Goal: Task Accomplishment & Management: Use online tool/utility

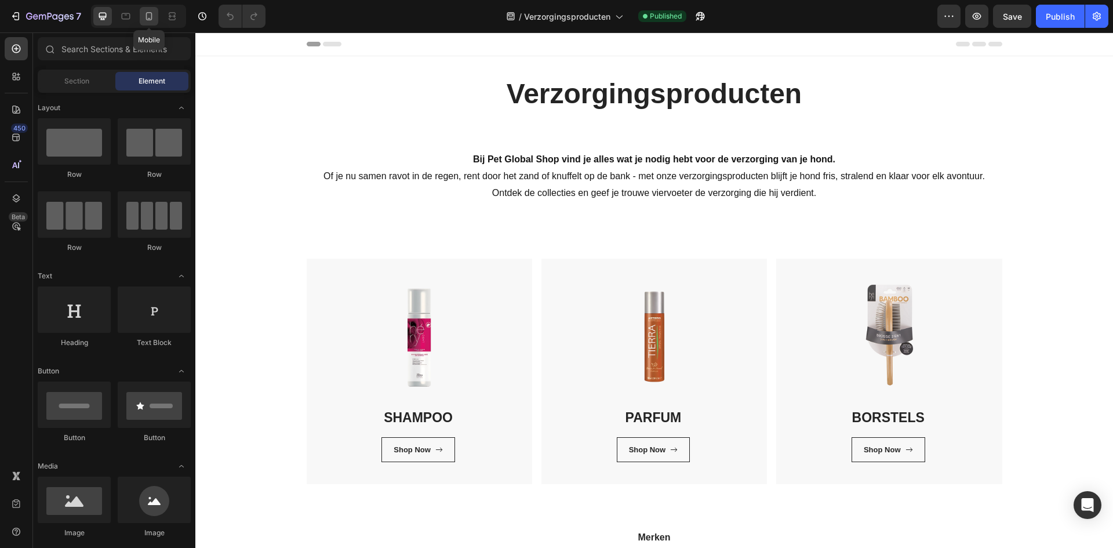
click at [146, 10] on icon at bounding box center [149, 16] width 12 height 12
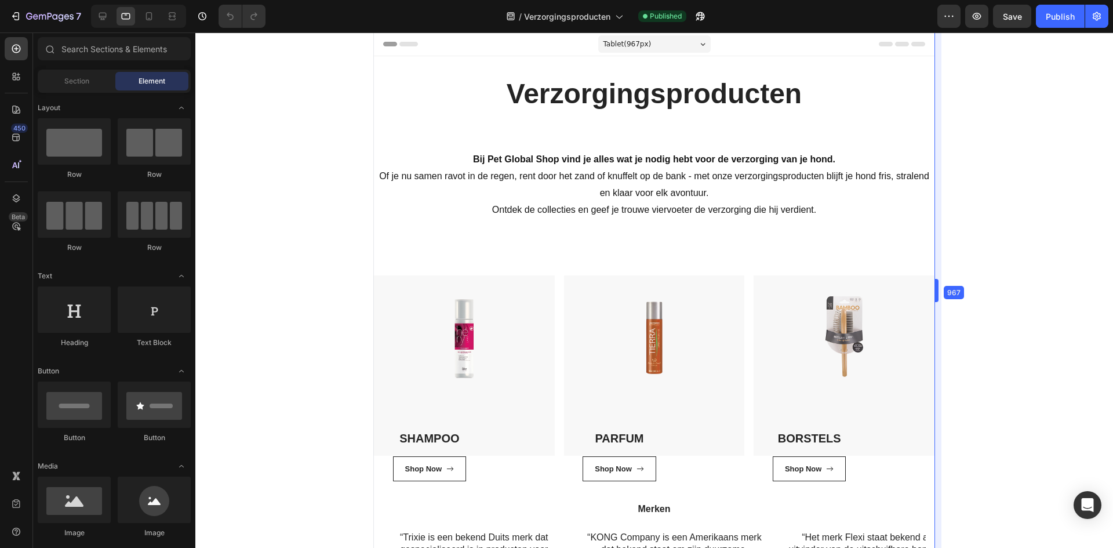
drag, startPoint x: 764, startPoint y: 282, endPoint x: 1113, endPoint y: 278, distance: 349.1
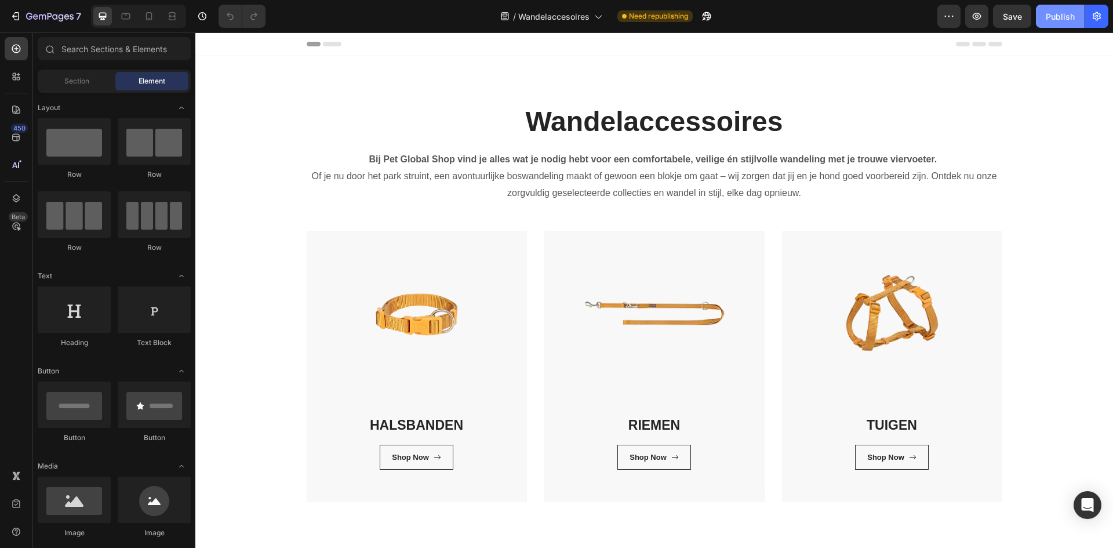
click at [1061, 20] on div "Publish" at bounding box center [1060, 16] width 29 height 12
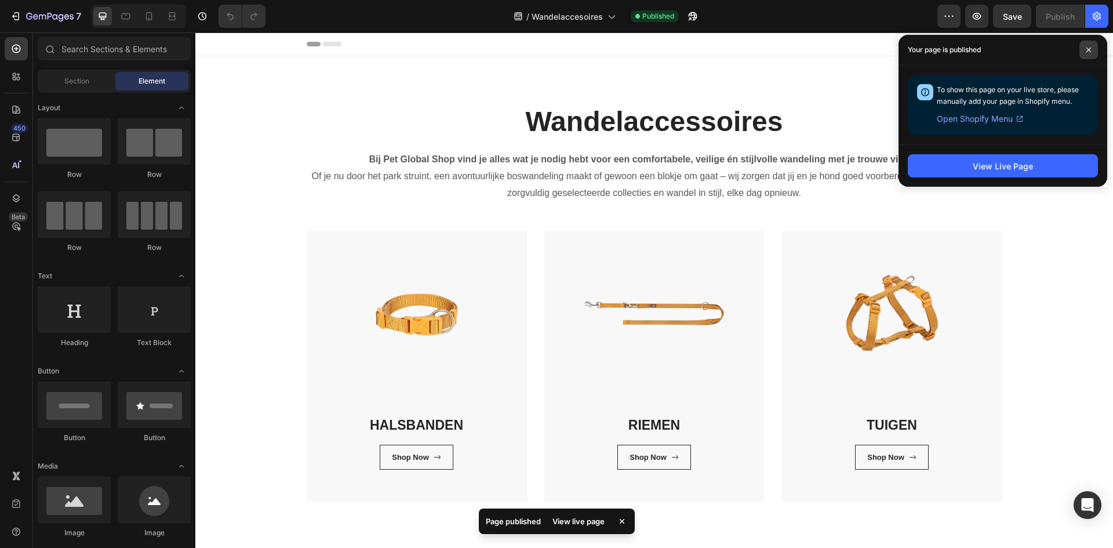
click at [1093, 46] on span at bounding box center [1089, 50] width 19 height 19
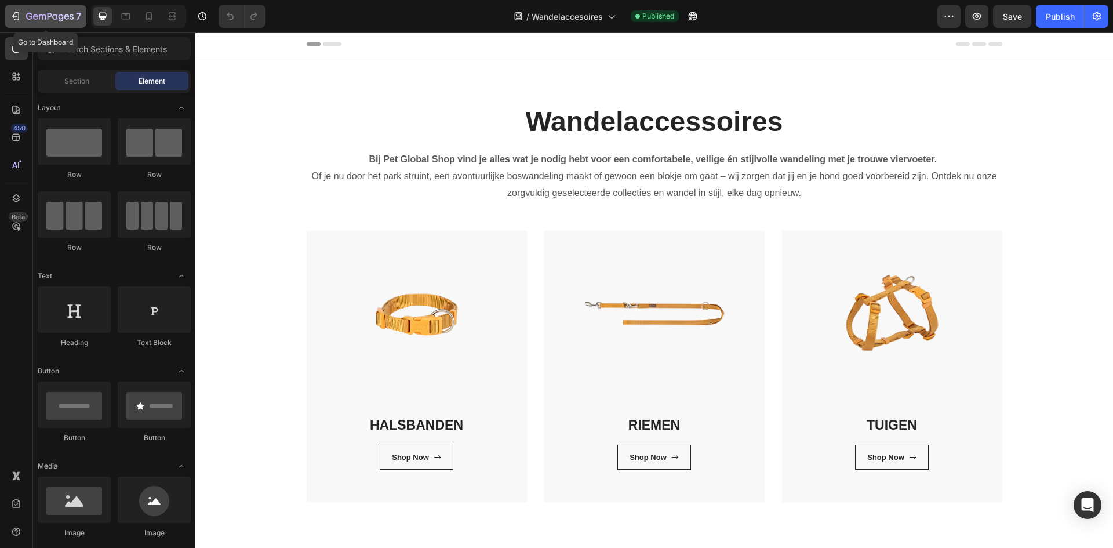
click at [12, 21] on icon "button" at bounding box center [16, 16] width 12 height 12
click at [415, 311] on div "HALSBANDEN Heading Shop Now Button Row Row" at bounding box center [417, 362] width 220 height 262
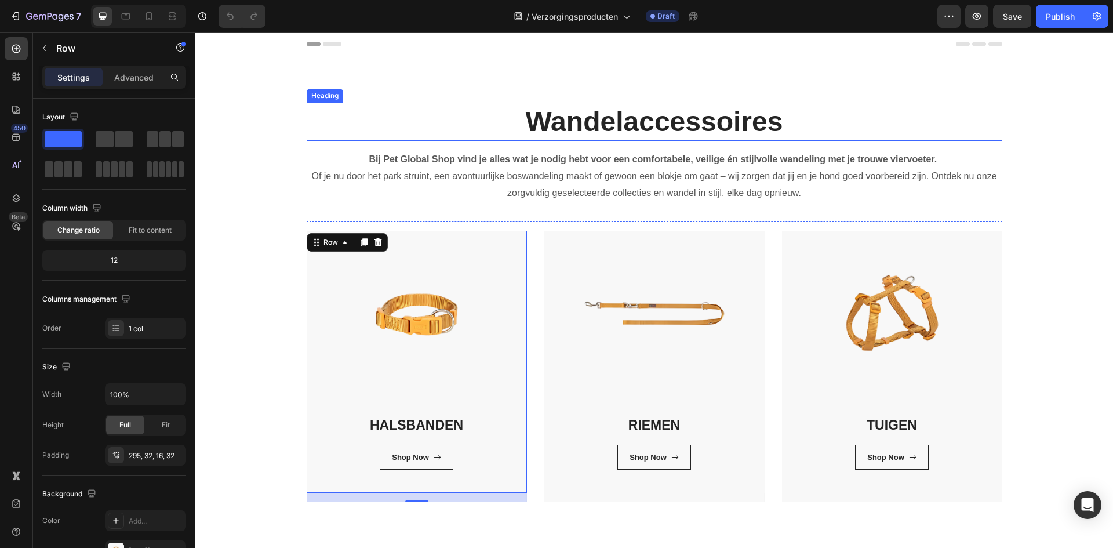
click at [722, 125] on h2 "Wandelaccessoires" at bounding box center [655, 122] width 696 height 38
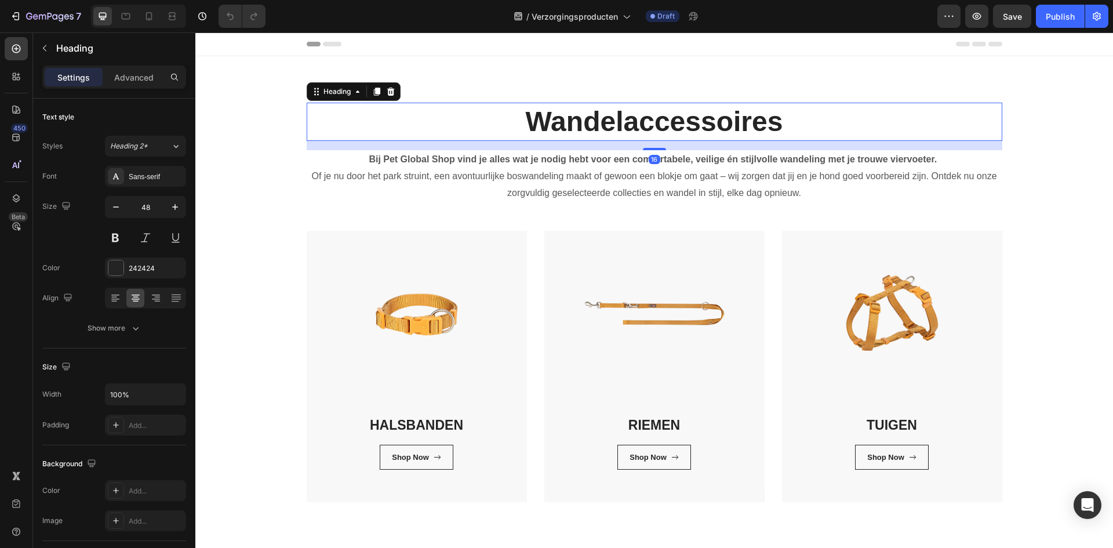
click at [721, 125] on h2 "Wandelaccessoires" at bounding box center [655, 122] width 696 height 38
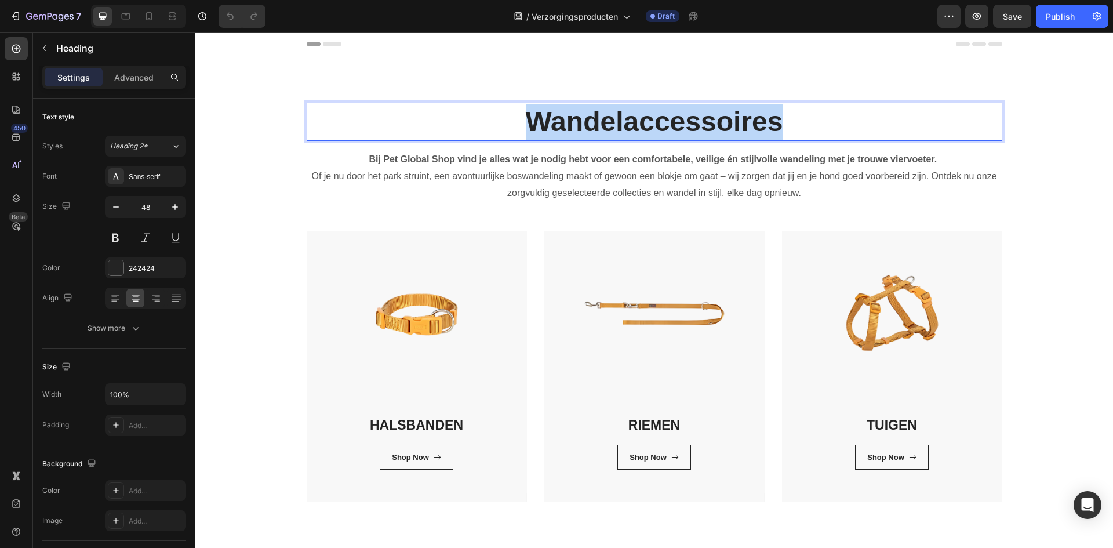
click at [721, 125] on p "Wandelaccessoires" at bounding box center [655, 122] width 694 height 36
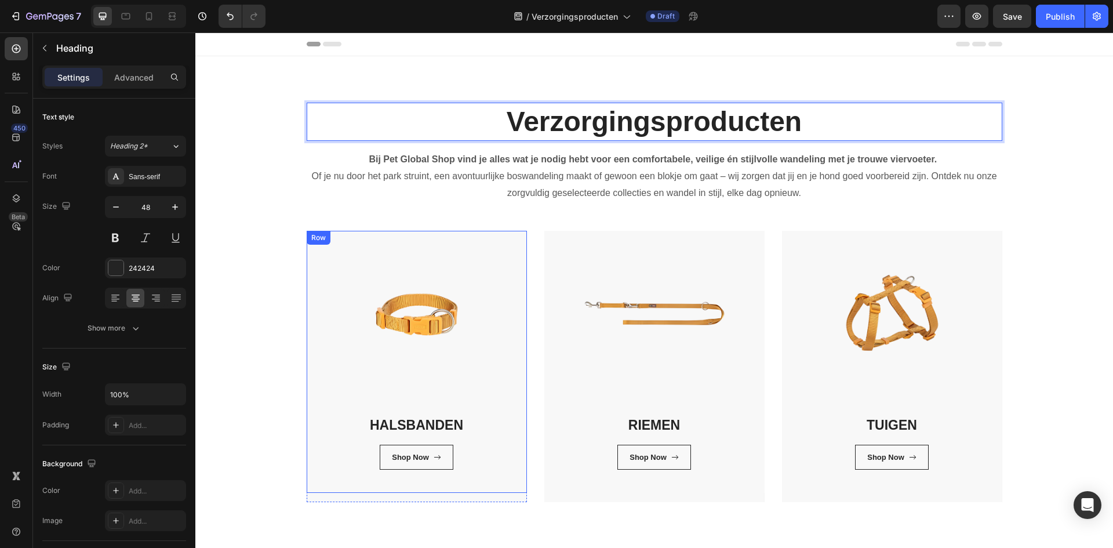
click at [452, 324] on div "HALSBANDEN Heading Shop Now Button Row Row" at bounding box center [417, 362] width 220 height 262
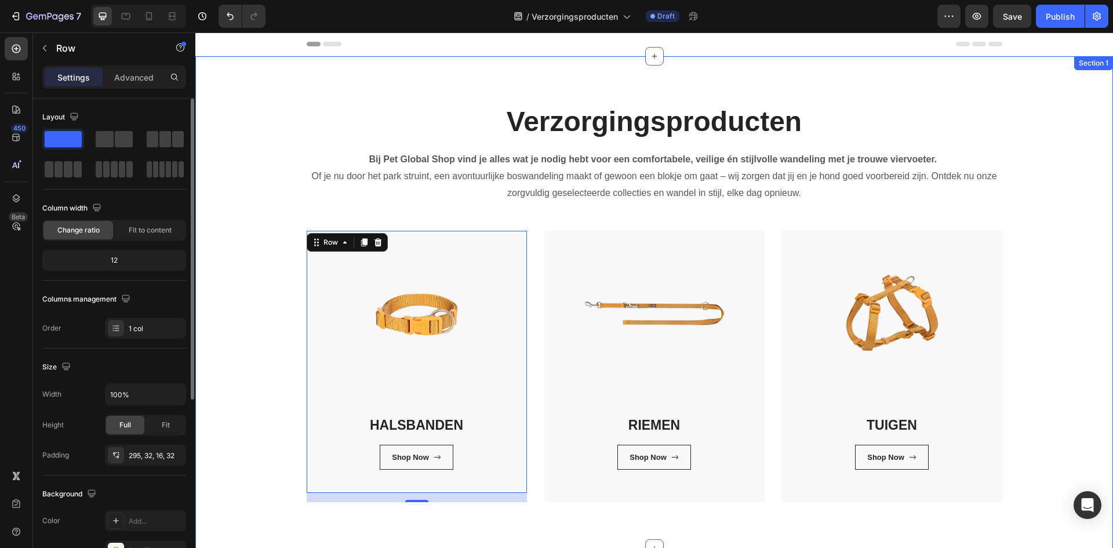
scroll to position [291, 0]
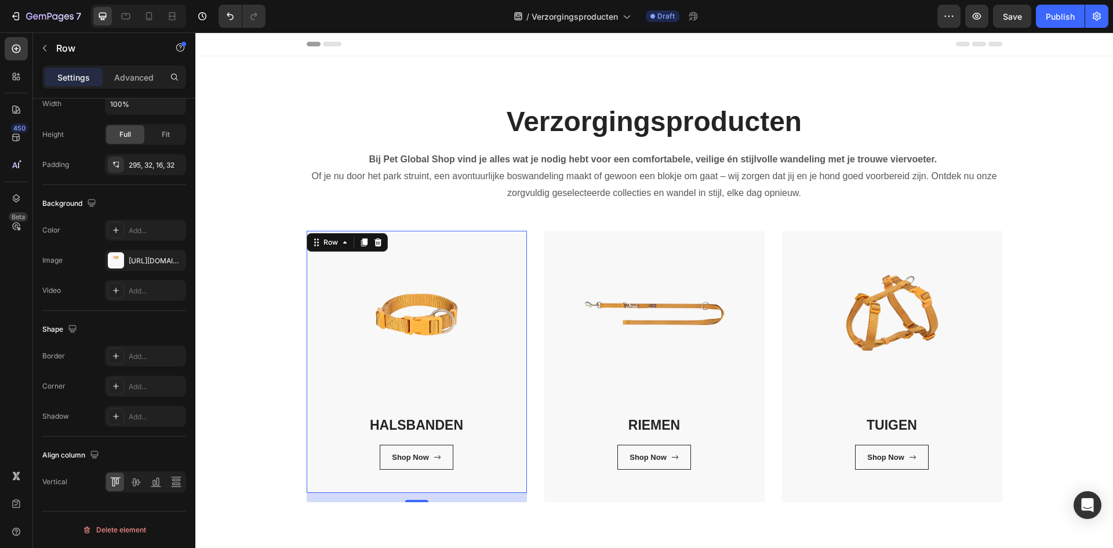
click at [409, 495] on div "16" at bounding box center [417, 497] width 220 height 9
click at [329, 529] on div "Verzorgingsproducten Heading Bij Pet Global Shop vind je alles wat je nodig heb…" at bounding box center [654, 302] width 918 height 492
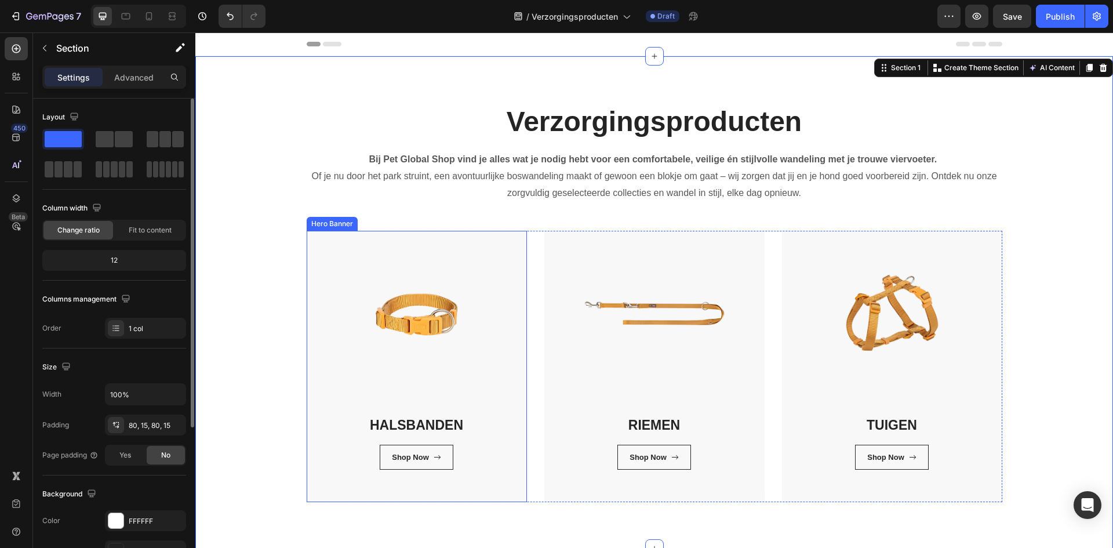
click at [338, 499] on div "HALSBANDEN Heading Shop Now Button Row Row" at bounding box center [417, 366] width 220 height 271
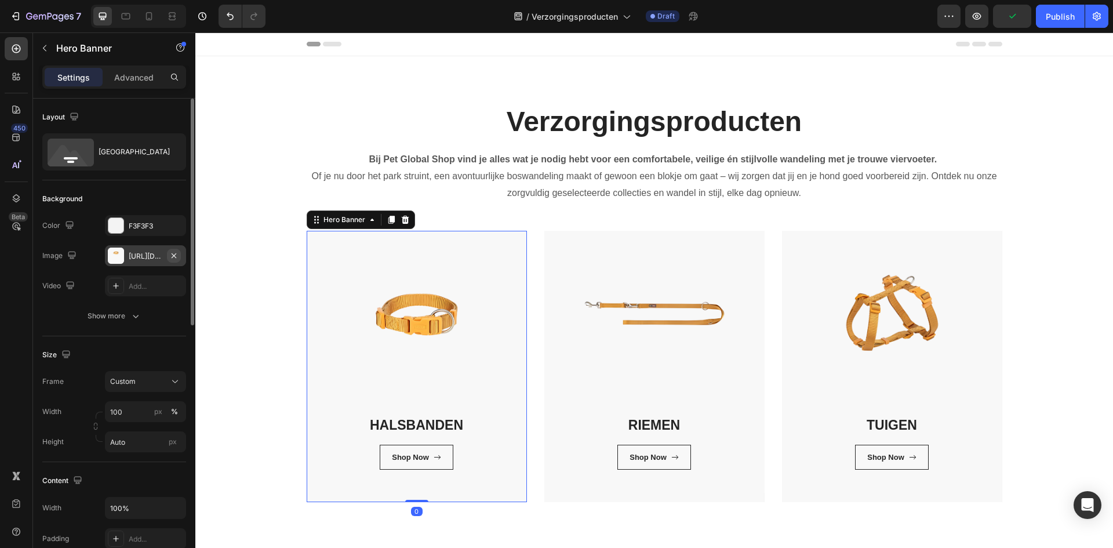
click at [174, 254] on icon "button" at bounding box center [173, 255] width 9 height 9
click at [137, 251] on div "Add..." at bounding box center [145, 255] width 81 height 21
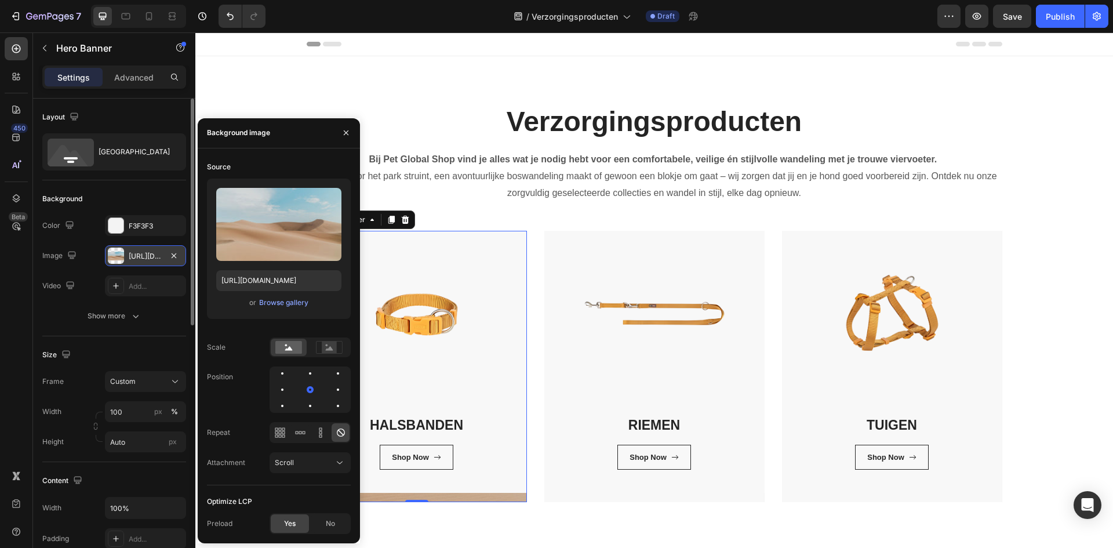
click at [286, 295] on div "Upload Image [URL][DOMAIN_NAME] or Browse gallery" at bounding box center [279, 249] width 144 height 140
click at [285, 298] on div "Browse gallery" at bounding box center [283, 303] width 49 height 10
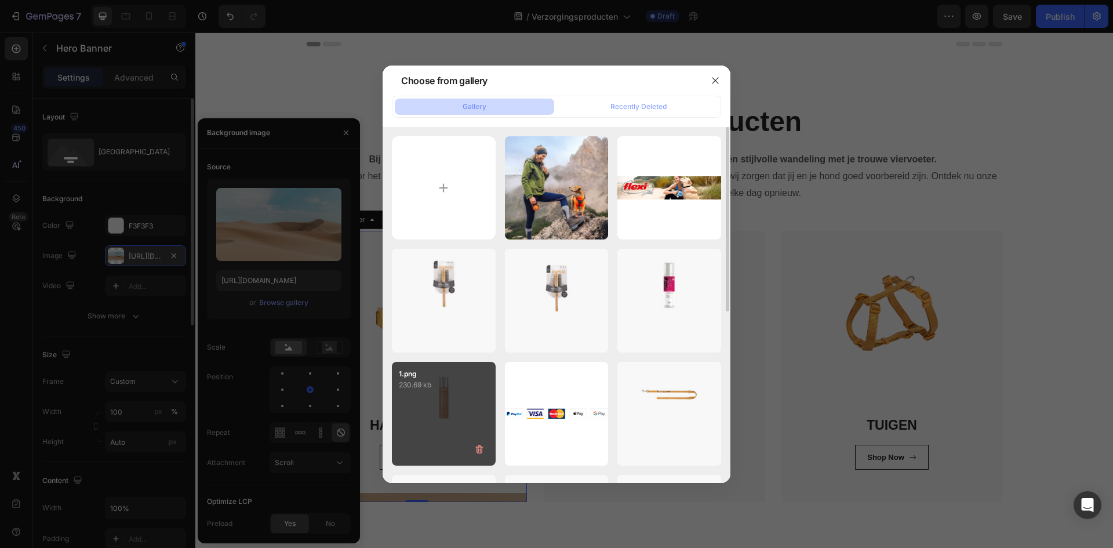
click at [465, 408] on div "1.png 230.69 kb" at bounding box center [444, 414] width 104 height 104
type input "[URL][DOMAIN_NAME]"
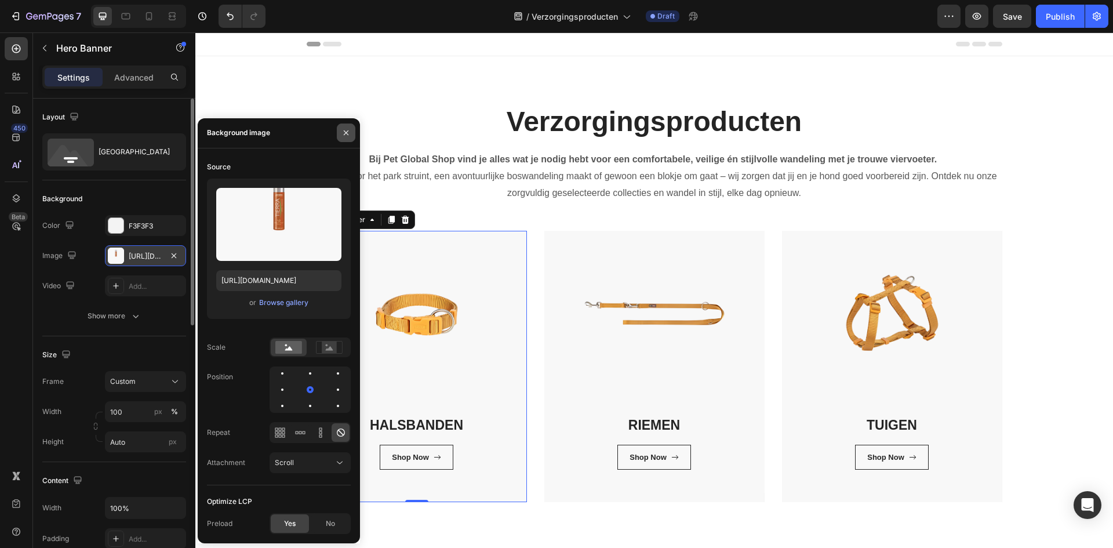
click at [342, 129] on icon "button" at bounding box center [346, 132] width 9 height 9
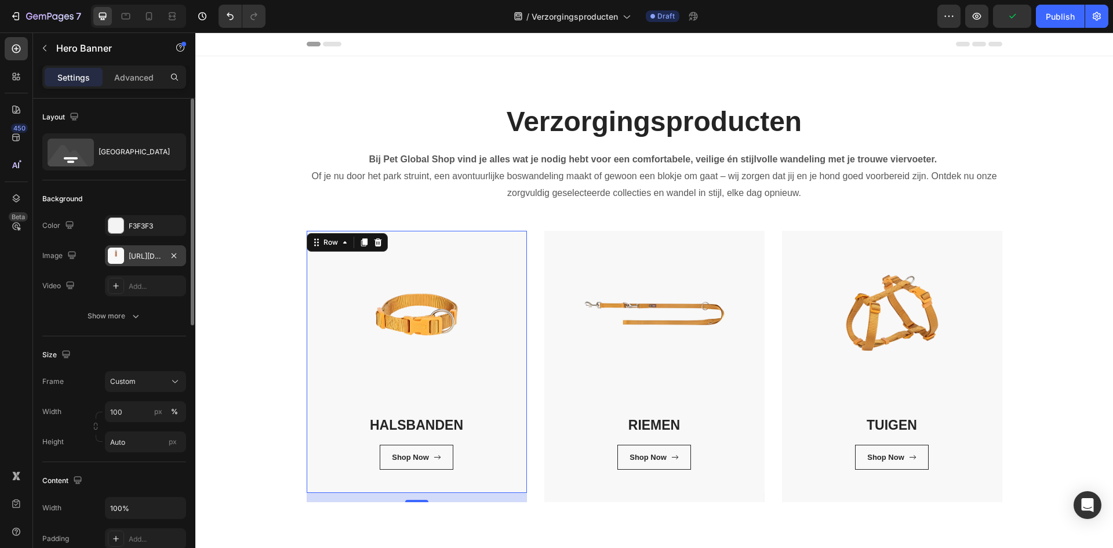
click at [384, 314] on div "HALSBANDEN Heading Shop Now Button Row Row 16" at bounding box center [417, 362] width 220 height 262
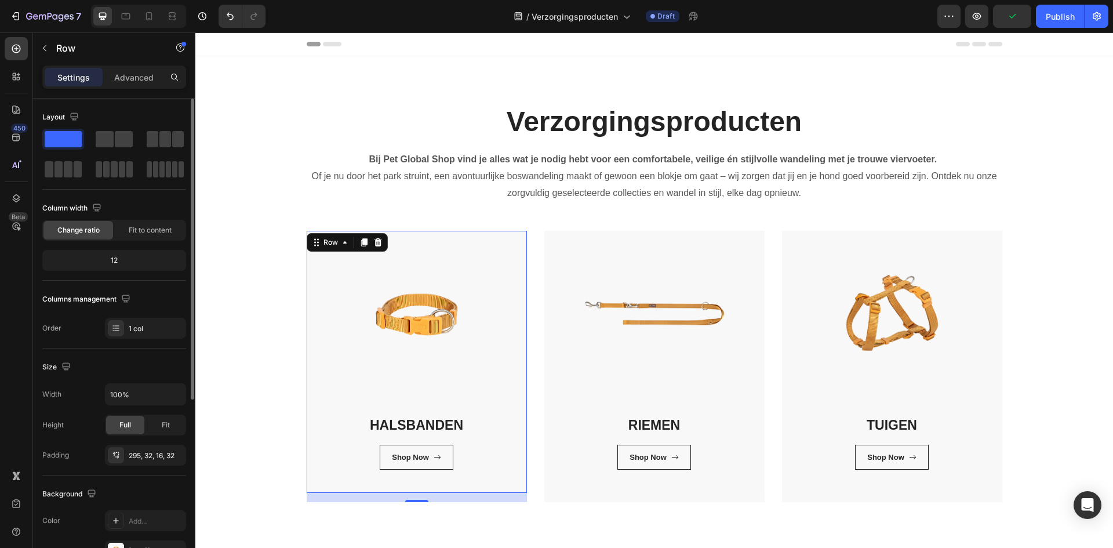
scroll to position [291, 0]
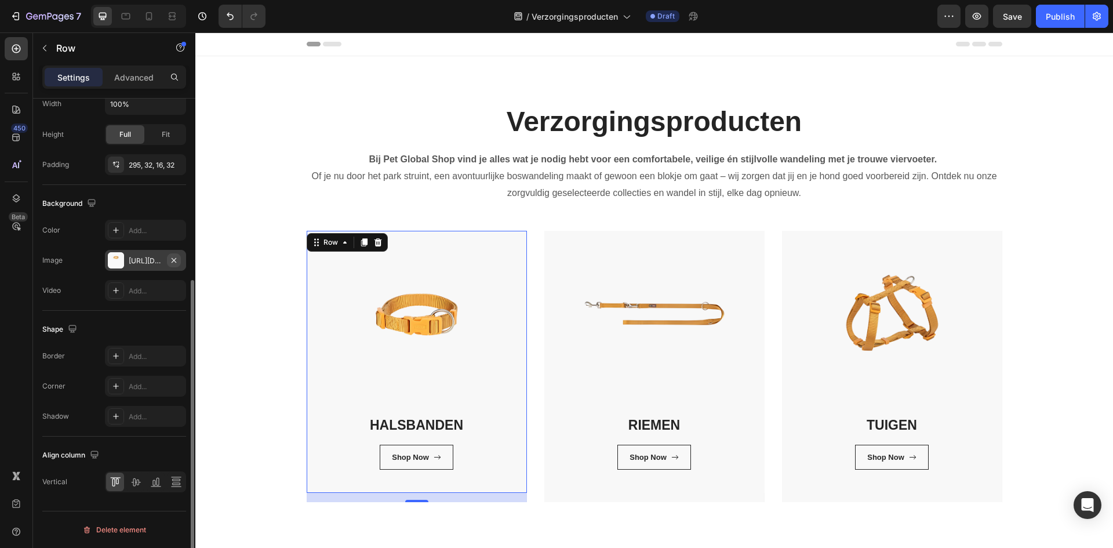
click at [172, 259] on icon "button" at bounding box center [173, 260] width 9 height 9
click at [135, 262] on div "Add..." at bounding box center [156, 261] width 55 height 10
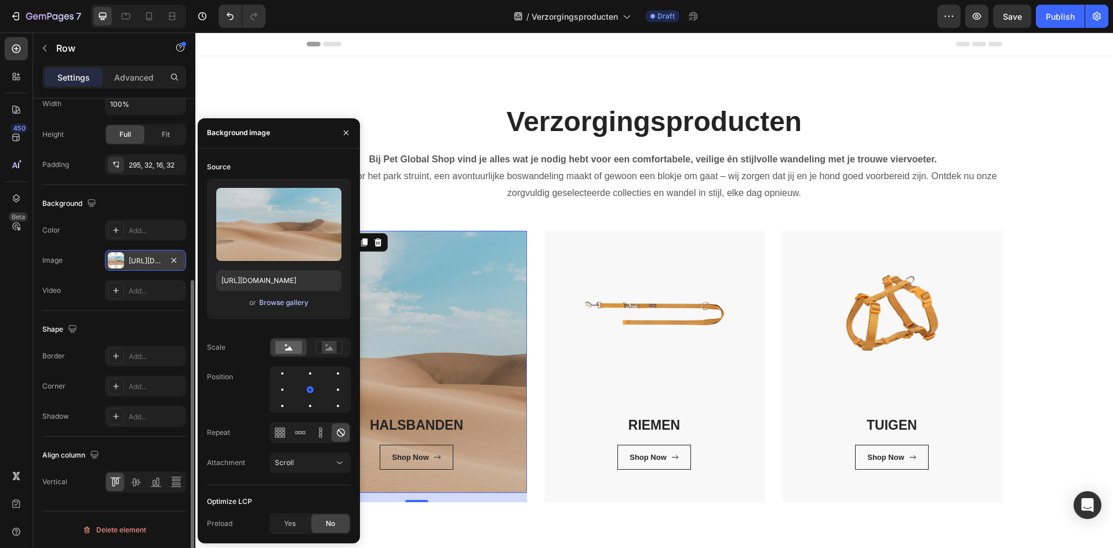
click at [288, 302] on div "Browse gallery" at bounding box center [283, 303] width 49 height 10
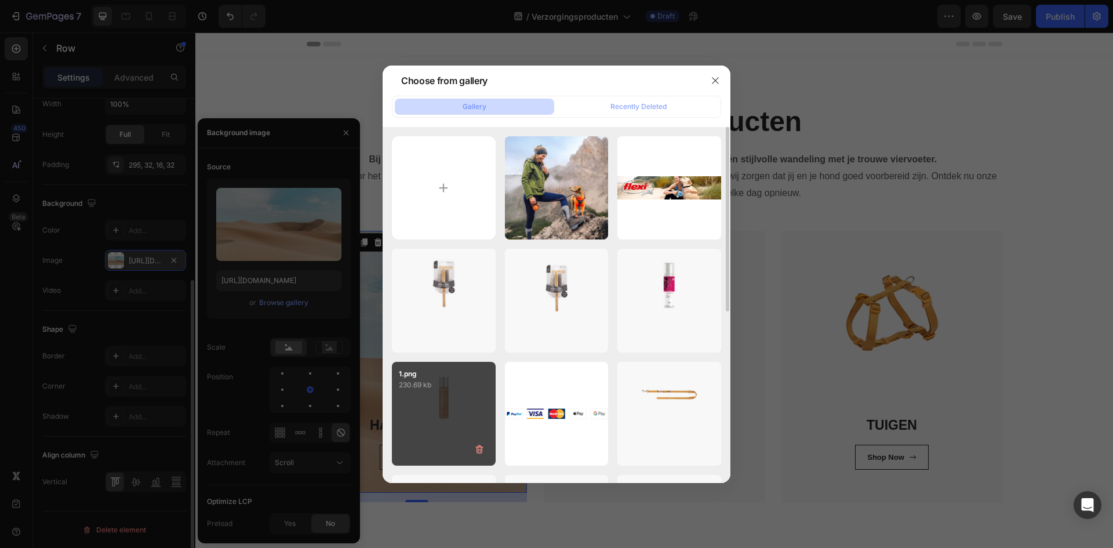
click at [426, 405] on div "1.png 230.69 kb" at bounding box center [444, 414] width 104 height 104
type input "[URL][DOMAIN_NAME]"
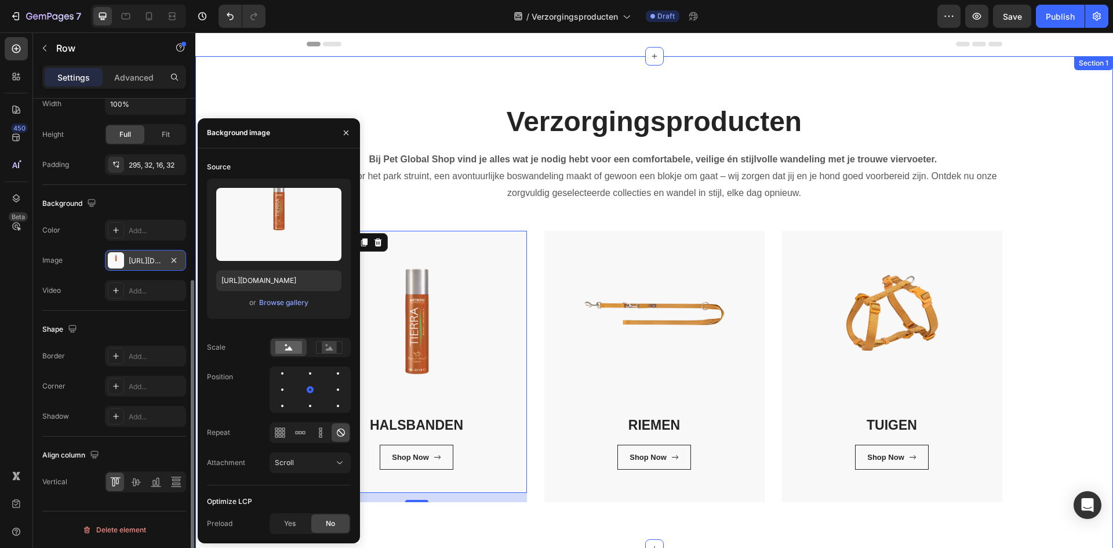
click at [1071, 267] on div "Verzorgingsproducten Heading Bij Pet Global Shop vind je alles wat je nodig heb…" at bounding box center [654, 303] width 901 height 400
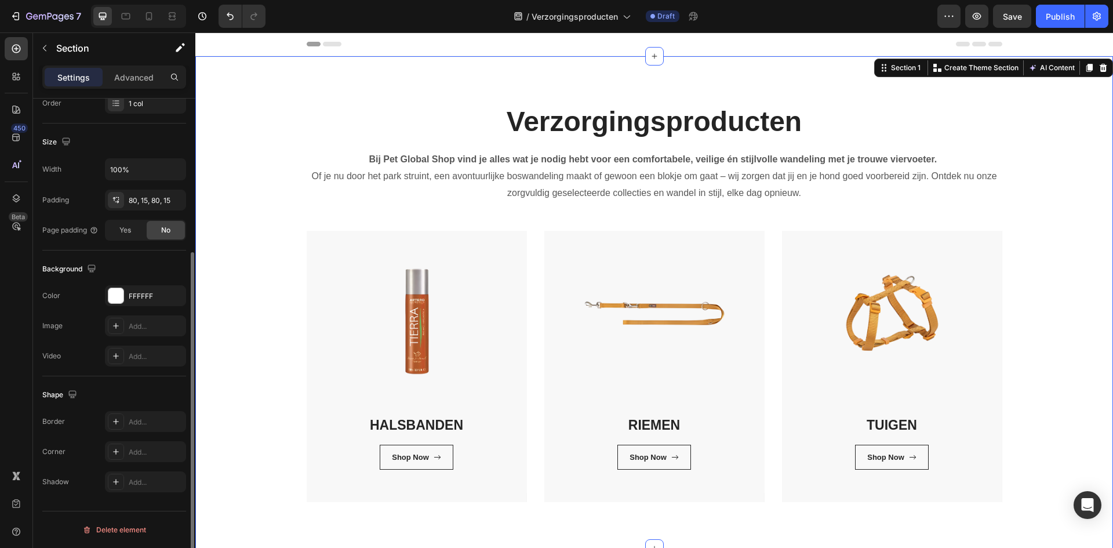
scroll to position [0, 0]
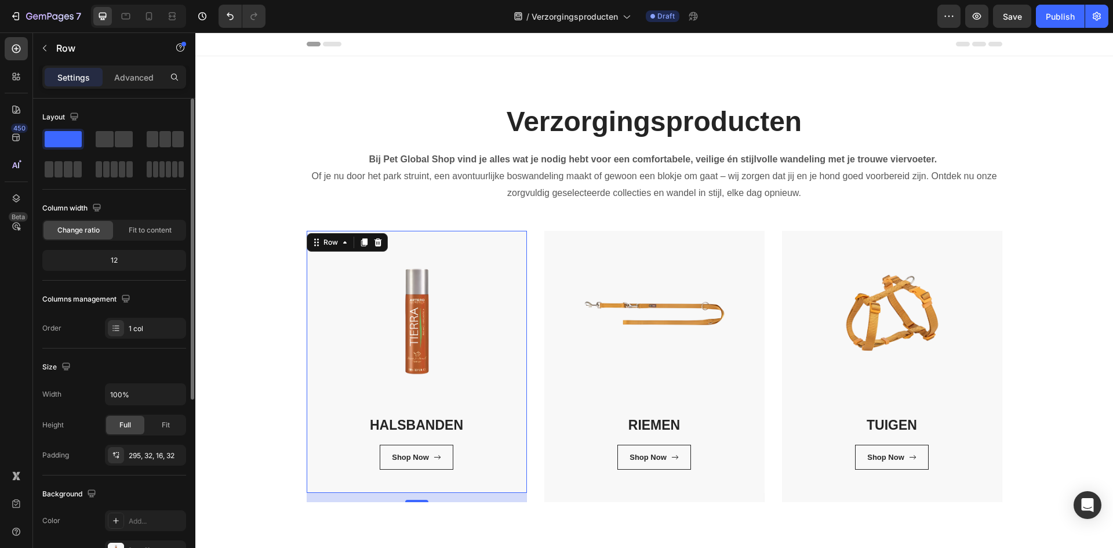
click at [471, 307] on div "HALSBANDEN Heading Shop Now Button Row Row 16" at bounding box center [417, 362] width 220 height 262
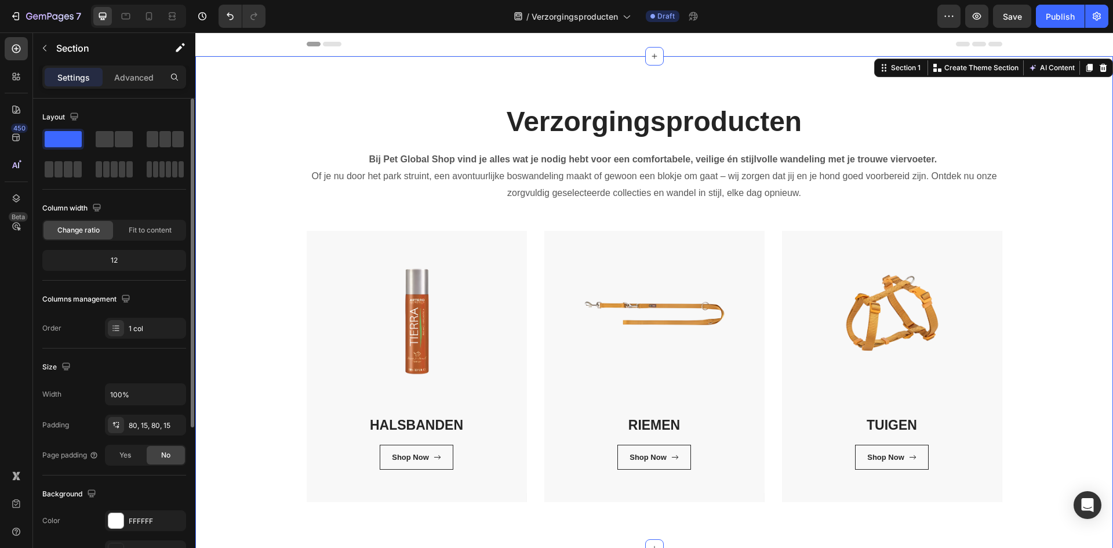
click at [255, 380] on div "Verzorgingsproducten Heading Bij Pet Global Shop vind je alles wat je nodig heb…" at bounding box center [654, 303] width 901 height 400
click at [331, 498] on div "HALSBANDEN Heading Shop Now Button Row Row" at bounding box center [417, 366] width 220 height 271
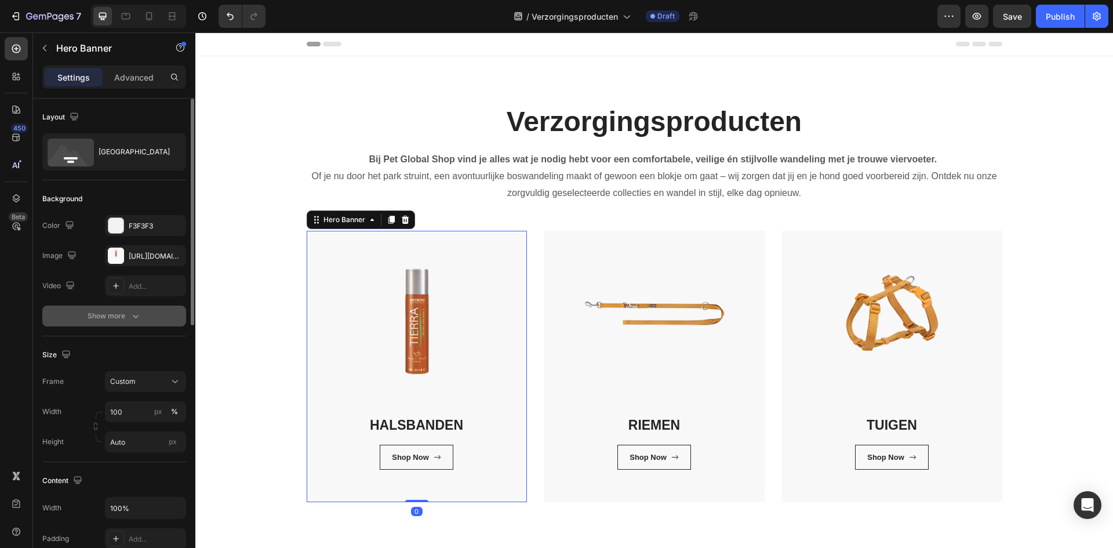
click at [146, 317] on button "Show more" at bounding box center [114, 316] width 144 height 21
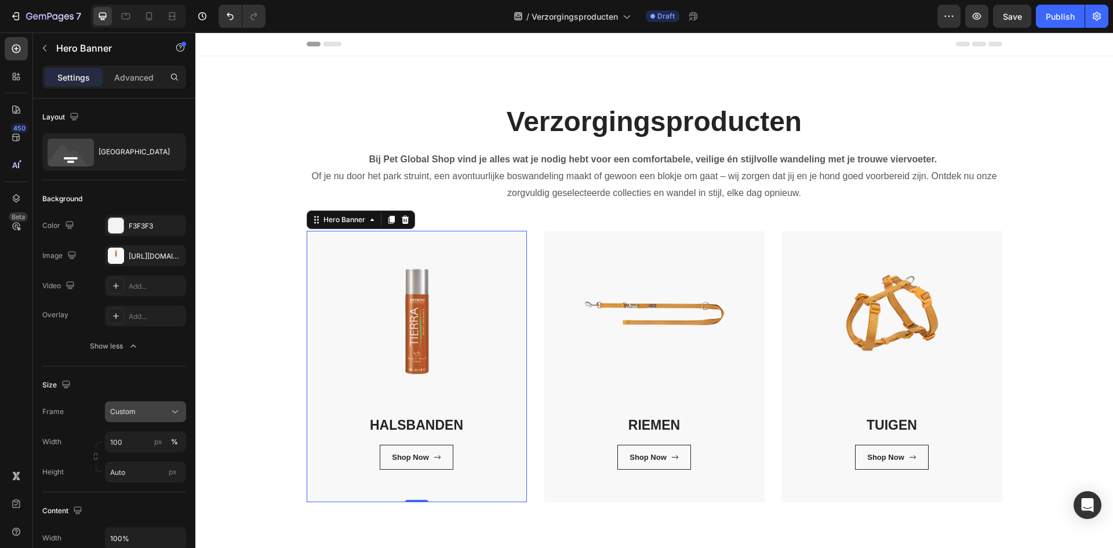
click at [144, 412] on div "Custom" at bounding box center [138, 412] width 57 height 10
click at [147, 415] on div "Custom" at bounding box center [138, 412] width 57 height 10
click at [142, 440] on input "100" at bounding box center [145, 441] width 81 height 21
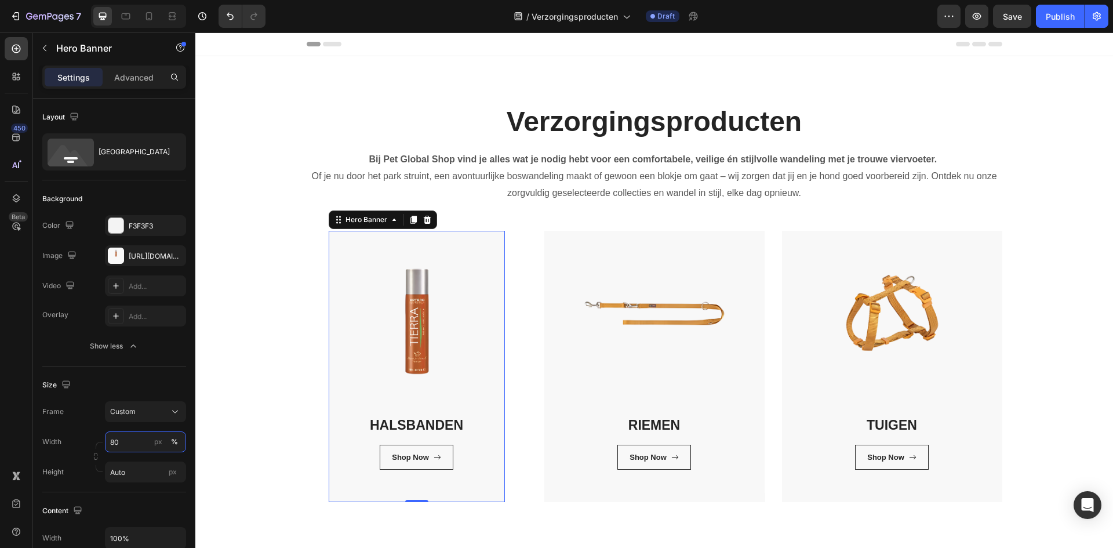
type input "8"
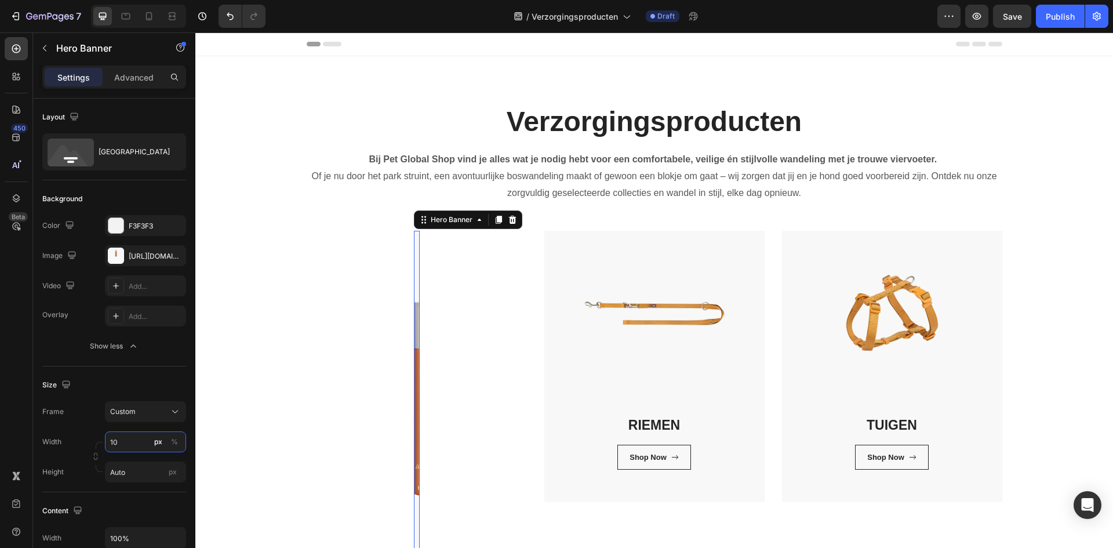
type input "100"
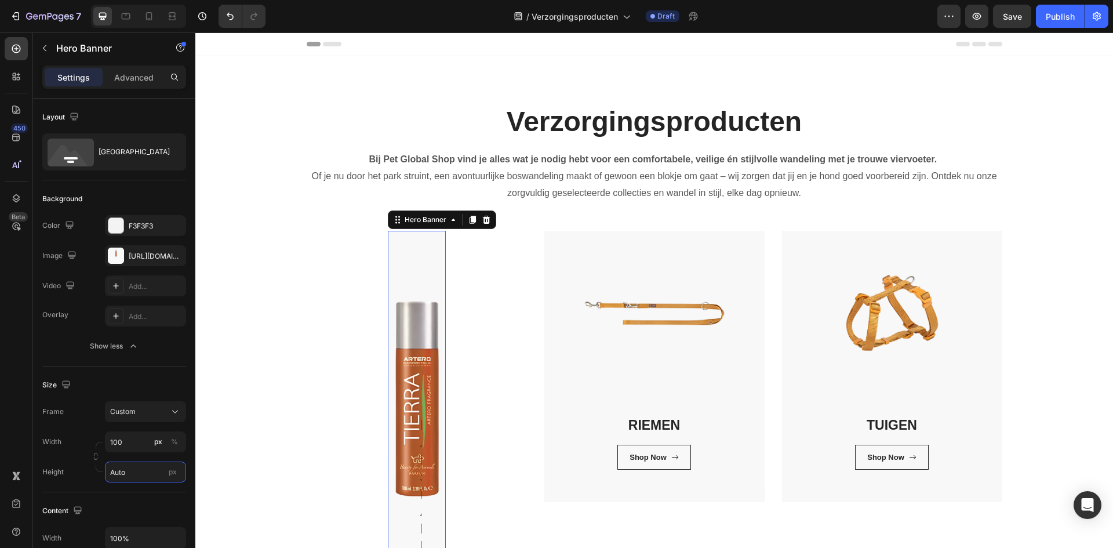
click at [144, 468] on input "Auto" at bounding box center [145, 472] width 81 height 21
click at [147, 520] on p "Fit screen 100vh" at bounding box center [143, 521] width 67 height 10
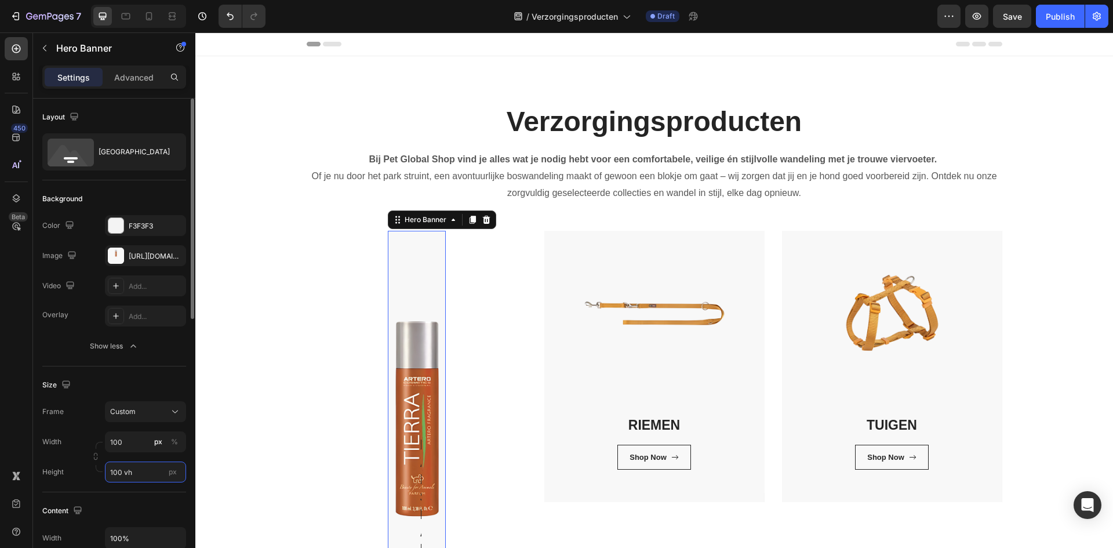
click at [148, 470] on input "100 vh" at bounding box center [145, 472] width 81 height 21
click at [147, 499] on p "Fit content Auto" at bounding box center [143, 500] width 67 height 10
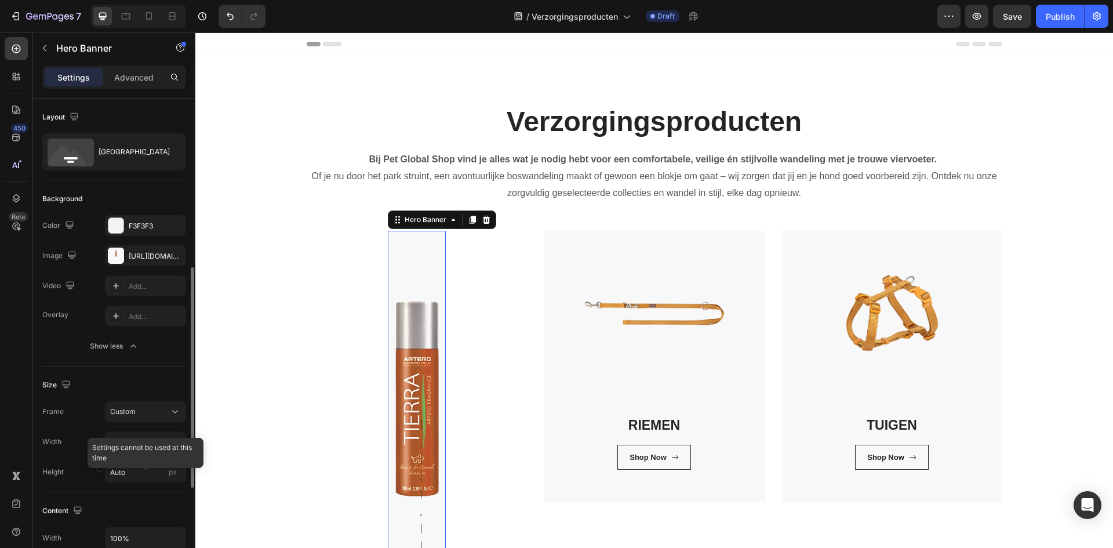
scroll to position [116, 0]
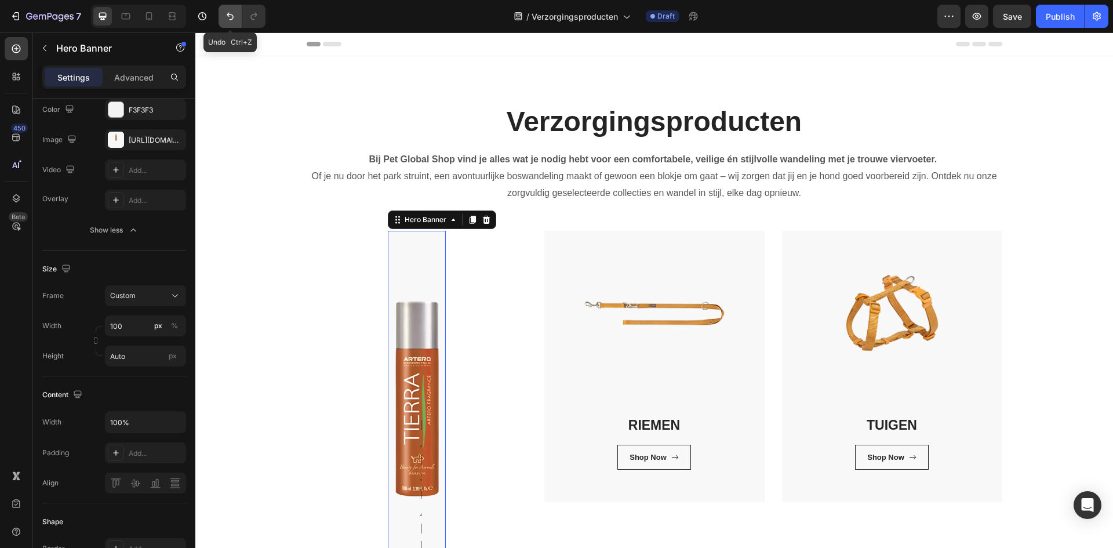
click at [226, 17] on icon "Undo/Redo" at bounding box center [230, 16] width 12 height 12
type input "Auto"
click at [226, 17] on icon "Undo/Redo" at bounding box center [230, 16] width 12 height 12
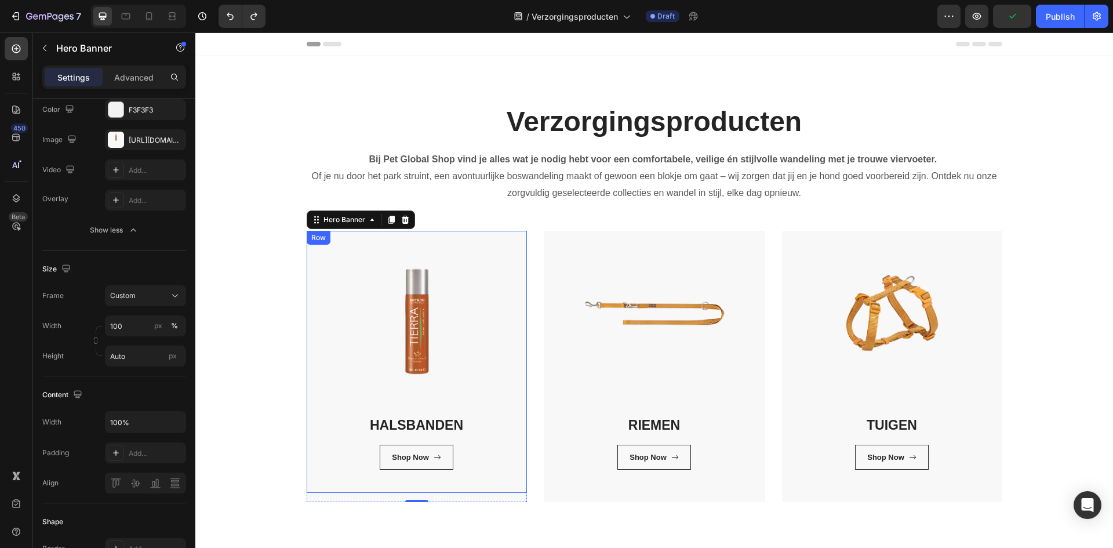
click at [365, 378] on div "HALSBANDEN Heading Shop Now Button Row Row" at bounding box center [417, 362] width 220 height 262
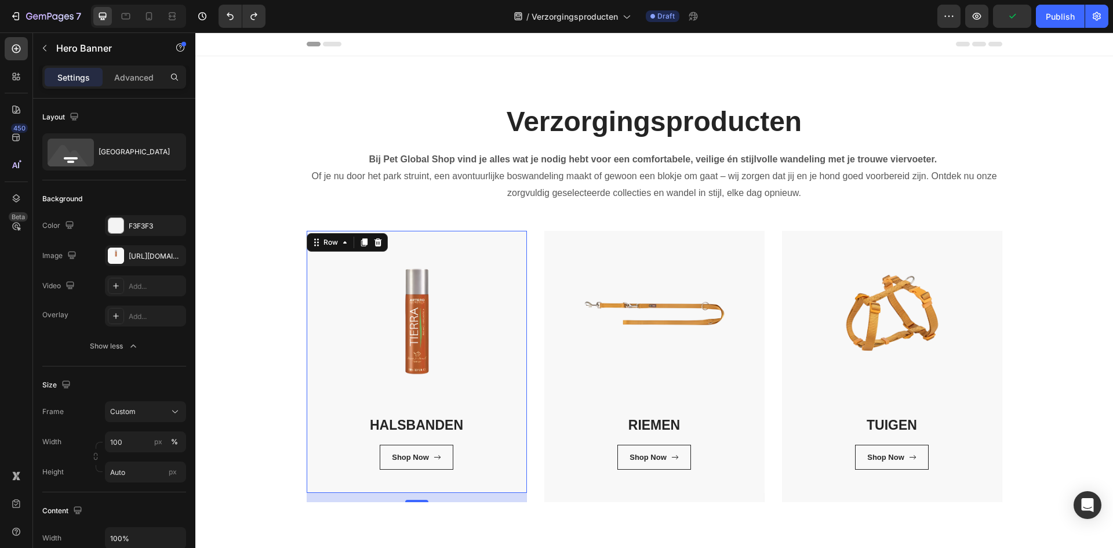
click at [365, 378] on div "HALSBANDEN Heading Shop Now Button Row Row 16" at bounding box center [417, 362] width 220 height 262
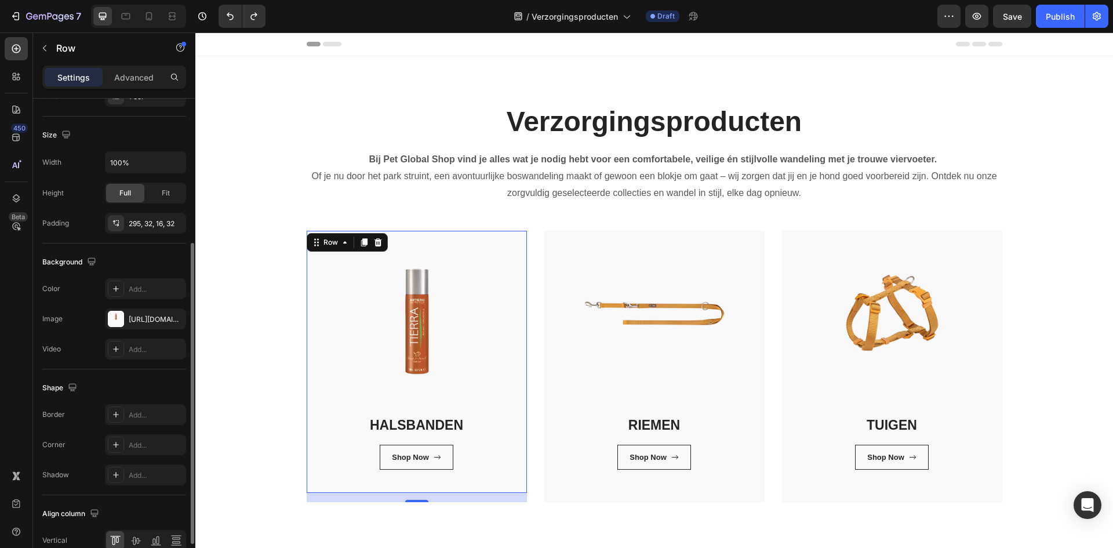
scroll to position [291, 0]
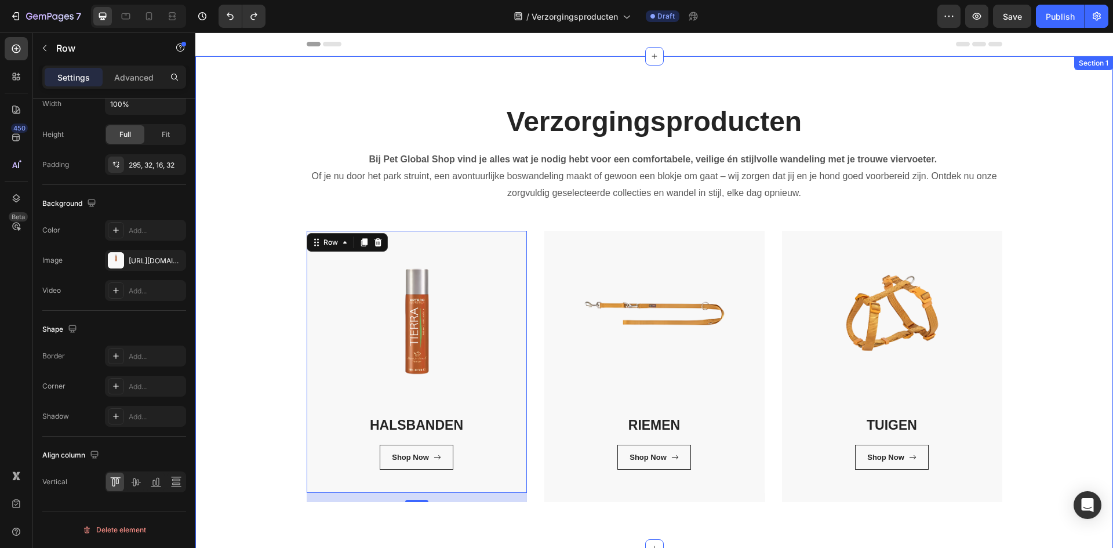
click at [245, 483] on div "Verzorgingsproducten Heading Bij Pet Global Shop vind je alles wat je nodig heb…" at bounding box center [654, 303] width 901 height 400
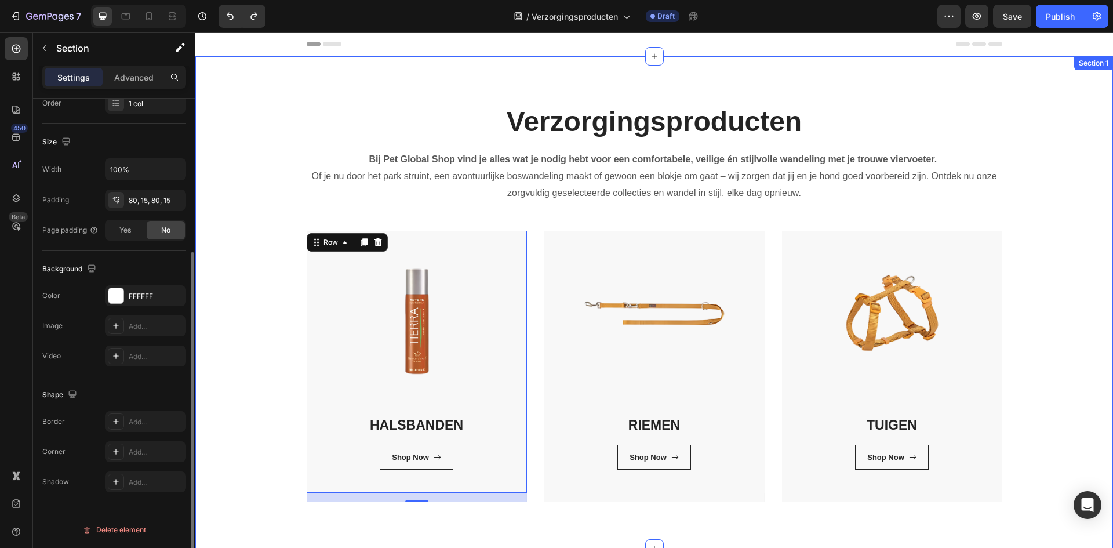
scroll to position [0, 0]
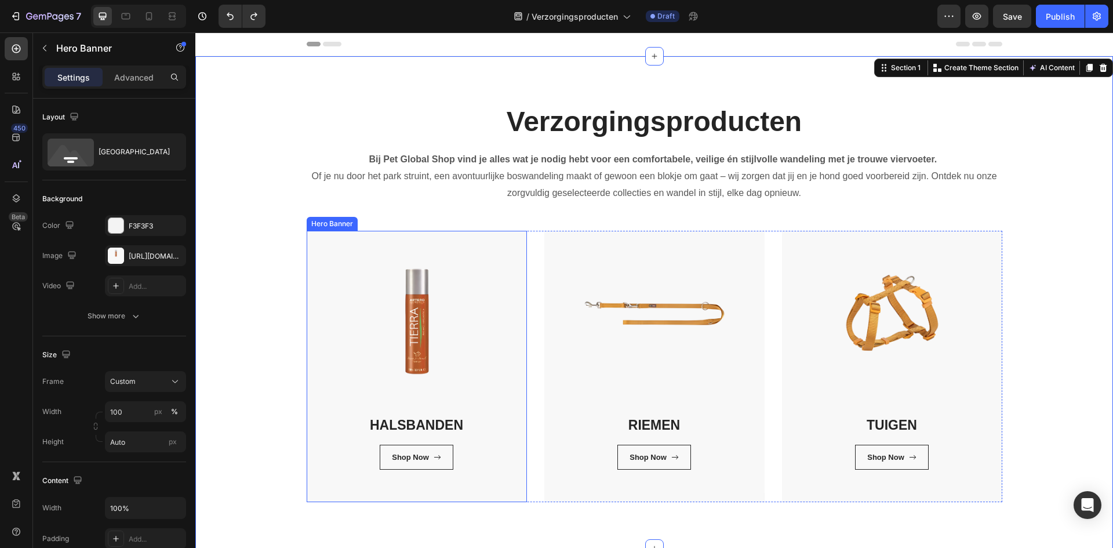
click at [332, 499] on div "HALSBANDEN Heading Shop Now Button Row Row" at bounding box center [417, 366] width 220 height 271
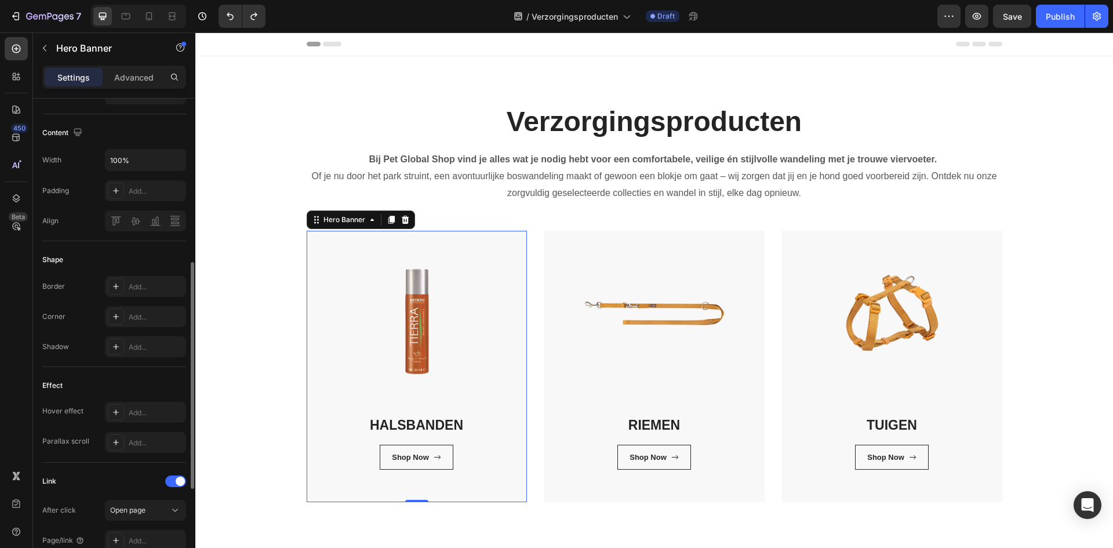
scroll to position [542, 0]
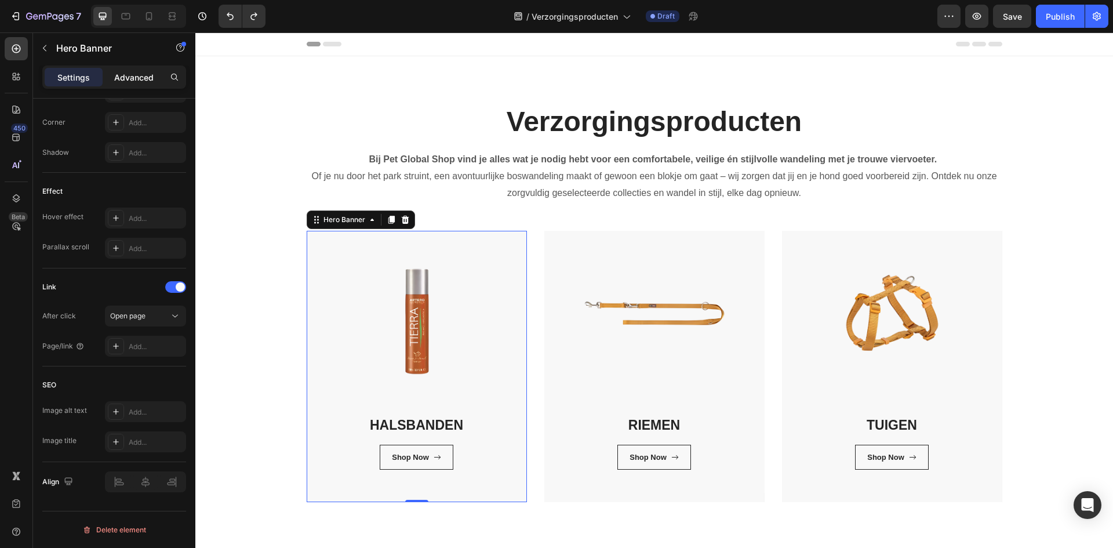
click at [127, 77] on p "Advanced" at bounding box center [133, 77] width 39 height 12
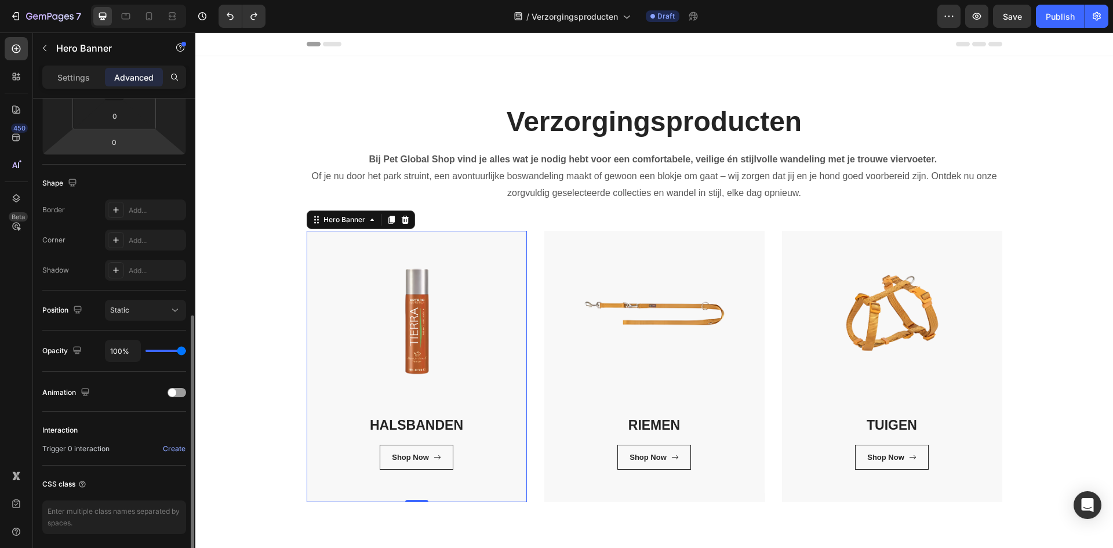
scroll to position [274, 0]
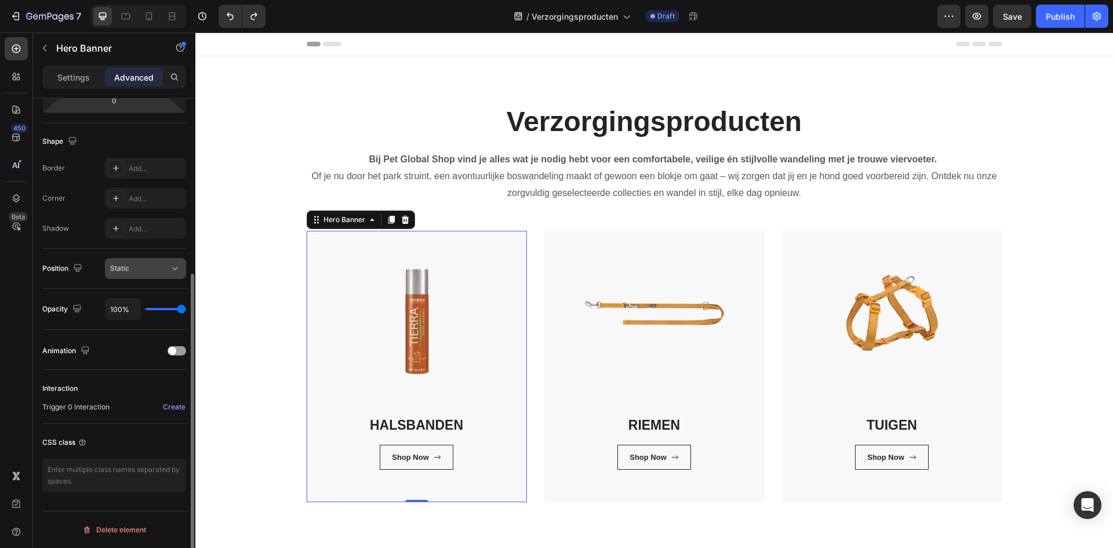
click at [132, 267] on div "Static" at bounding box center [139, 268] width 59 height 10
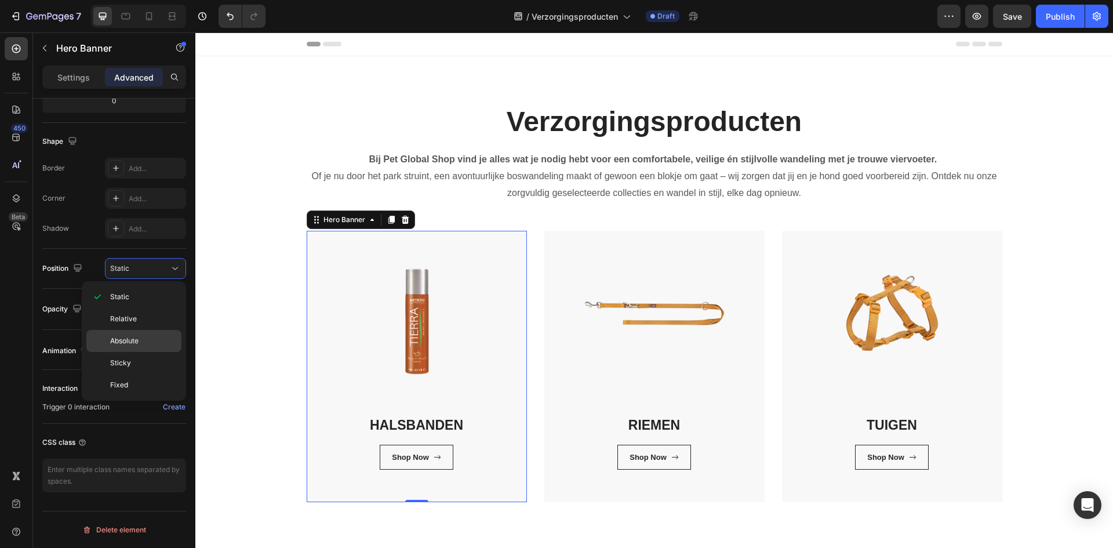
click at [144, 344] on p "Absolute" at bounding box center [143, 341] width 66 height 10
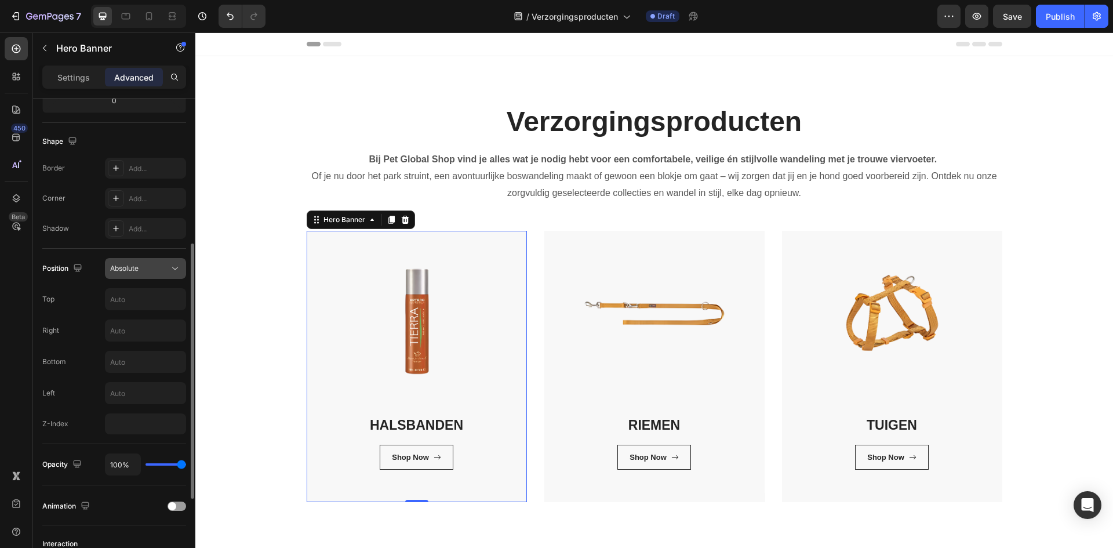
click at [143, 271] on div "Absolute" at bounding box center [139, 268] width 59 height 10
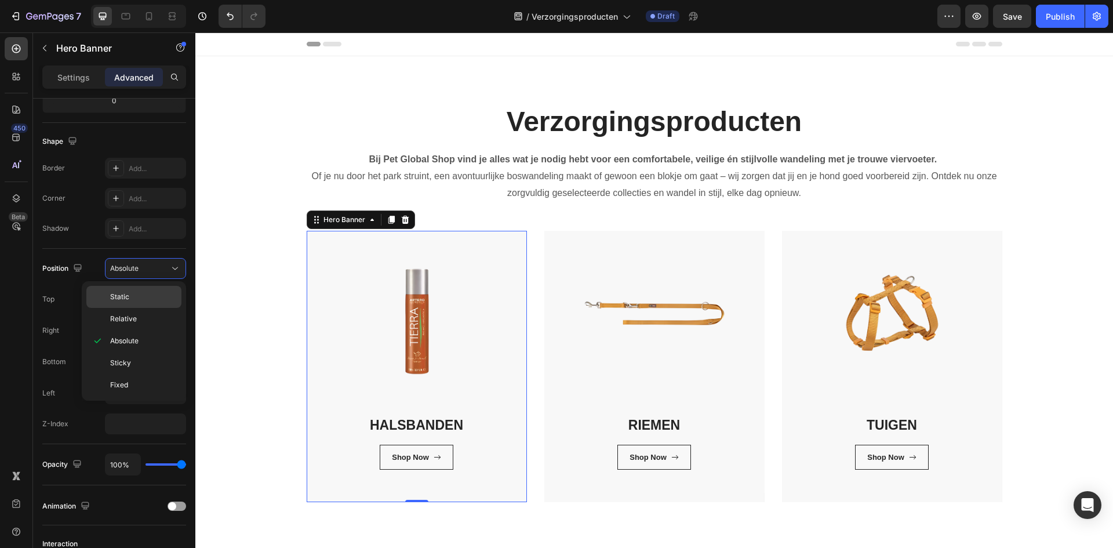
click at [140, 299] on p "Static" at bounding box center [143, 297] width 66 height 10
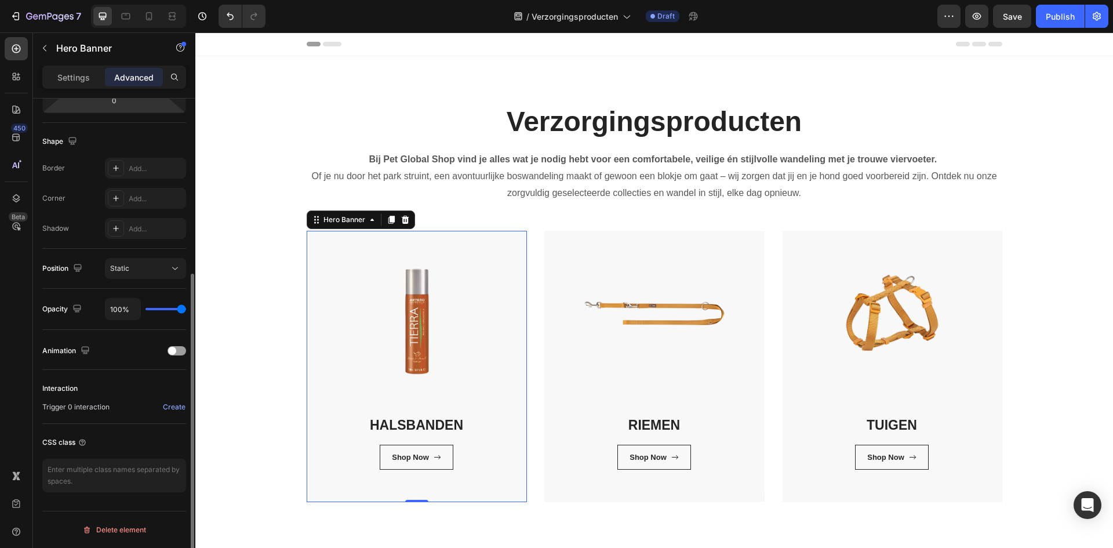
drag, startPoint x: 78, startPoint y: 78, endPoint x: 104, endPoint y: 188, distance: 113.1
click at [78, 78] on p "Settings" at bounding box center [73, 77] width 32 height 12
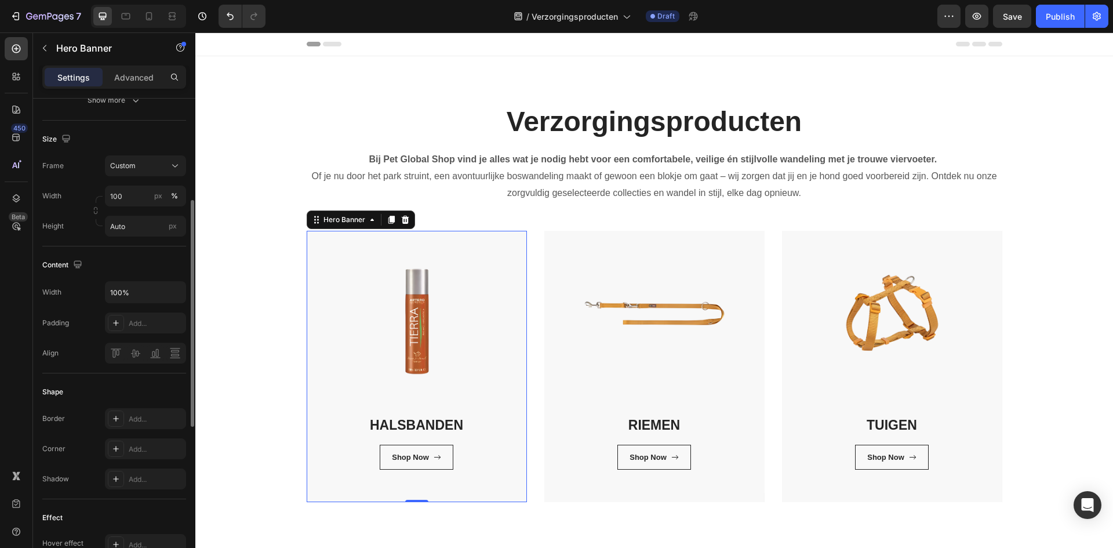
scroll to position [42, 0]
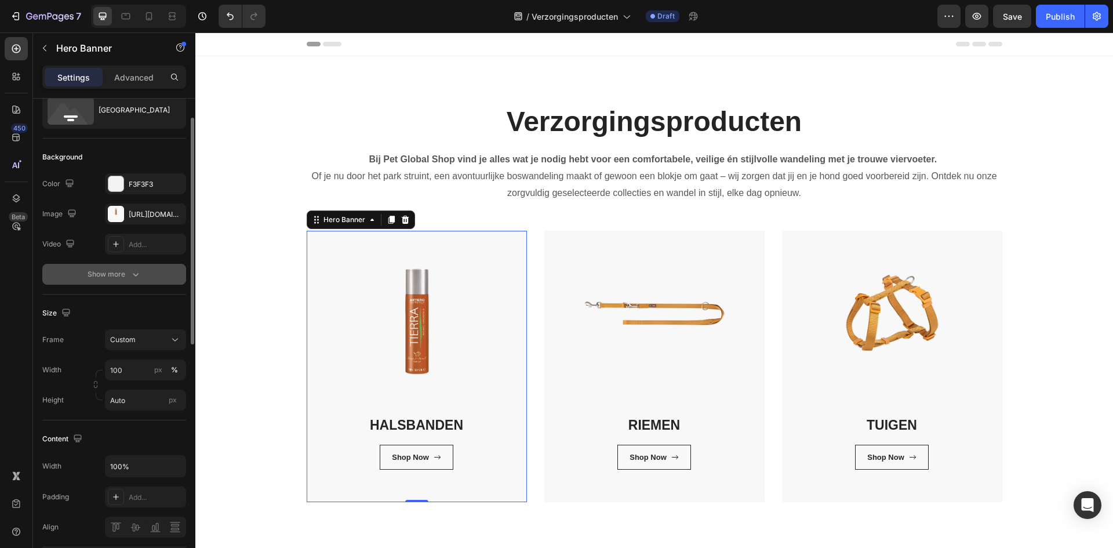
click at [113, 276] on div "Show more" at bounding box center [115, 275] width 54 height 12
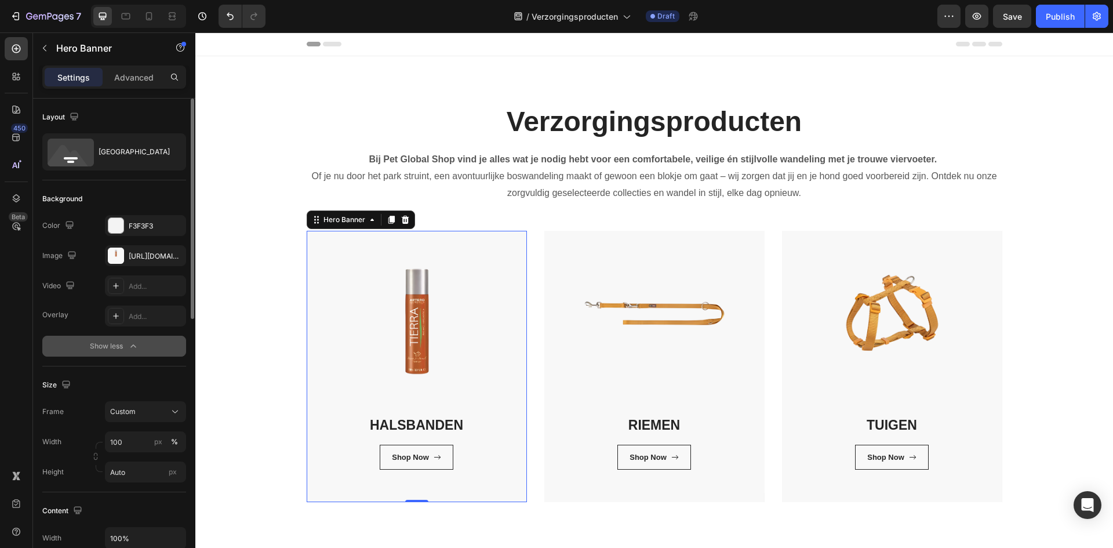
scroll to position [58, 0]
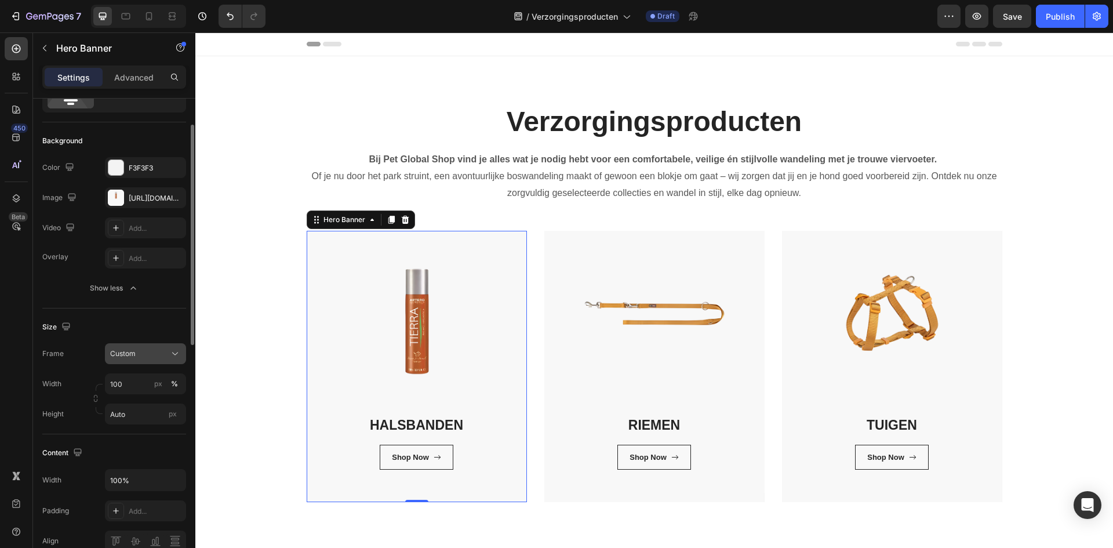
click at [121, 353] on span "Custom" at bounding box center [123, 354] width 26 height 10
click at [148, 326] on div "Size" at bounding box center [114, 327] width 144 height 19
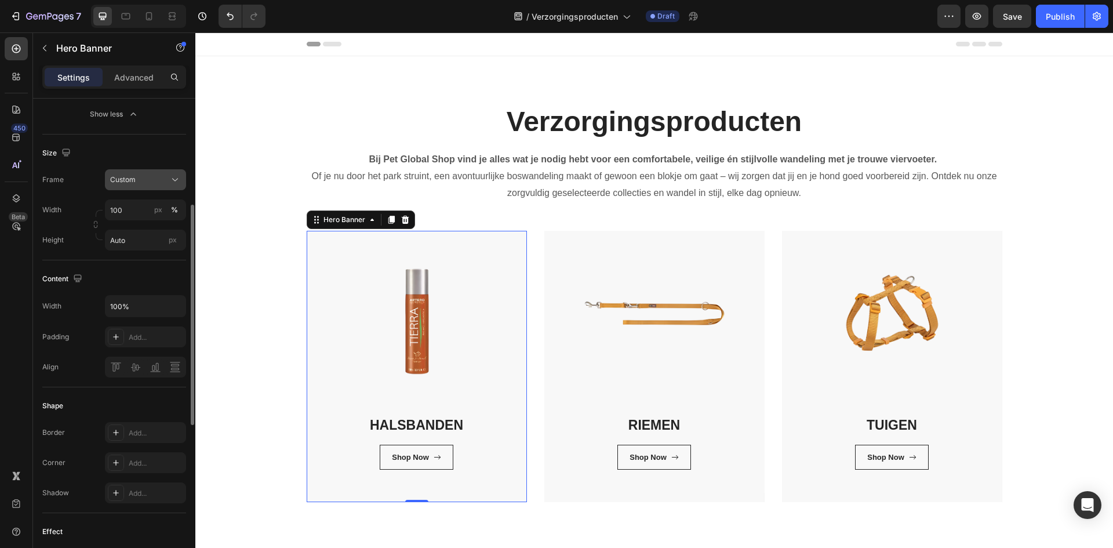
click at [169, 177] on icon at bounding box center [175, 180] width 12 height 12
click at [165, 205] on span "As banner source" at bounding box center [138, 207] width 57 height 10
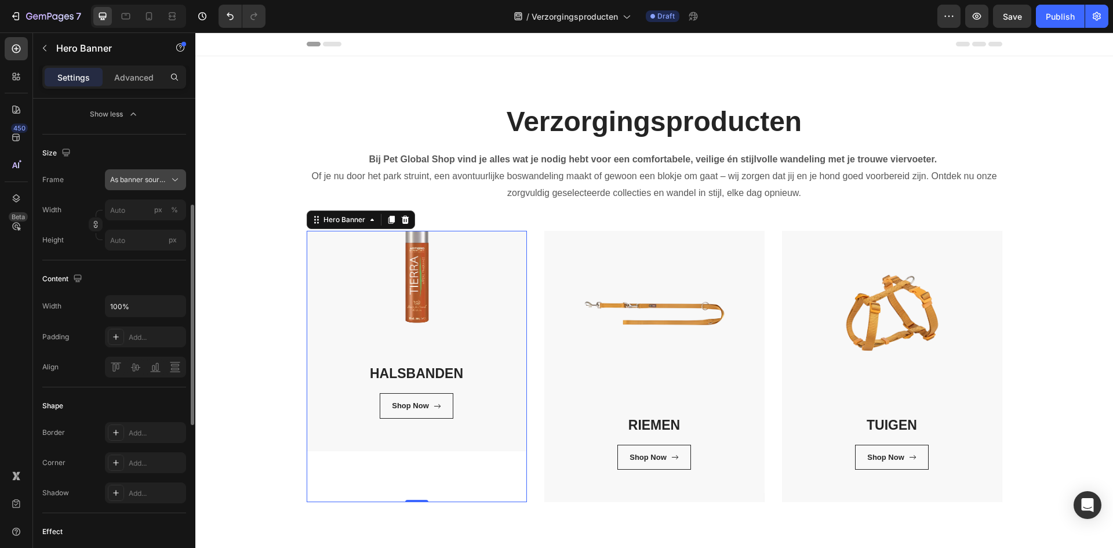
click at [158, 180] on span "As banner source" at bounding box center [138, 180] width 57 height 10
click at [155, 227] on div "Custom" at bounding box center [143, 228] width 67 height 10
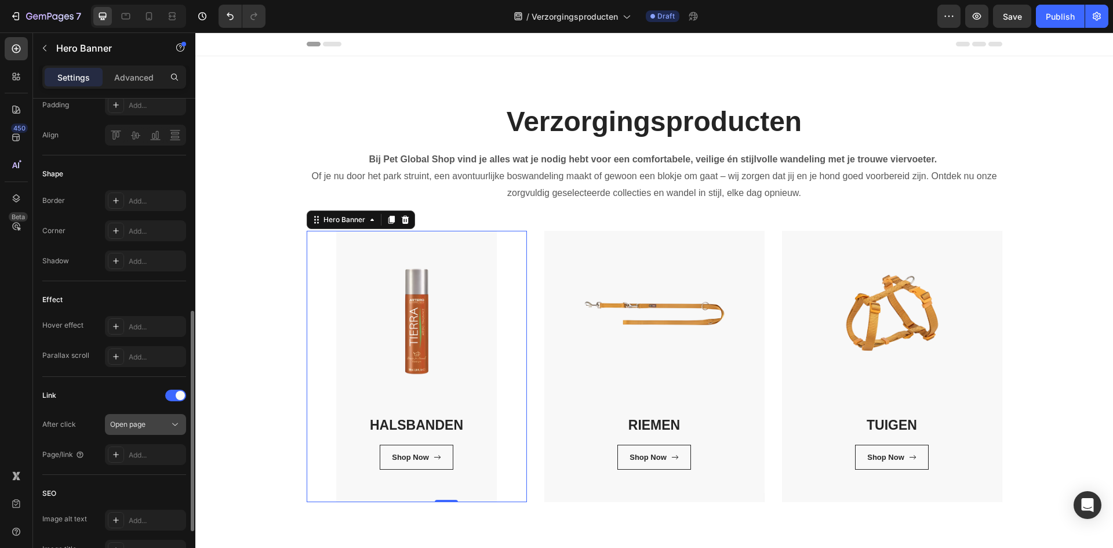
scroll to position [572, 0]
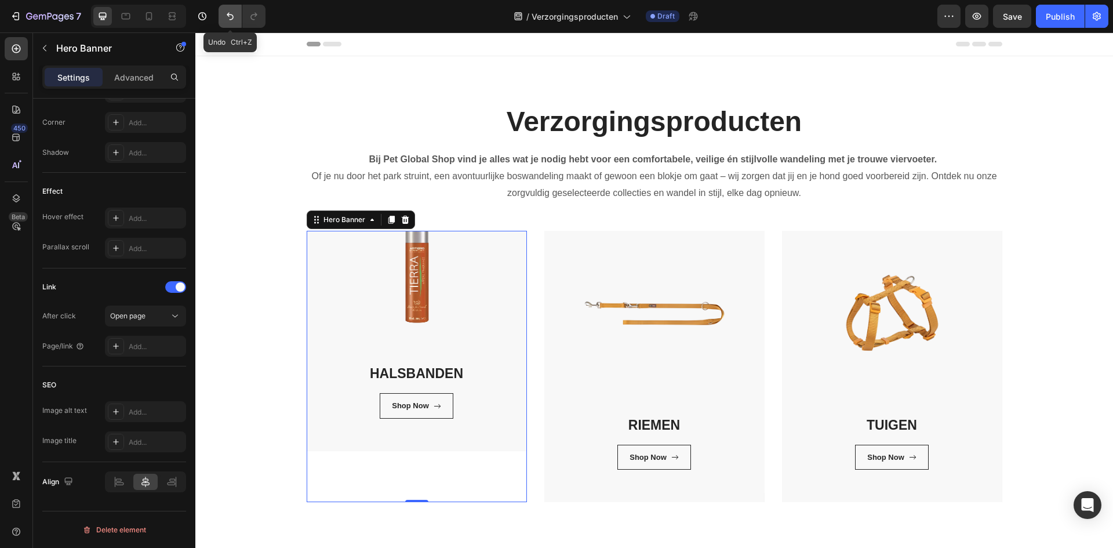
click at [235, 14] on icon "Undo/Redo" at bounding box center [230, 16] width 12 height 12
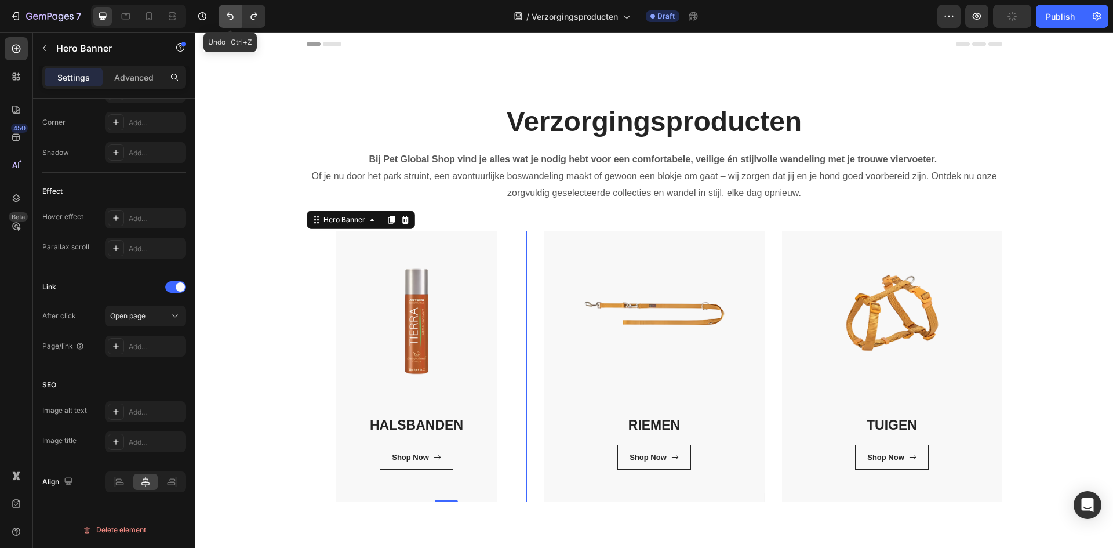
click at [234, 14] on icon "Undo/Redo" at bounding box center [230, 16] width 12 height 12
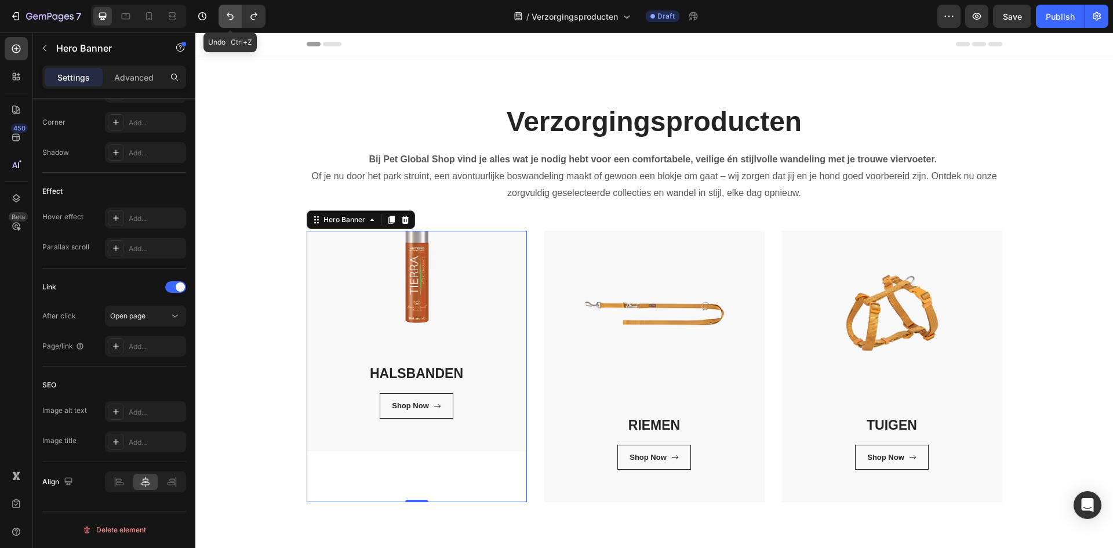
click at [234, 14] on icon "Undo/Redo" at bounding box center [230, 16] width 12 height 12
type input "100"
type input "Auto"
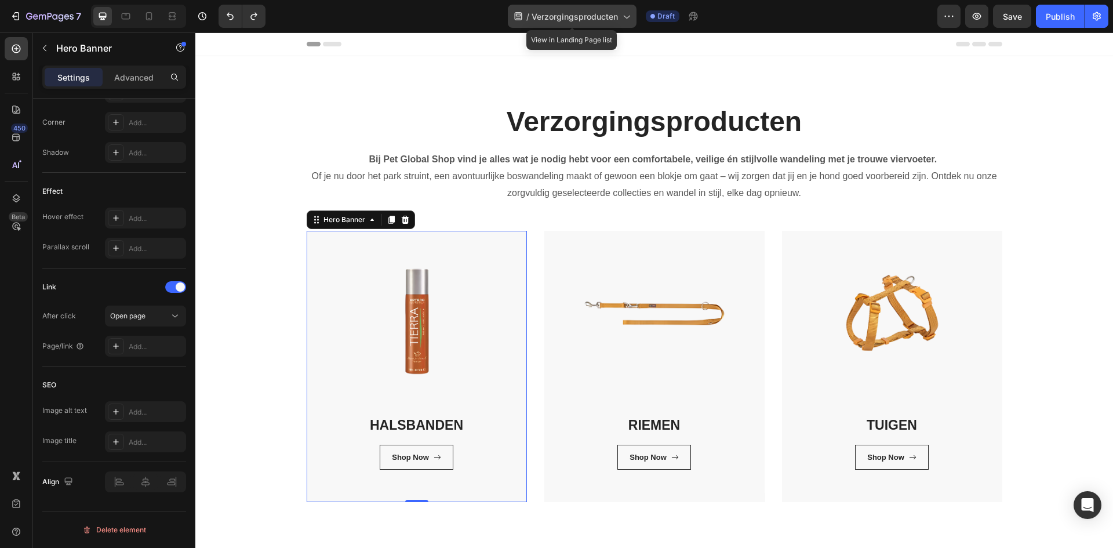
click at [573, 22] on span "Verzorgingsproducten" at bounding box center [575, 16] width 86 height 12
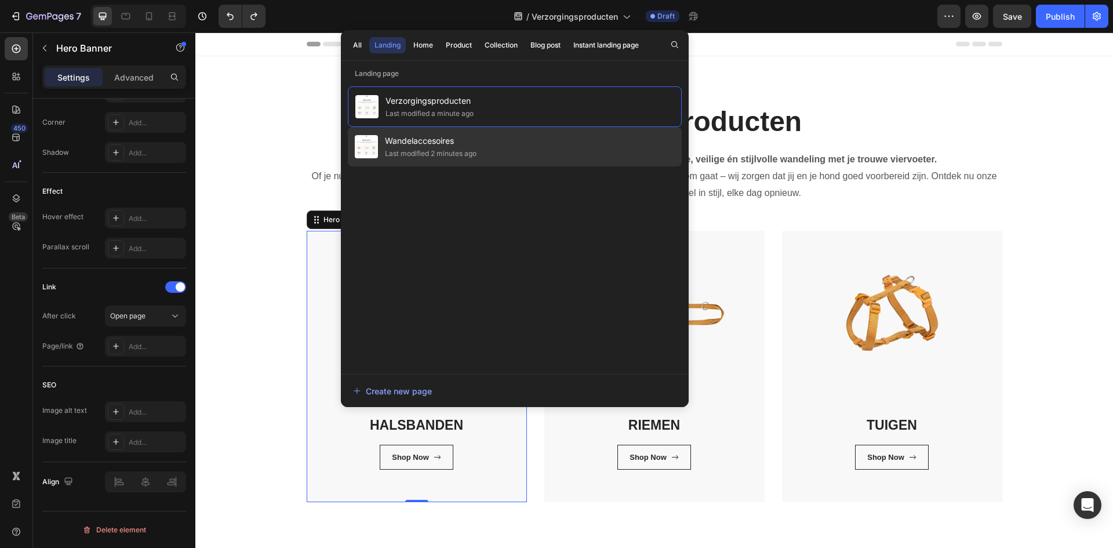
click at [561, 160] on div "Wandelaccesoires Last modified 2 minutes ago" at bounding box center [515, 146] width 334 height 39
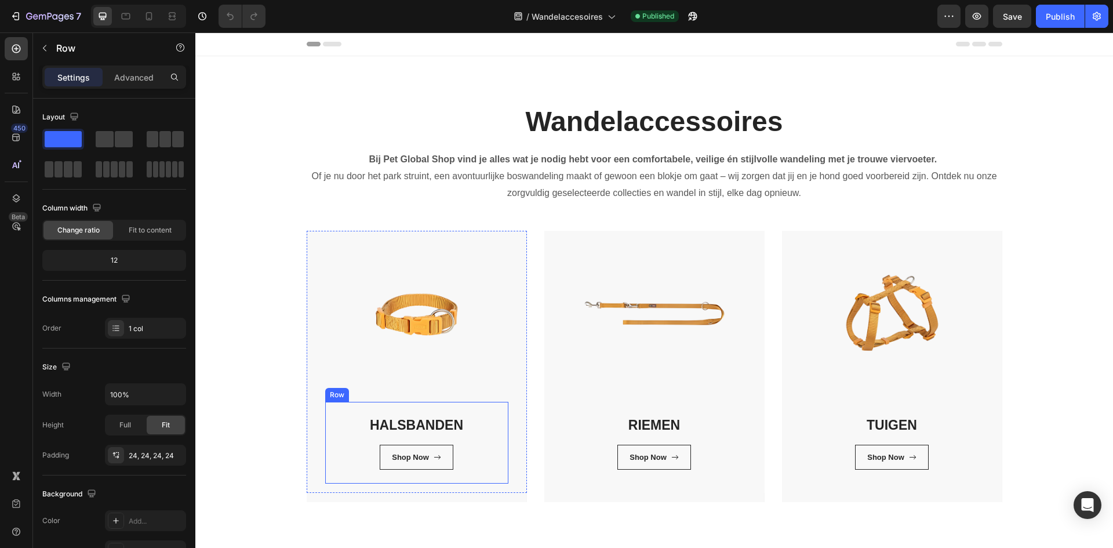
click at [426, 413] on div "HALSBANDEN Heading Shop Now Button Row" at bounding box center [416, 443] width 183 height 82
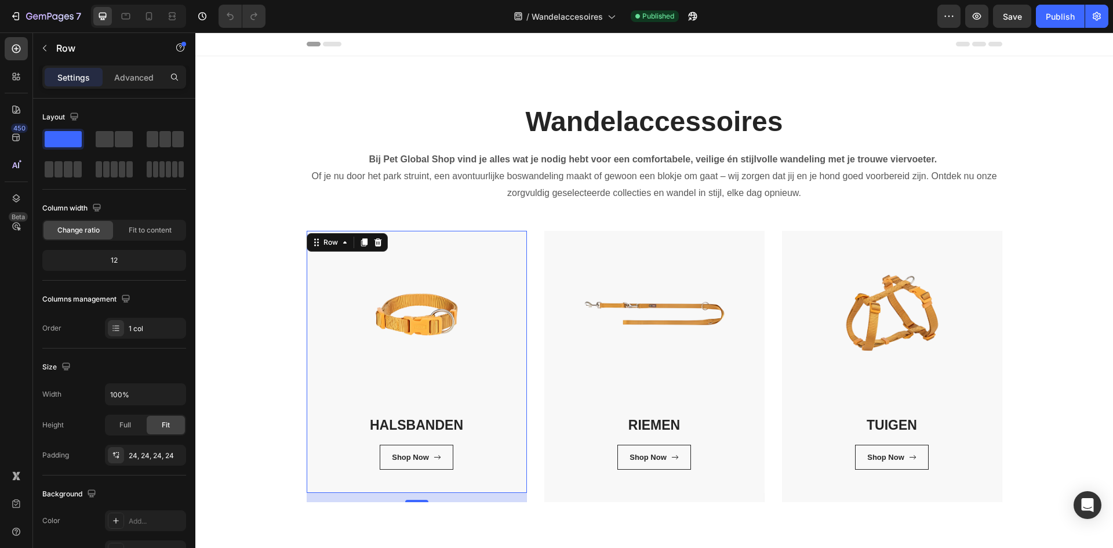
click at [318, 359] on div "HALSBANDEN Heading Shop Now Button Row Row 16" at bounding box center [417, 362] width 220 height 262
click at [156, 224] on div "Fit to content" at bounding box center [150, 230] width 70 height 19
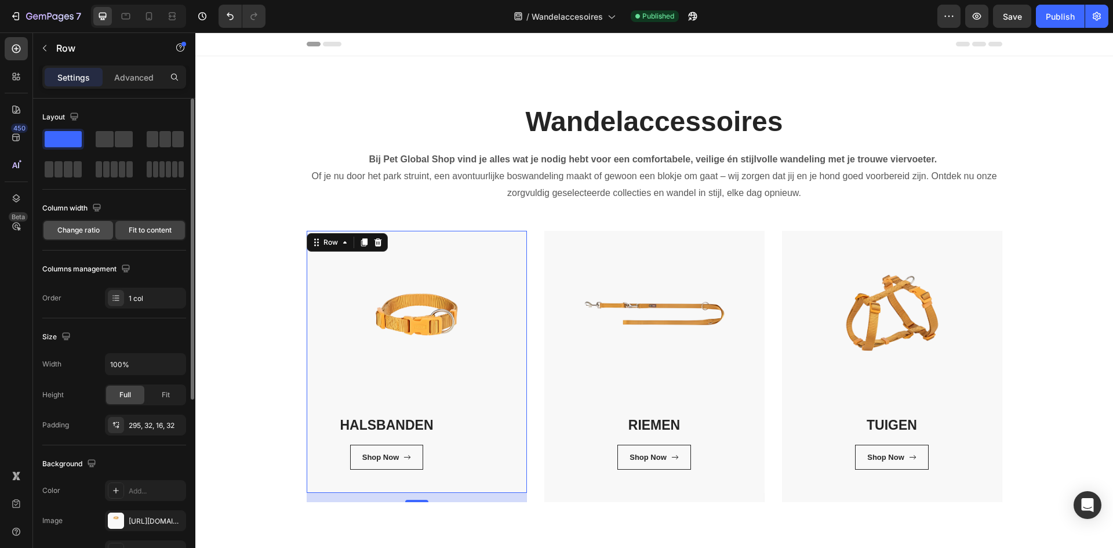
click at [80, 228] on span "Change ratio" at bounding box center [78, 230] width 42 height 10
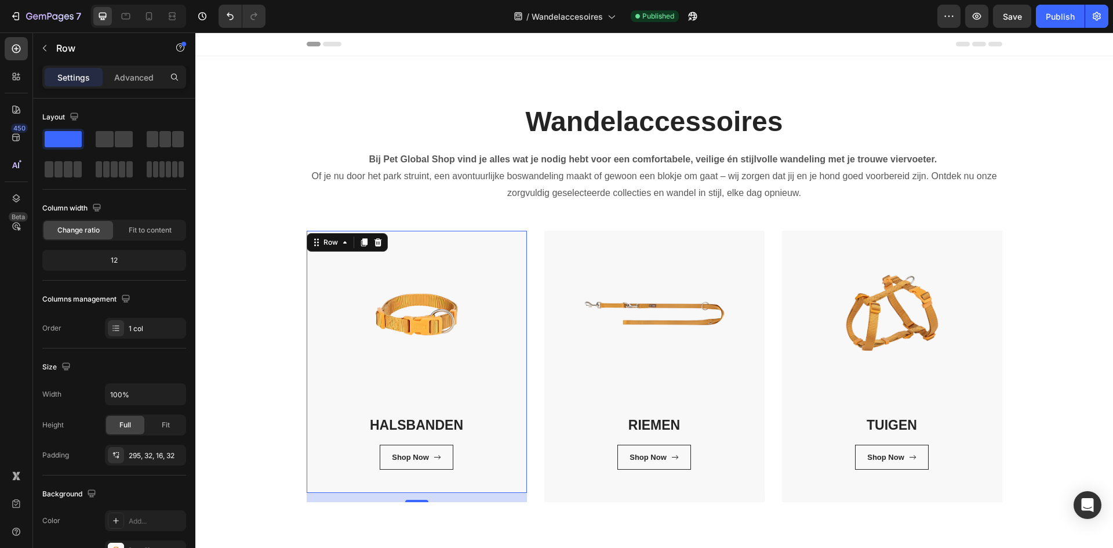
click at [396, 315] on div "HALSBANDEN Heading Shop Now Button Row Row 16" at bounding box center [417, 362] width 220 height 262
click at [292, 534] on div "Wandelaccessoires Heading Bij Pet Global Shop vind je alles wat je nodig hebt v…" at bounding box center [654, 302] width 918 height 492
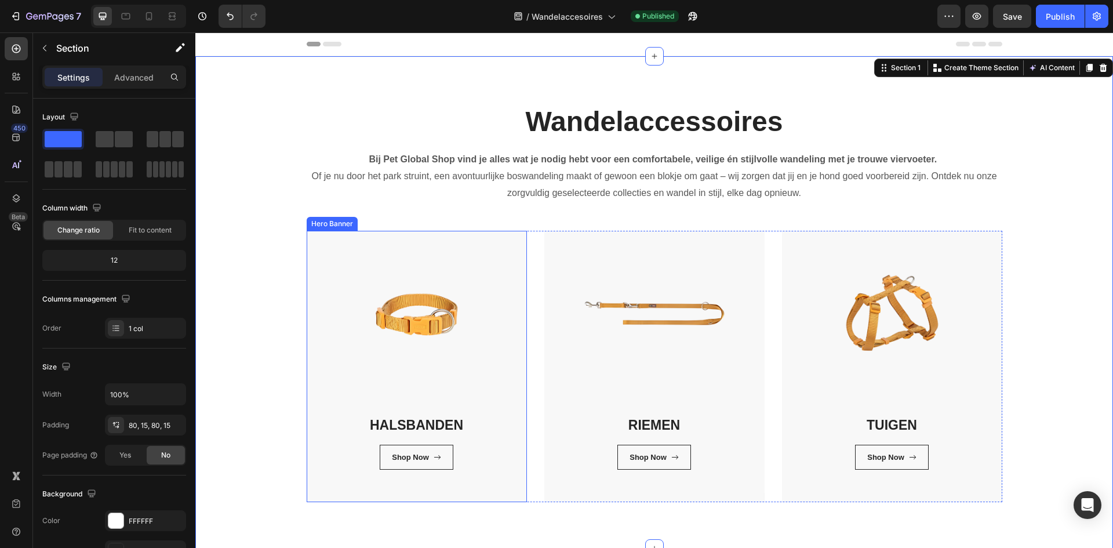
click at [342, 498] on div "HALSBANDEN Heading Shop Now Button Row Row" at bounding box center [417, 366] width 220 height 271
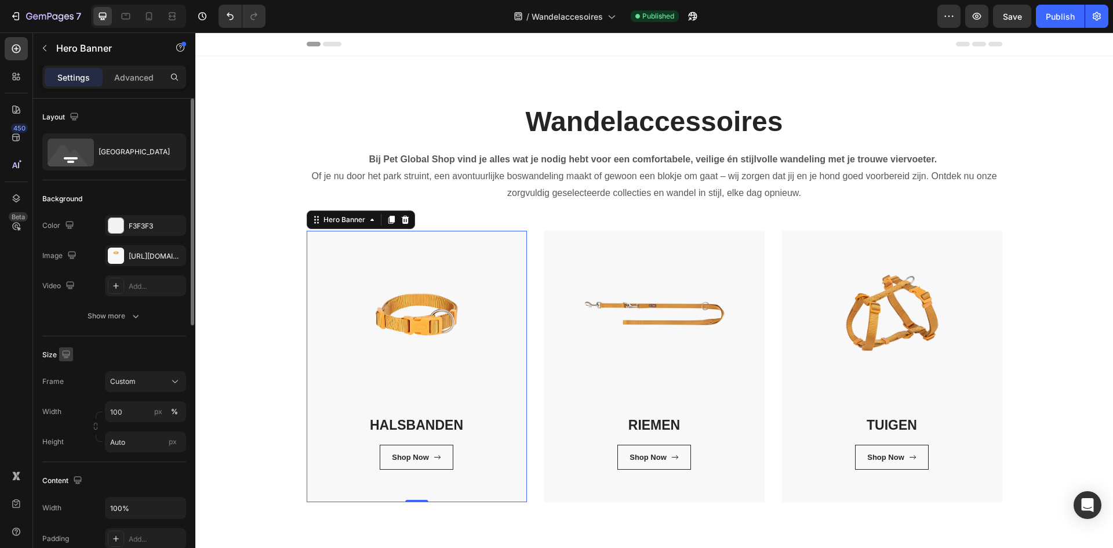
click at [64, 352] on icon "button" at bounding box center [66, 355] width 12 height 12
click at [66, 352] on icon "button" at bounding box center [66, 355] width 12 height 12
click at [140, 319] on button "Show more" at bounding box center [114, 316] width 144 height 21
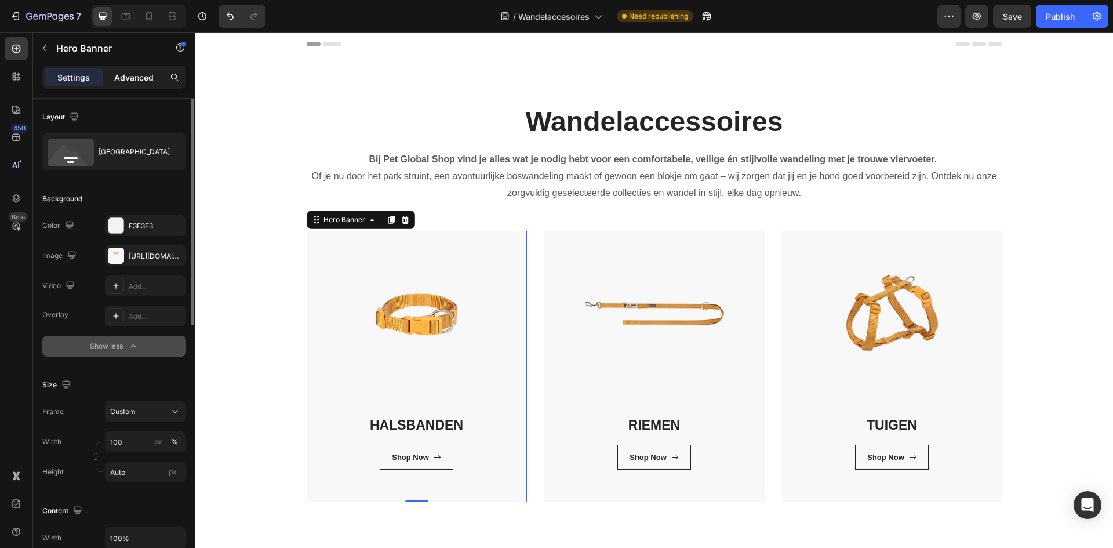
click at [139, 78] on p "Advanced" at bounding box center [133, 77] width 39 height 12
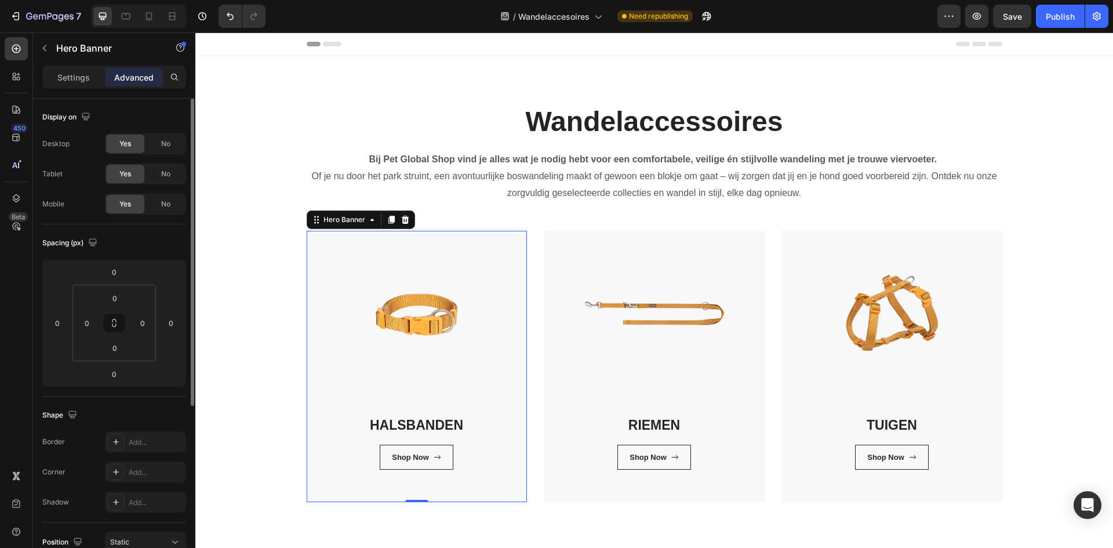
click at [318, 496] on div "HALSBANDEN Heading Shop Now Button Row Row" at bounding box center [417, 366] width 220 height 271
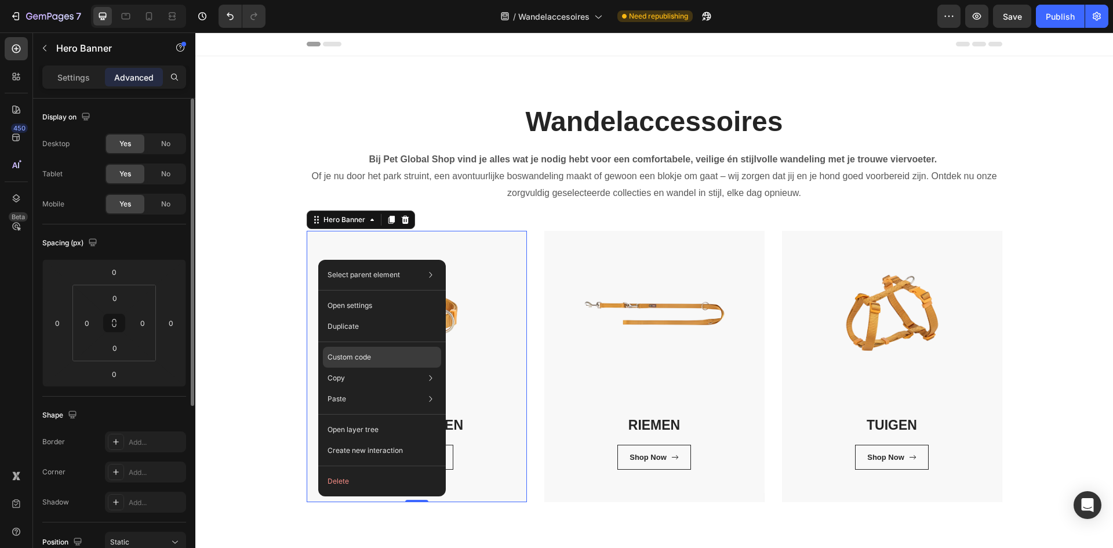
click at [380, 389] on div "Custom code" at bounding box center [382, 399] width 118 height 21
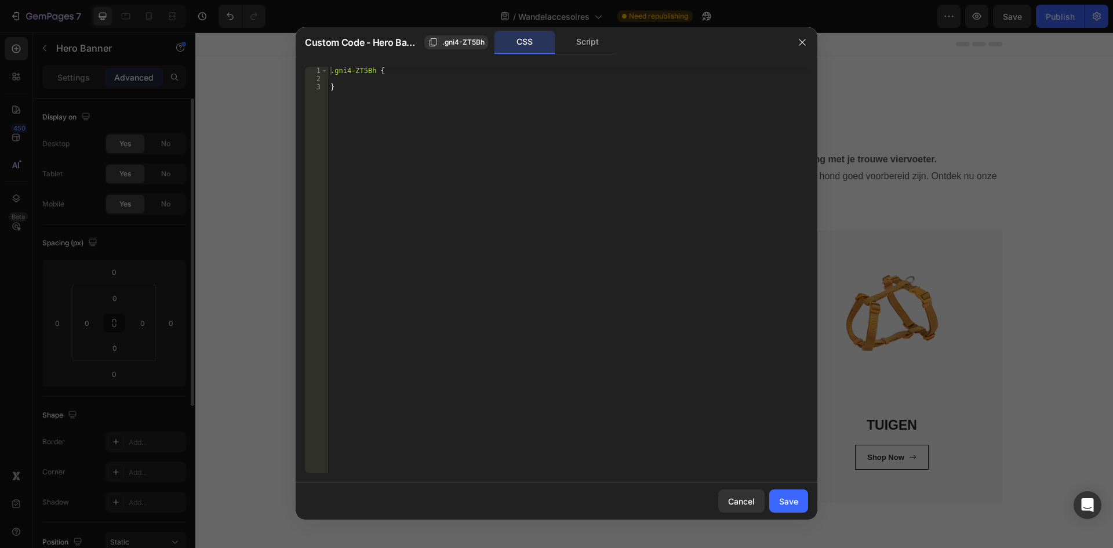
type textarea "}"
drag, startPoint x: 472, startPoint y: 108, endPoint x: 452, endPoint y: 108, distance: 20.3
click at [452, 108] on div ".gni4-ZT5Bh { }" at bounding box center [568, 278] width 480 height 423
paste textarea
click at [796, 498] on div "Save" at bounding box center [788, 501] width 19 height 12
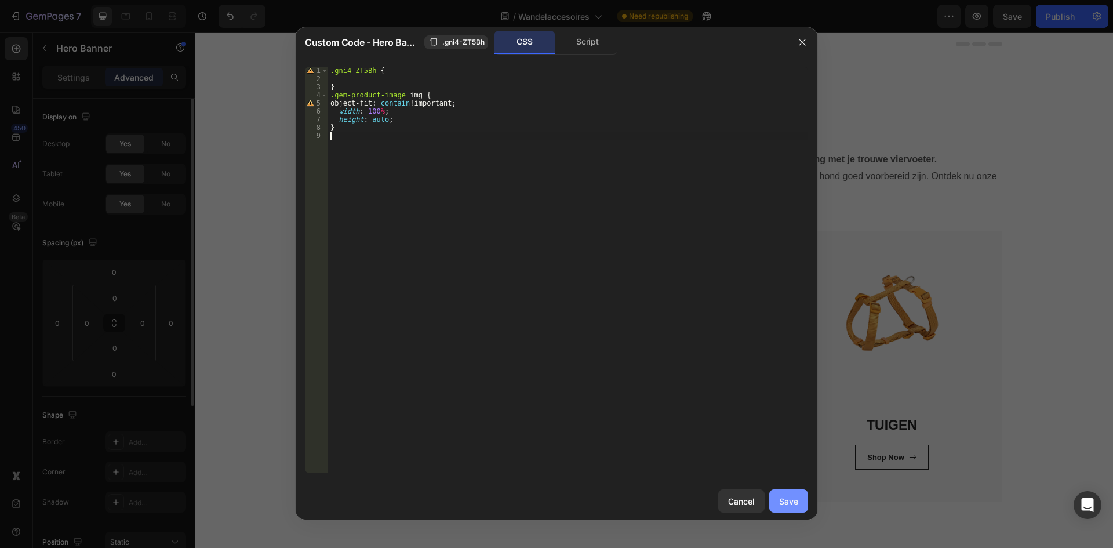
click at [796, 498] on div "TUIGEN Heading Shop Now Button Row Row" at bounding box center [892, 366] width 220 height 271
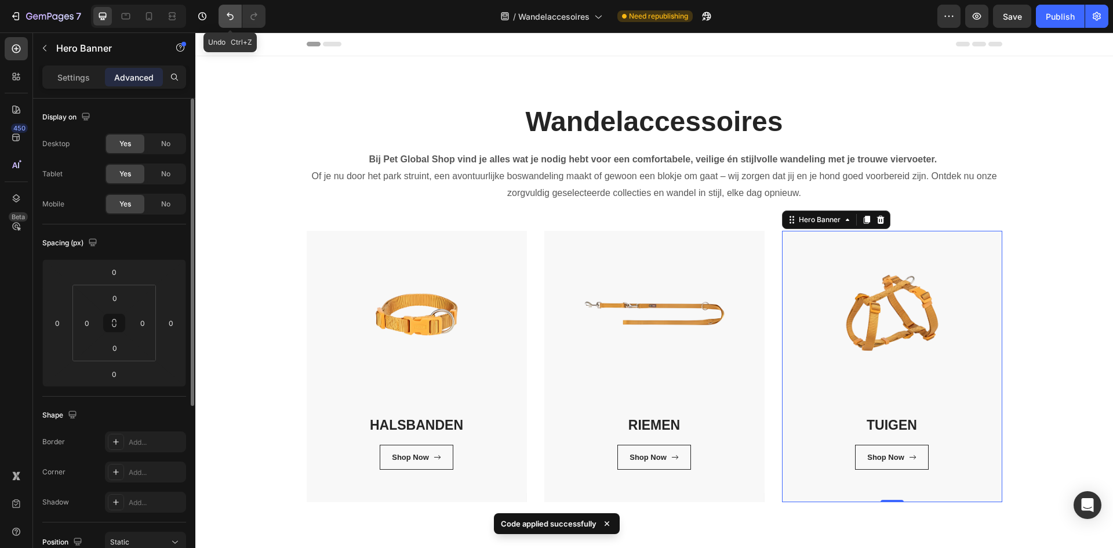
click at [228, 10] on icon "Undo/Redo" at bounding box center [230, 16] width 12 height 12
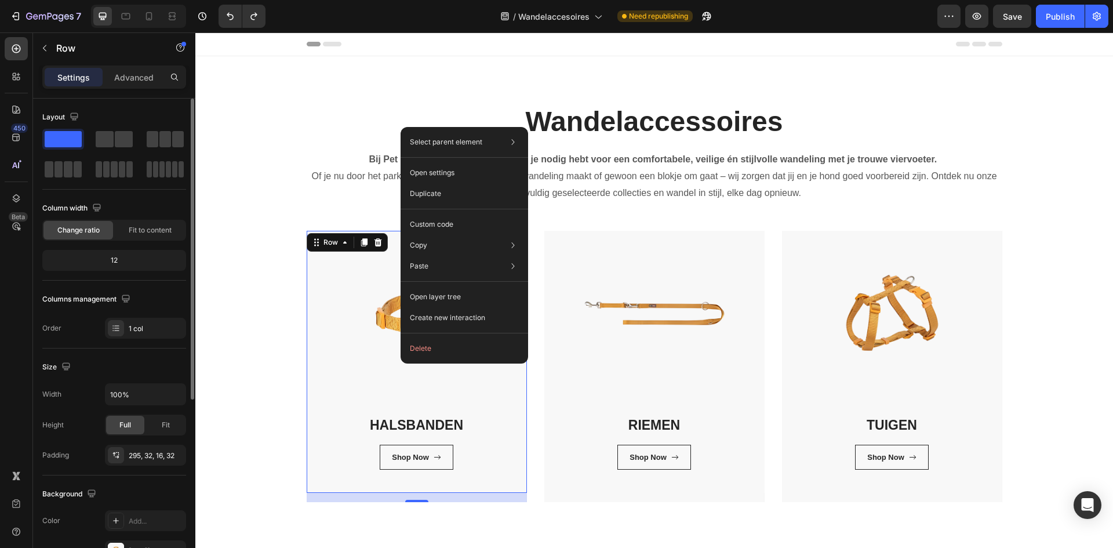
click at [366, 499] on div "16" at bounding box center [417, 497] width 220 height 9
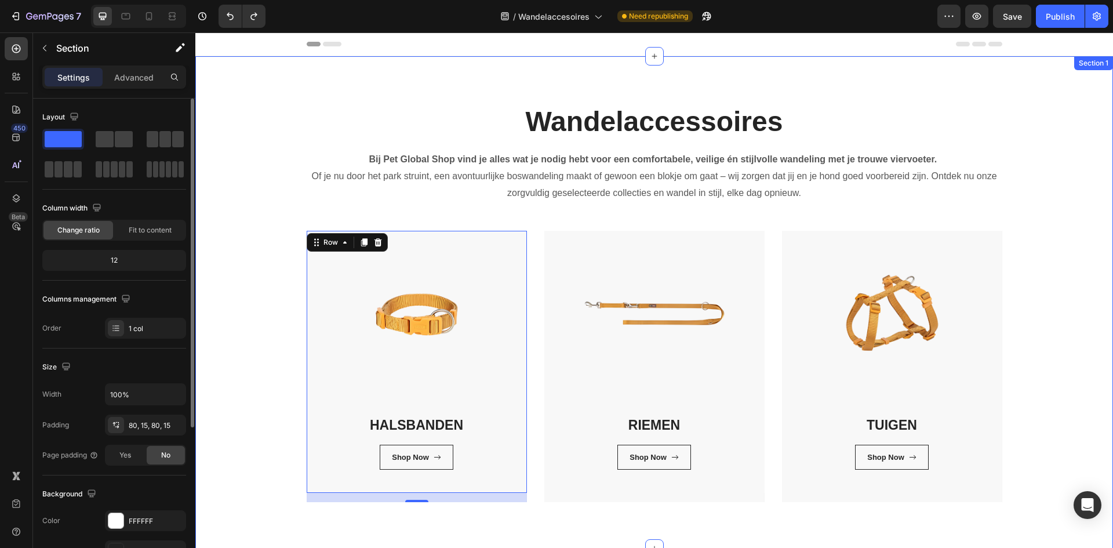
click at [364, 524] on div "Wandelaccessoires Heading Bij Pet Global Shop vind je alles wat je nodig hebt v…" at bounding box center [654, 302] width 918 height 492
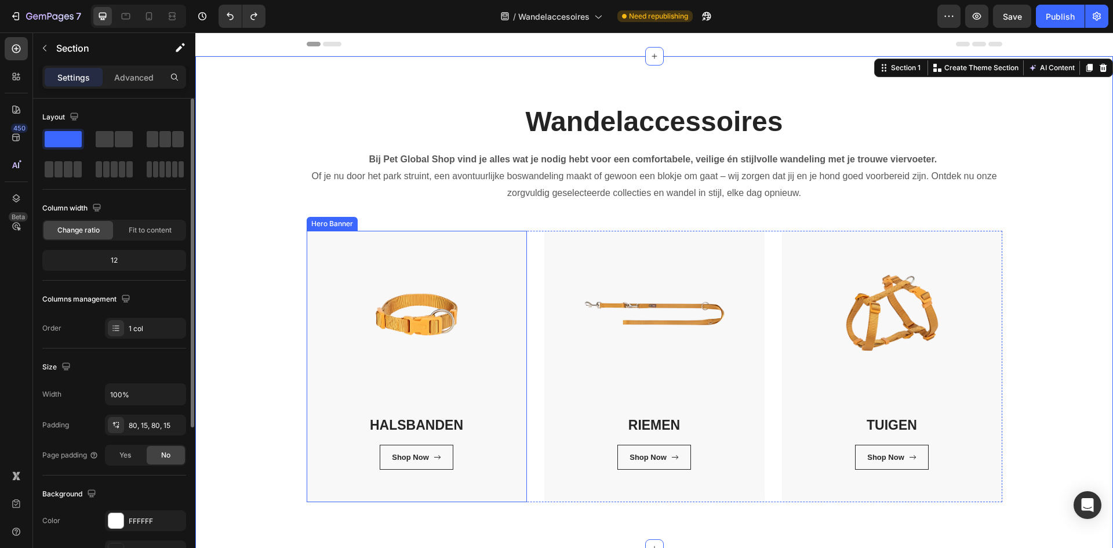
click at [362, 497] on div "HALSBANDEN Heading Shop Now Button Row Row" at bounding box center [417, 366] width 220 height 271
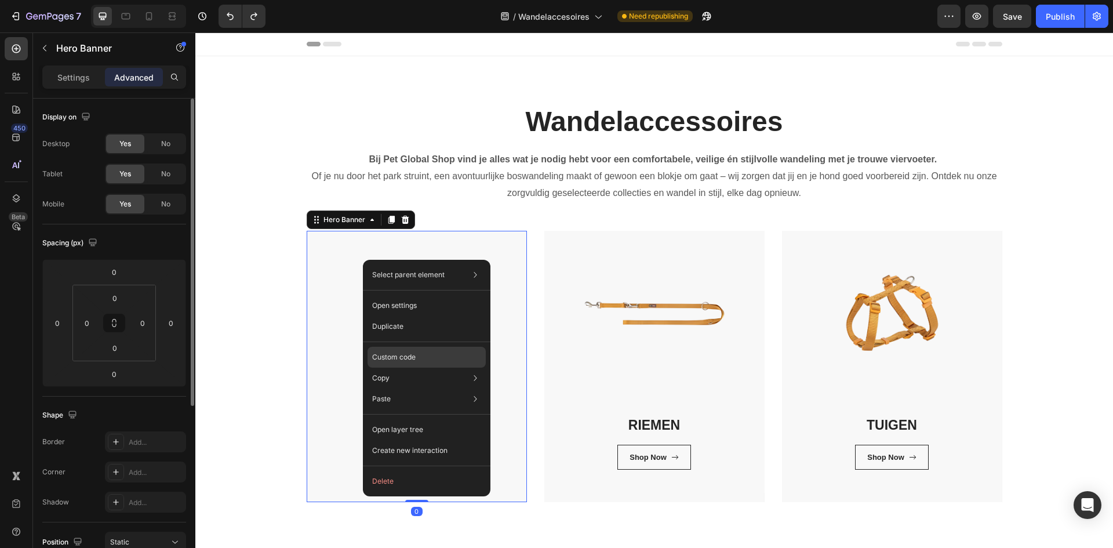
click at [393, 355] on p "Custom code" at bounding box center [393, 357] width 43 height 10
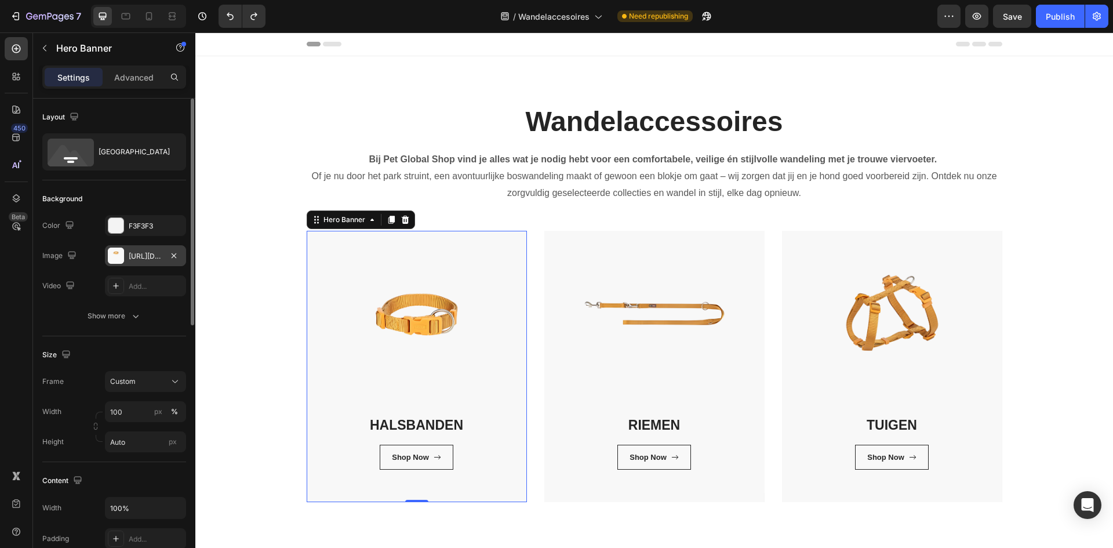
click at [128, 253] on div "[URL][DOMAIN_NAME]" at bounding box center [145, 255] width 81 height 21
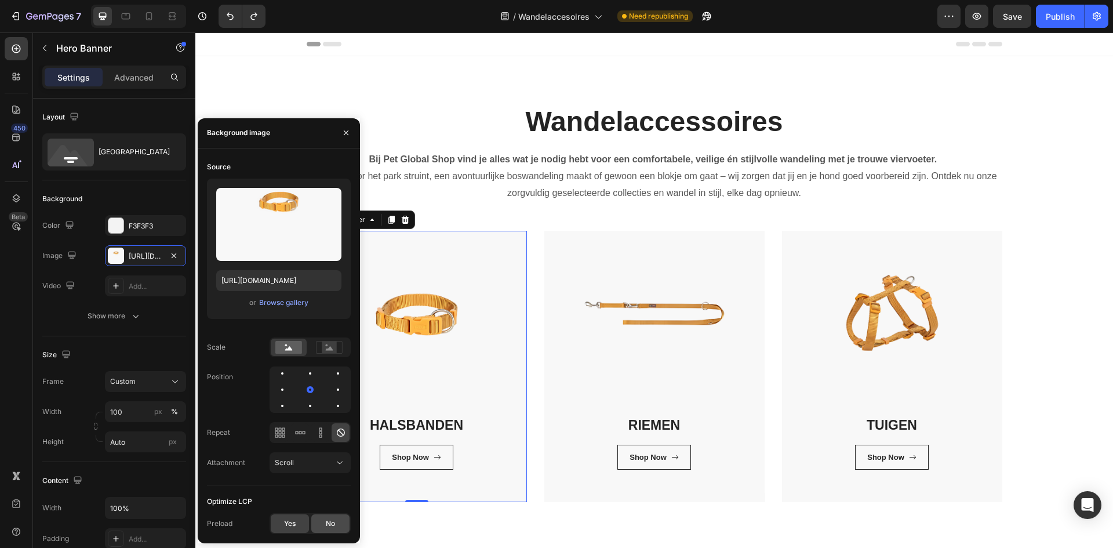
click at [325, 525] on div "No" at bounding box center [330, 523] width 38 height 19
click at [277, 524] on div "Yes" at bounding box center [290, 523] width 38 height 19
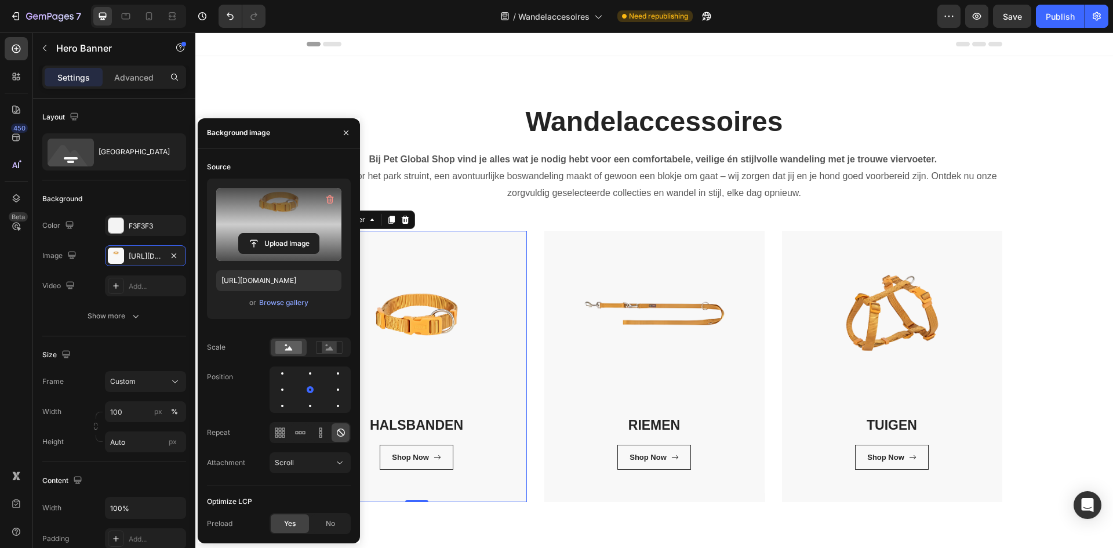
click at [289, 209] on label at bounding box center [278, 224] width 125 height 73
click at [289, 234] on input "file" at bounding box center [279, 244] width 80 height 20
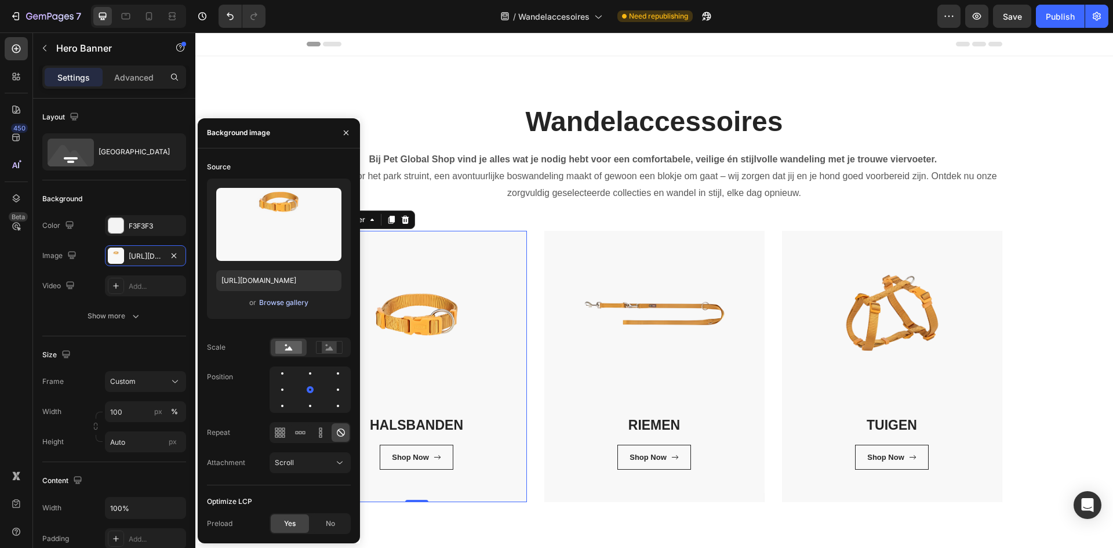
click at [284, 302] on div "Browse gallery" at bounding box center [283, 303] width 49 height 10
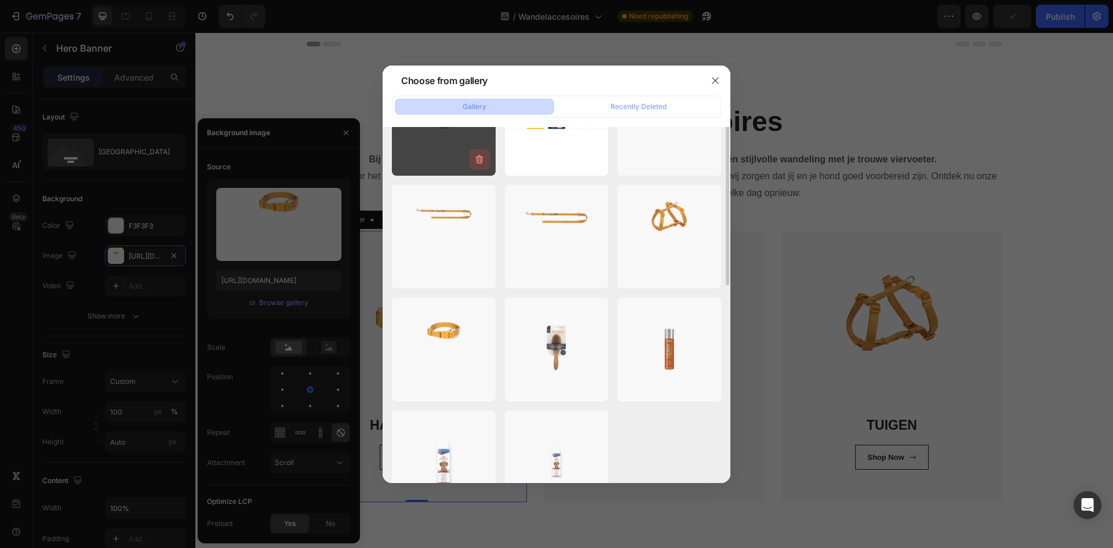
scroll to position [331, 0]
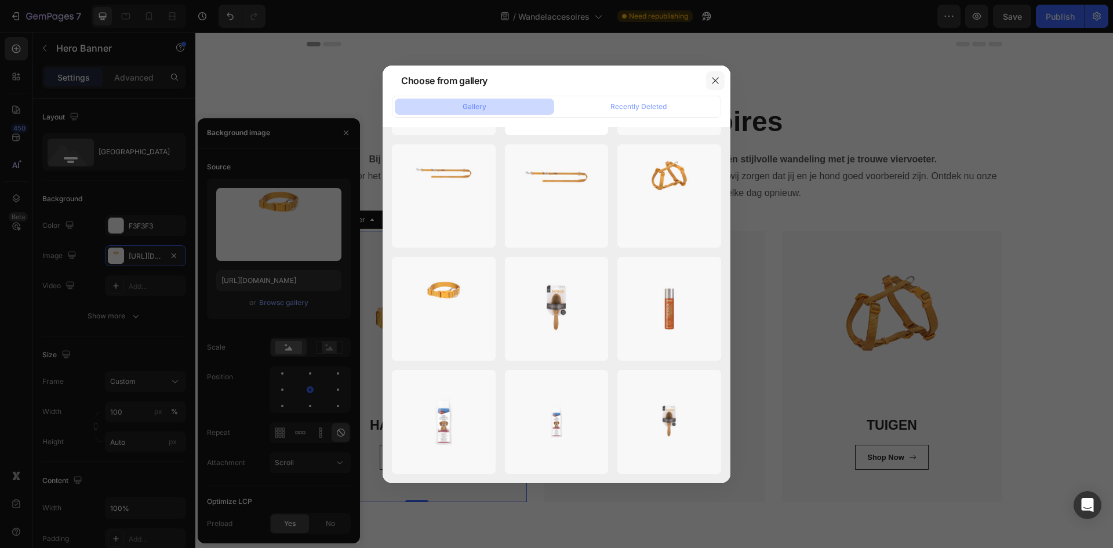
click at [720, 82] on button "button" at bounding box center [715, 80] width 19 height 19
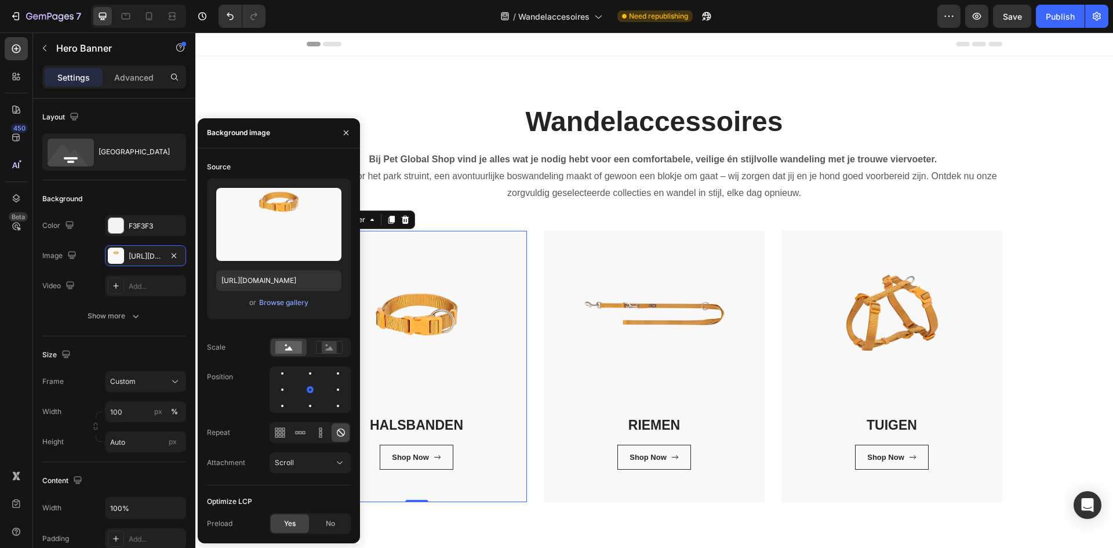
click at [23, 326] on div "450 Beta" at bounding box center [16, 250] width 23 height 427
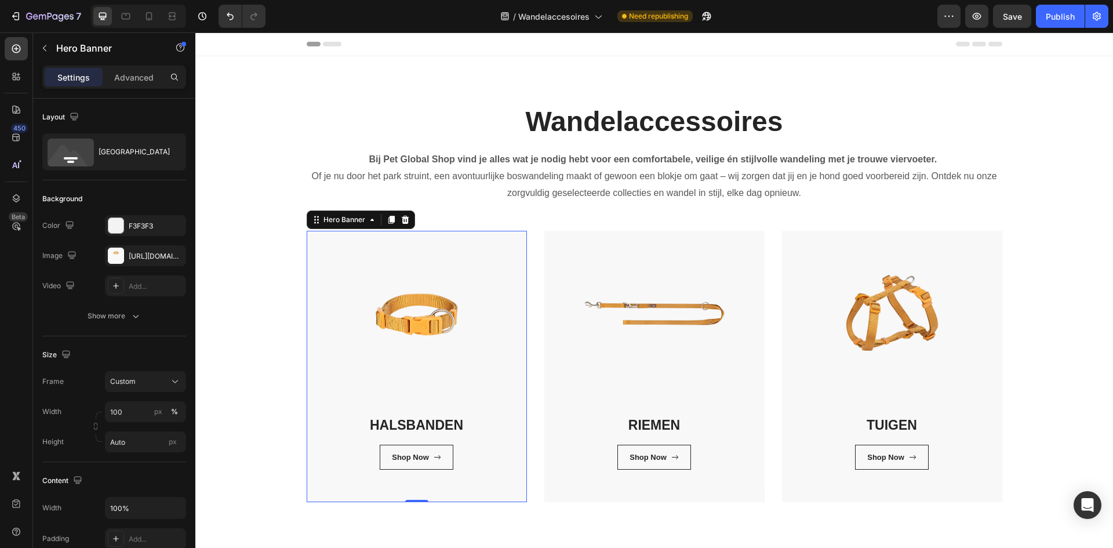
click at [341, 497] on div "HALSBANDEN Heading Shop Now Button Row Row" at bounding box center [417, 366] width 220 height 271
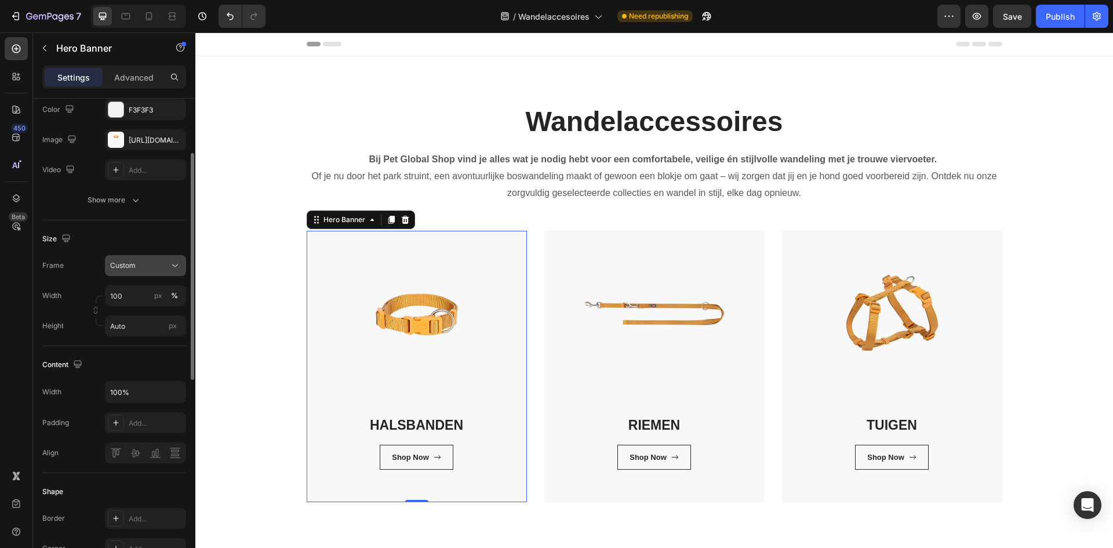
click at [146, 264] on div "Custom" at bounding box center [138, 265] width 57 height 10
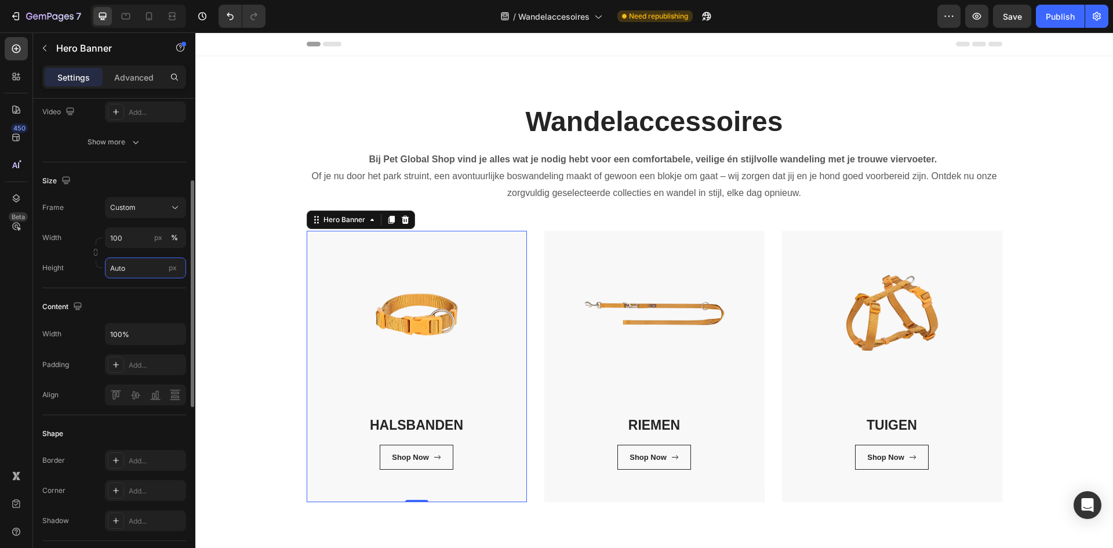
click at [145, 269] on input "Auto" at bounding box center [145, 267] width 81 height 21
click at [7, 300] on div "450 Beta" at bounding box center [16, 250] width 23 height 427
click at [144, 366] on div "Add..." at bounding box center [156, 365] width 55 height 10
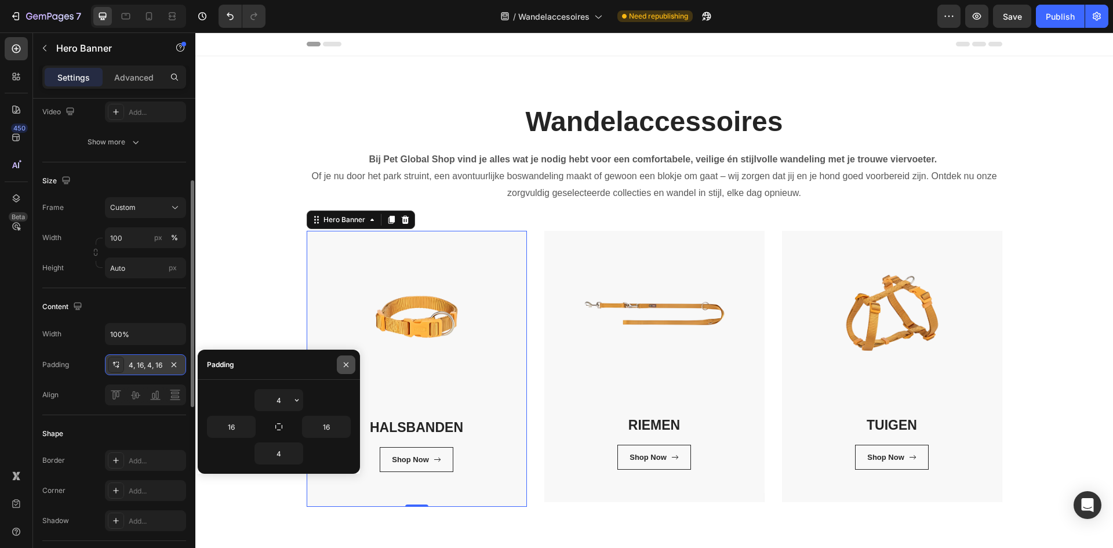
click at [342, 359] on button "button" at bounding box center [346, 364] width 19 height 19
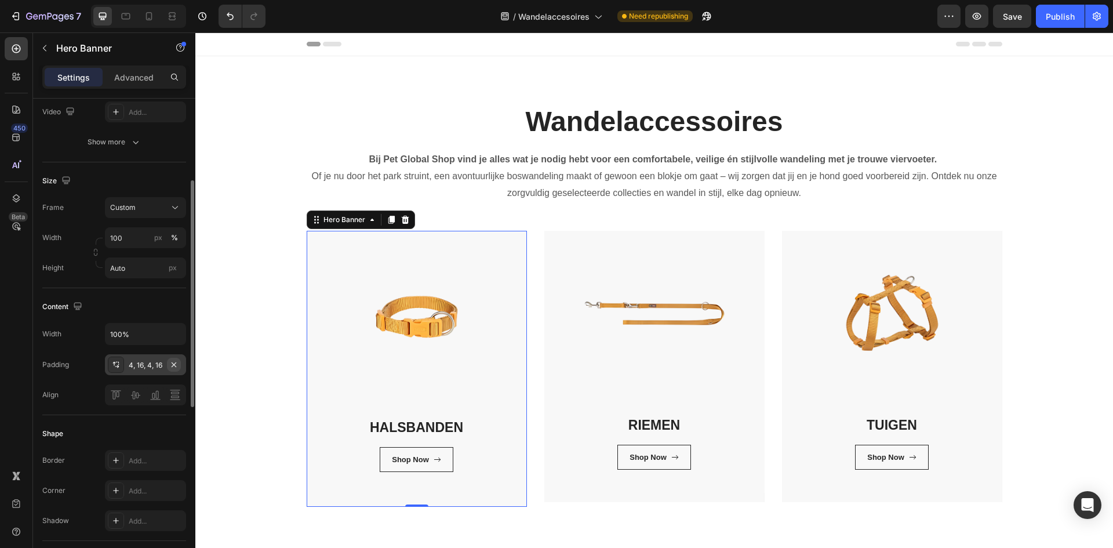
click at [176, 364] on icon "button" at bounding box center [173, 364] width 9 height 9
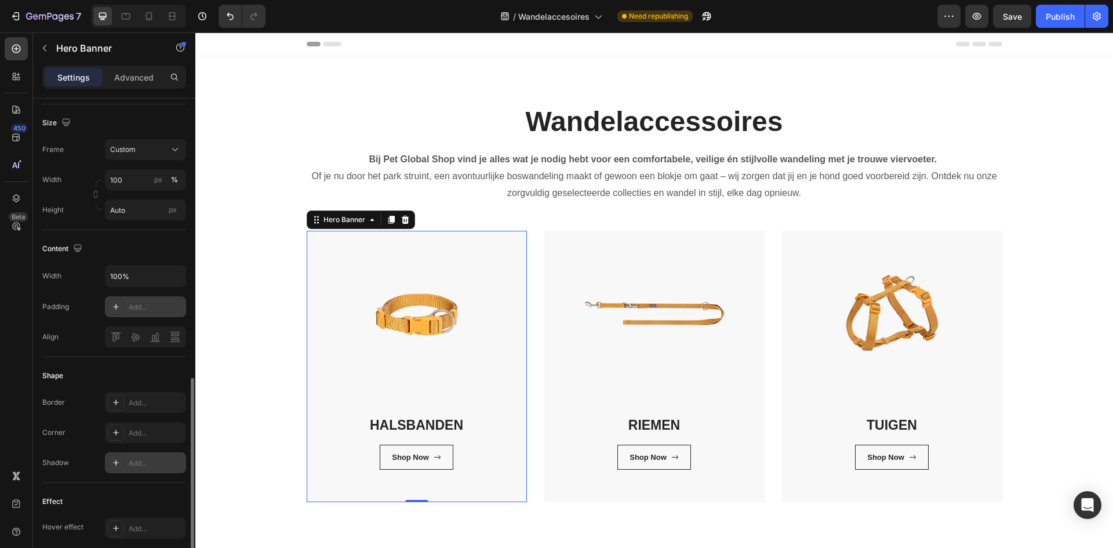
scroll to position [348, 0]
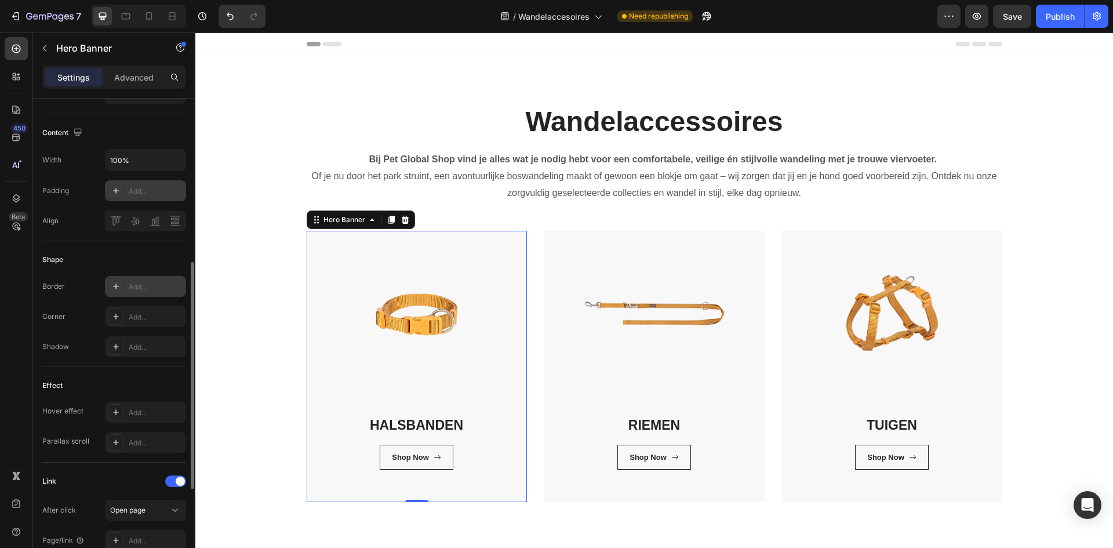
click at [175, 287] on div "Add..." at bounding box center [156, 287] width 55 height 10
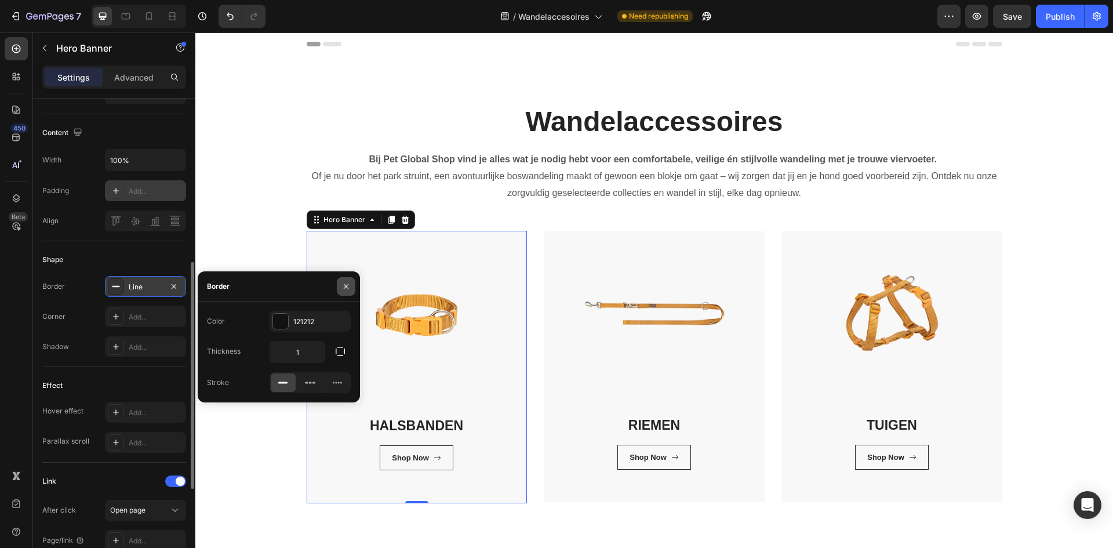
click at [344, 280] on button "button" at bounding box center [346, 286] width 19 height 19
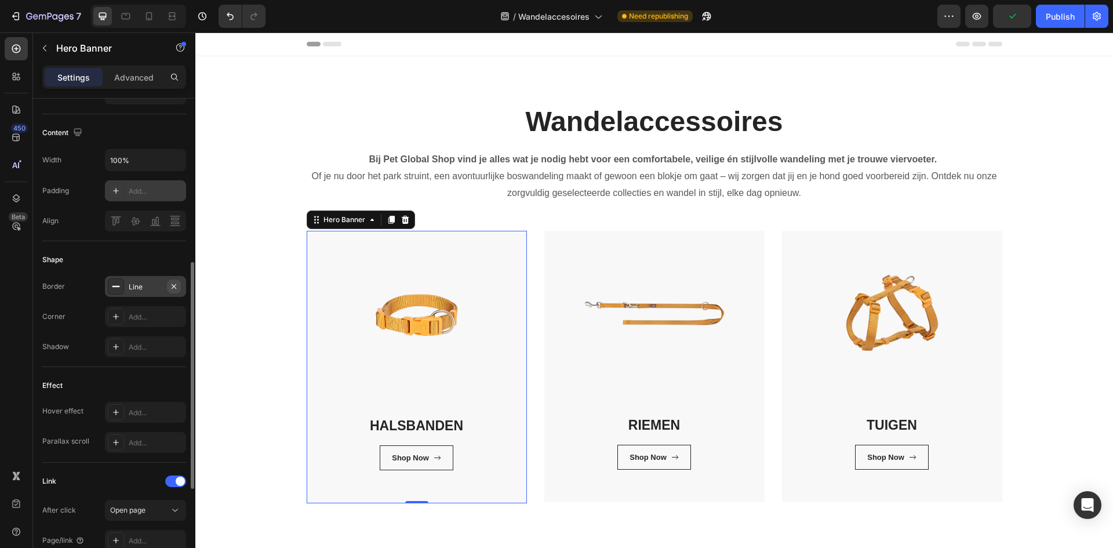
click at [177, 288] on icon "button" at bounding box center [173, 286] width 9 height 9
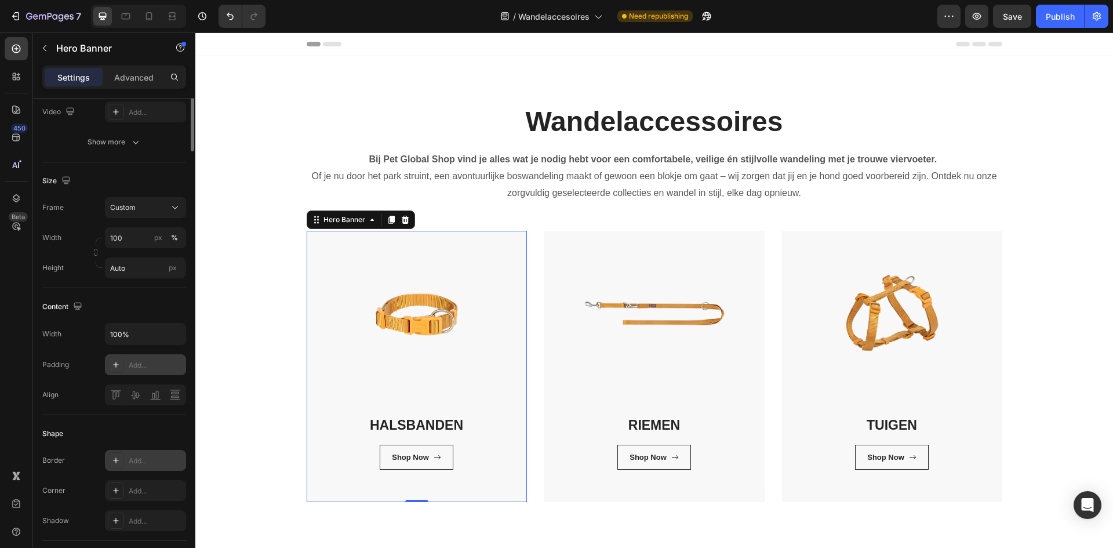
scroll to position [0, 0]
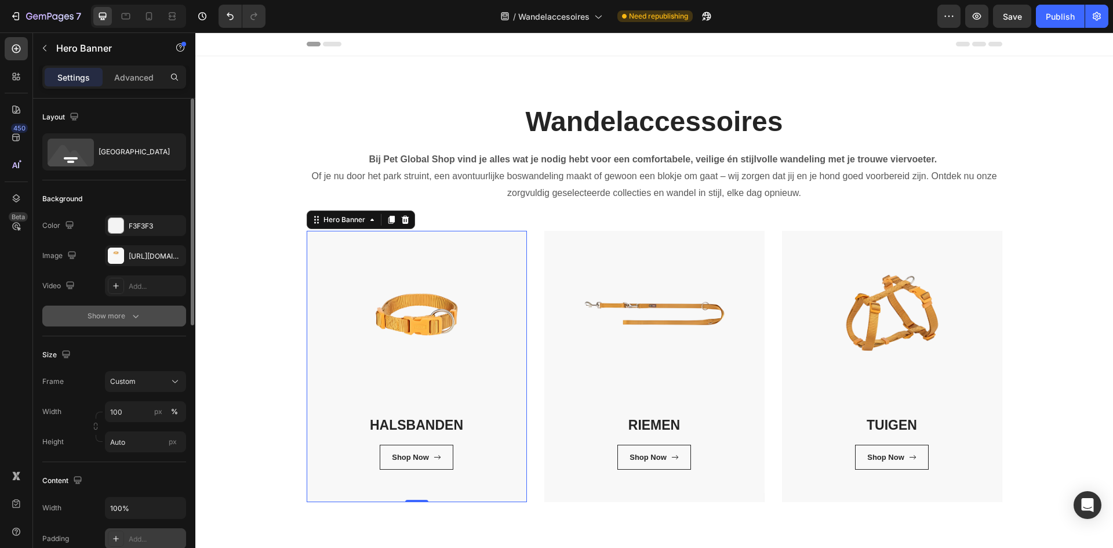
click at [138, 306] on button "Show more" at bounding box center [114, 316] width 144 height 21
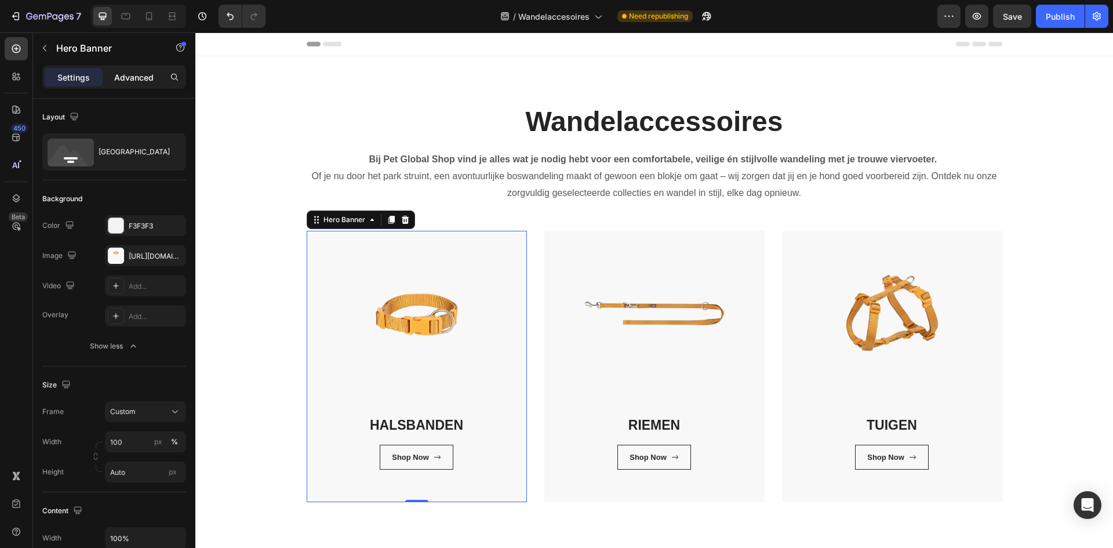
click at [130, 71] on p "Advanced" at bounding box center [133, 77] width 39 height 12
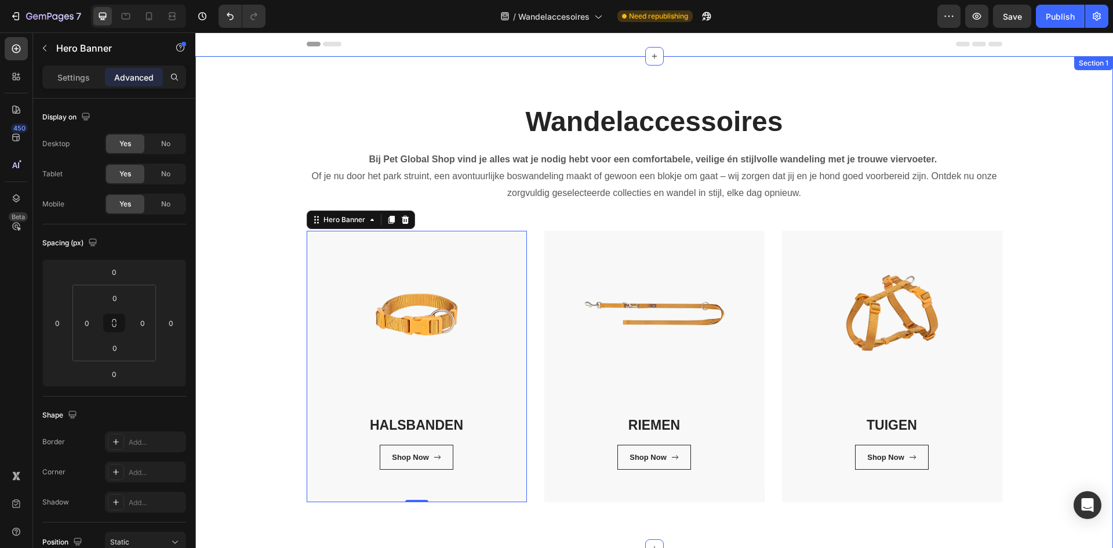
click at [245, 389] on div "Wandelaccessoires Heading Bij Pet Global Shop vind je alles wat je nodig hebt v…" at bounding box center [654, 303] width 901 height 400
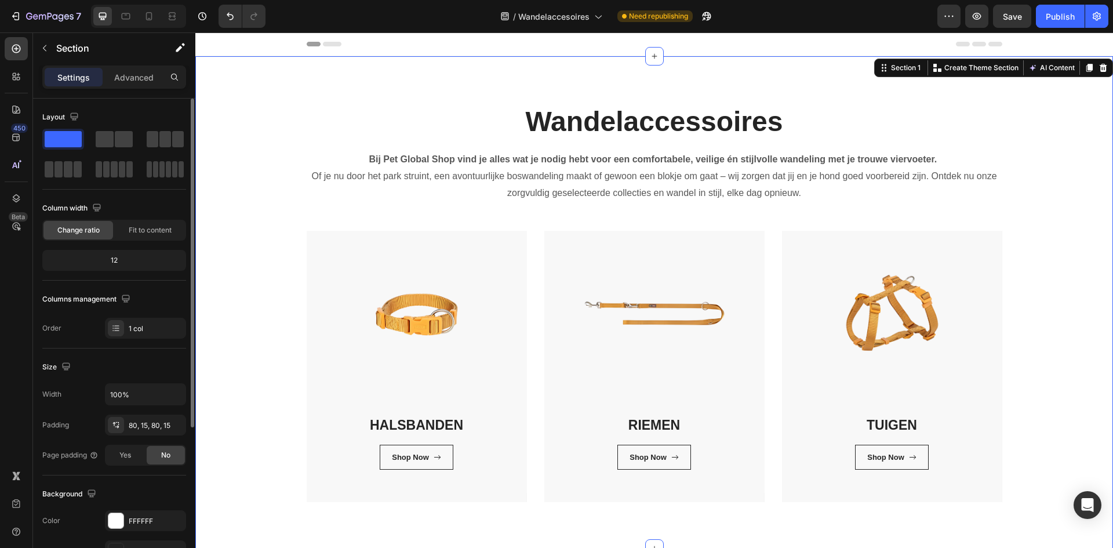
click at [243, 411] on div "Wandelaccessoires Heading Bij Pet Global Shop vind je alles wat je nodig hebt v…" at bounding box center [654, 303] width 901 height 400
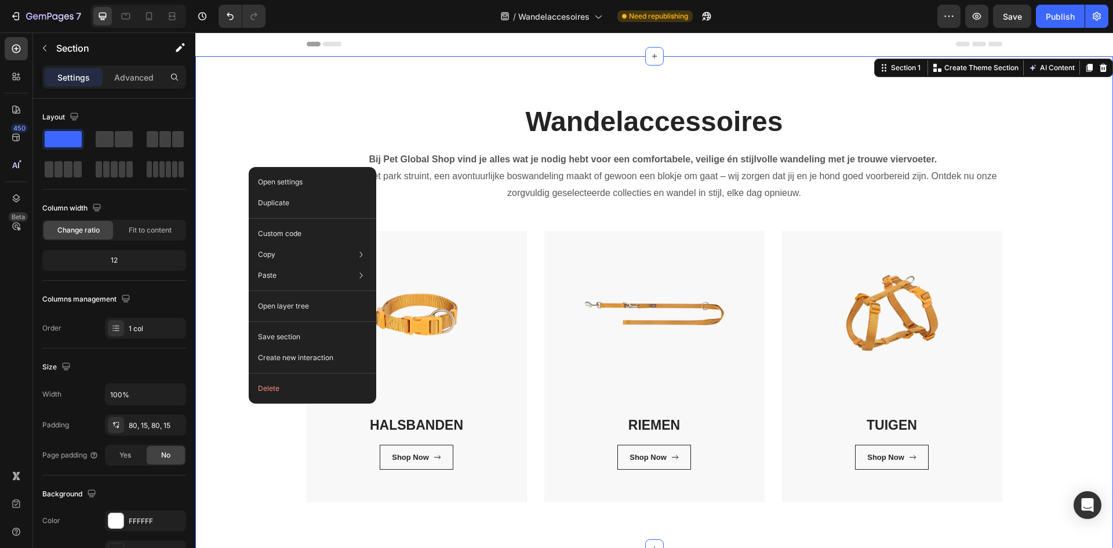
click at [231, 299] on div "Wandelaccessoires Heading Bij Pet Global Shop vind je alles wat je nodig hebt v…" at bounding box center [654, 303] width 901 height 400
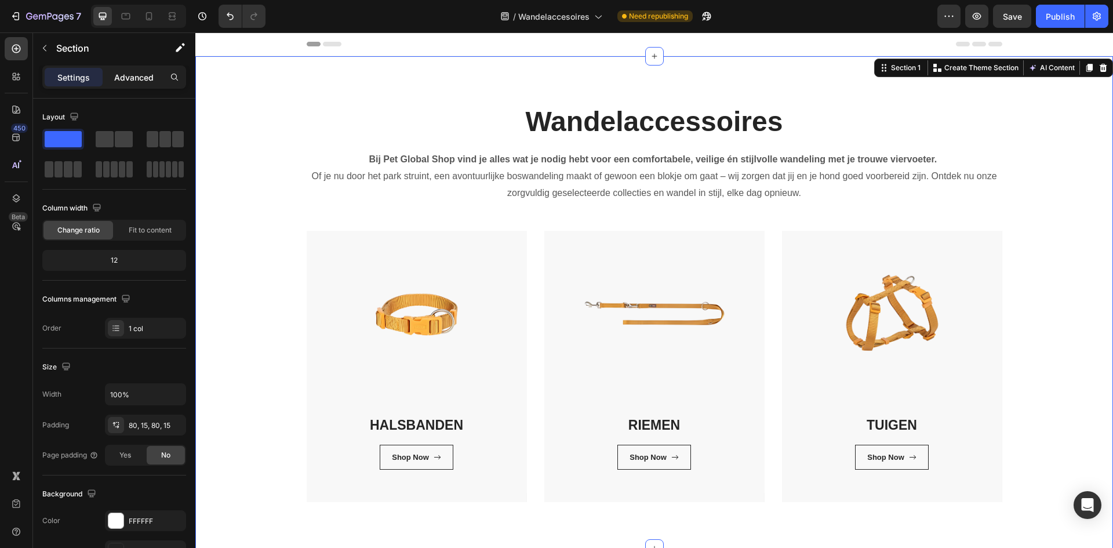
click at [131, 78] on p "Advanced" at bounding box center [133, 77] width 39 height 12
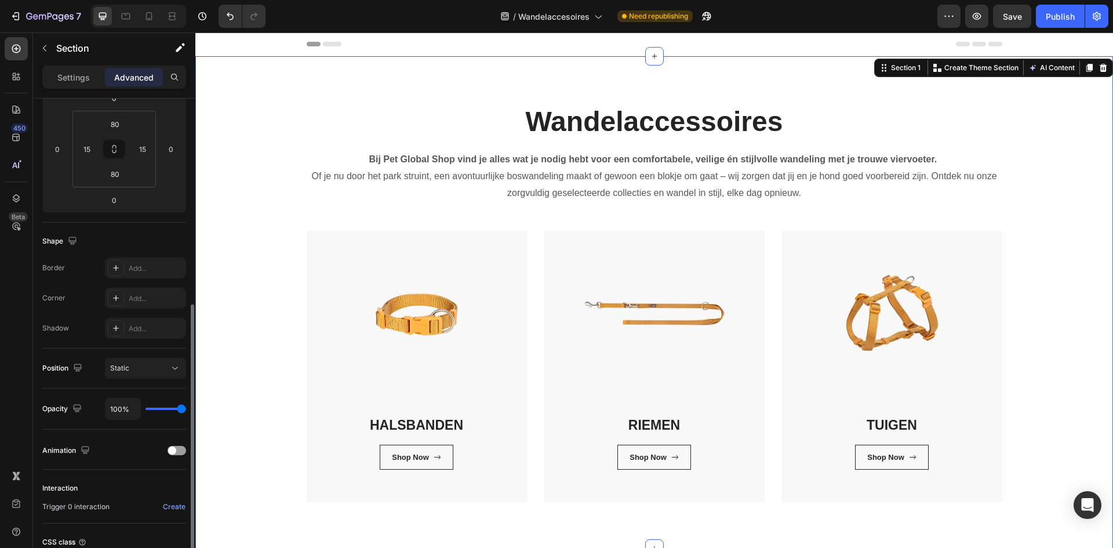
scroll to position [232, 0]
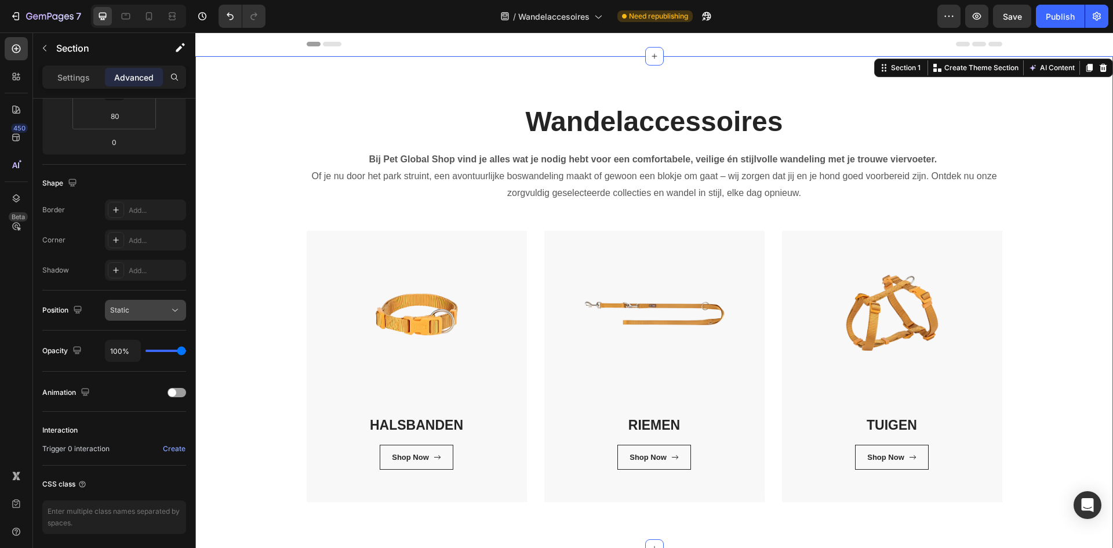
click at [151, 315] on div "Static" at bounding box center [139, 310] width 59 height 10
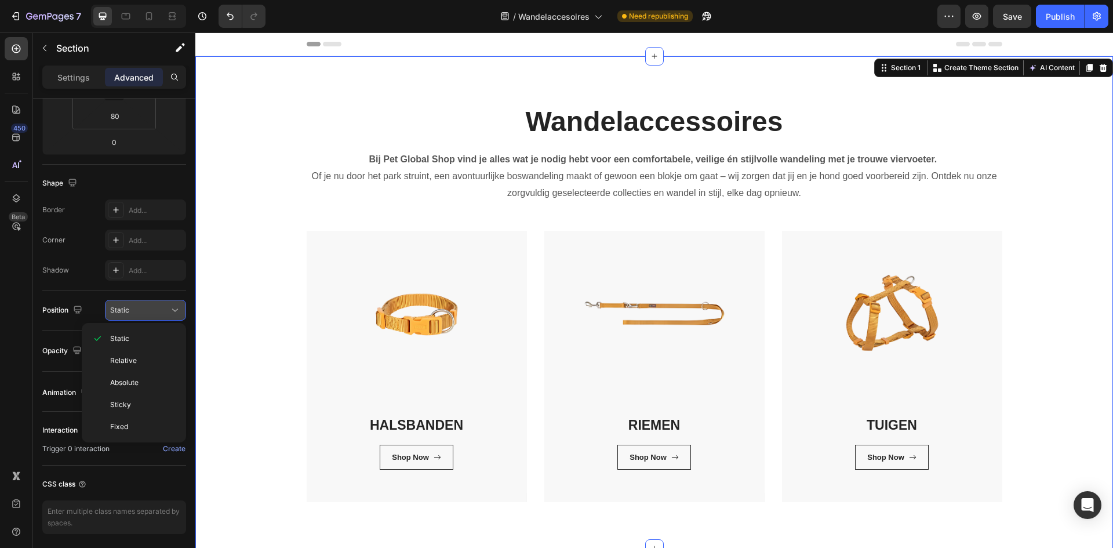
click at [151, 315] on div "Static" at bounding box center [139, 310] width 59 height 10
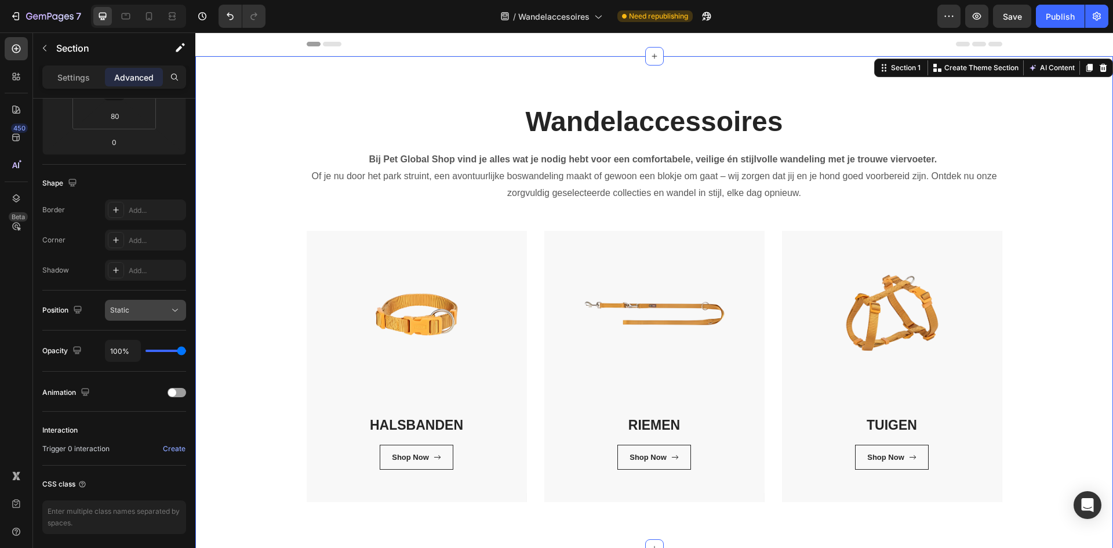
click at [141, 306] on div "Static" at bounding box center [139, 310] width 59 height 10
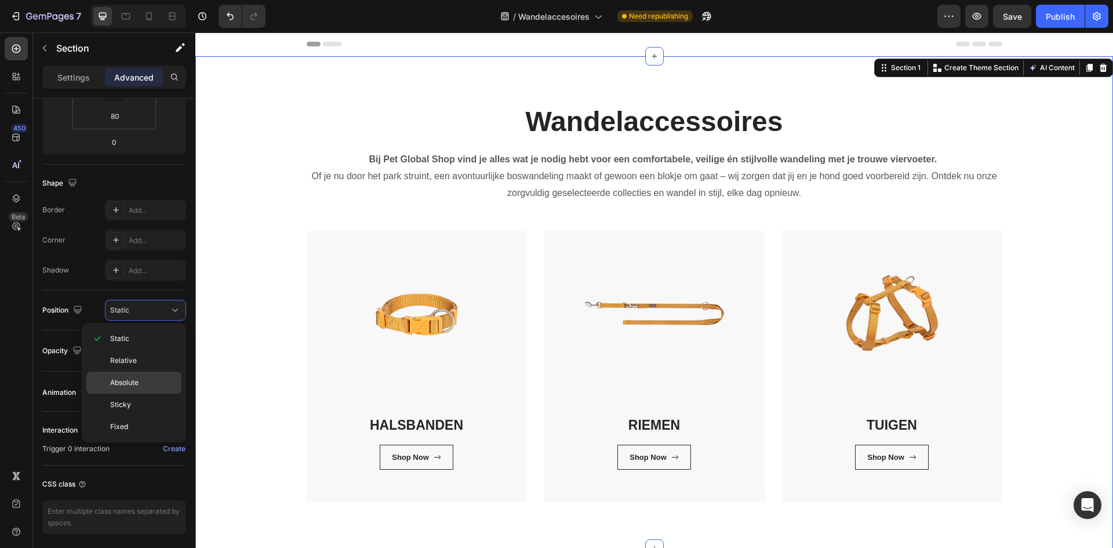
click at [136, 379] on span "Absolute" at bounding box center [124, 383] width 28 height 10
click at [135, 379] on span "Absolute" at bounding box center [124, 383] width 28 height 10
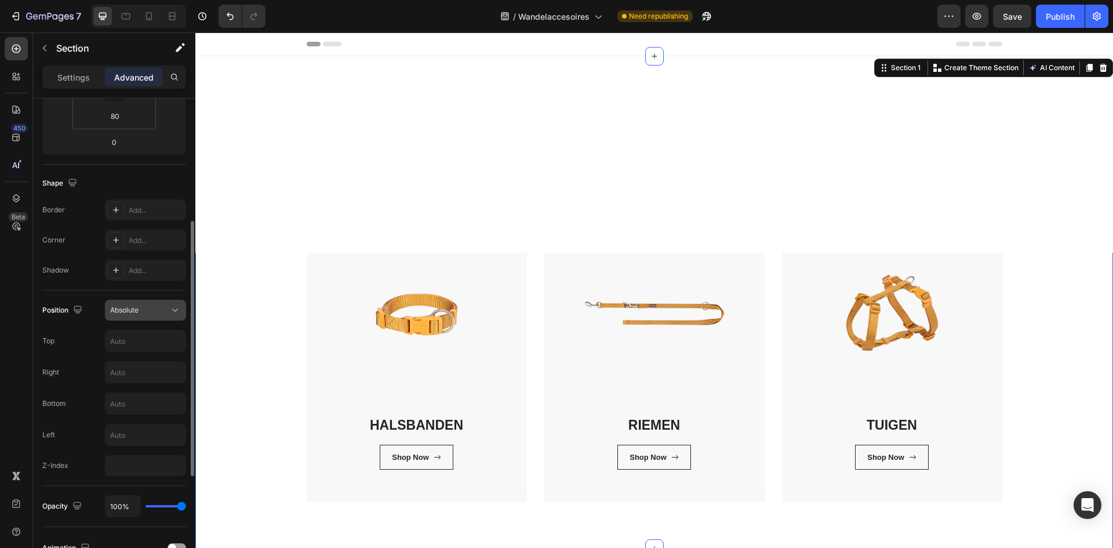
click at [154, 313] on div "Absolute" at bounding box center [139, 310] width 59 height 10
click at [154, 314] on div "Absolute" at bounding box center [139, 310] width 59 height 10
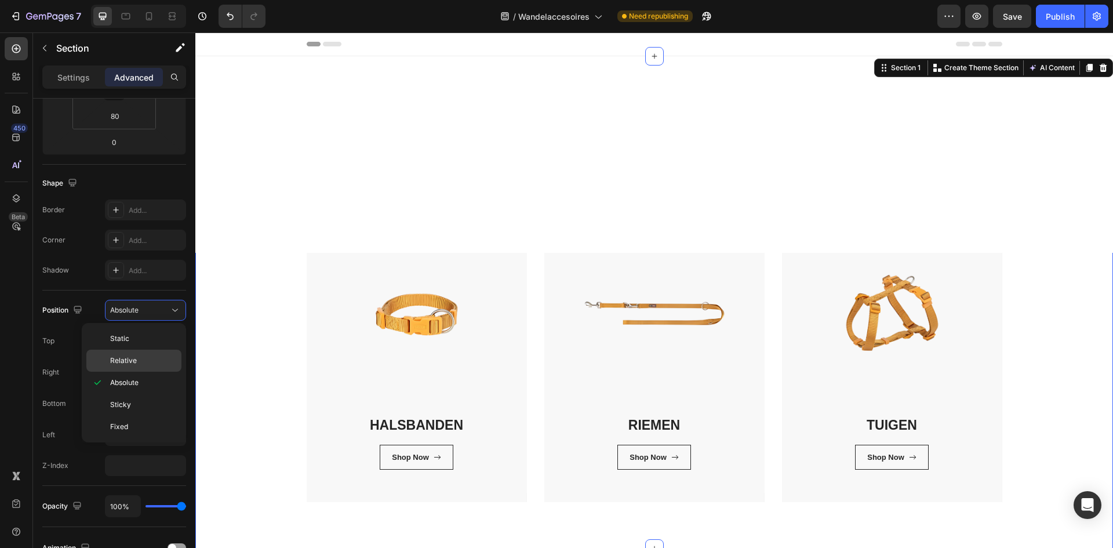
click at [152, 359] on p "Relative" at bounding box center [143, 360] width 66 height 10
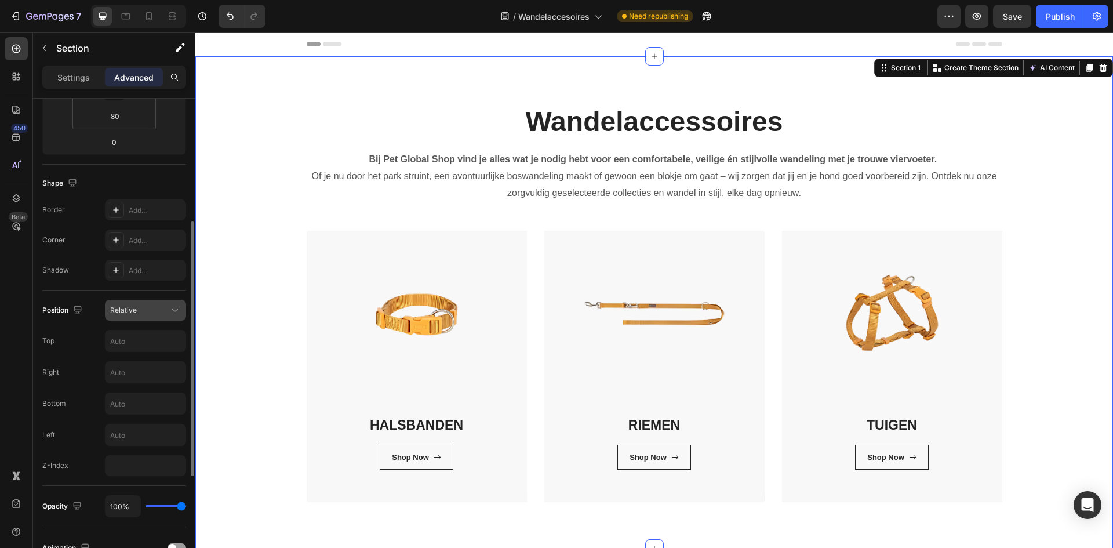
click at [162, 306] on div "Relative" at bounding box center [139, 310] width 59 height 10
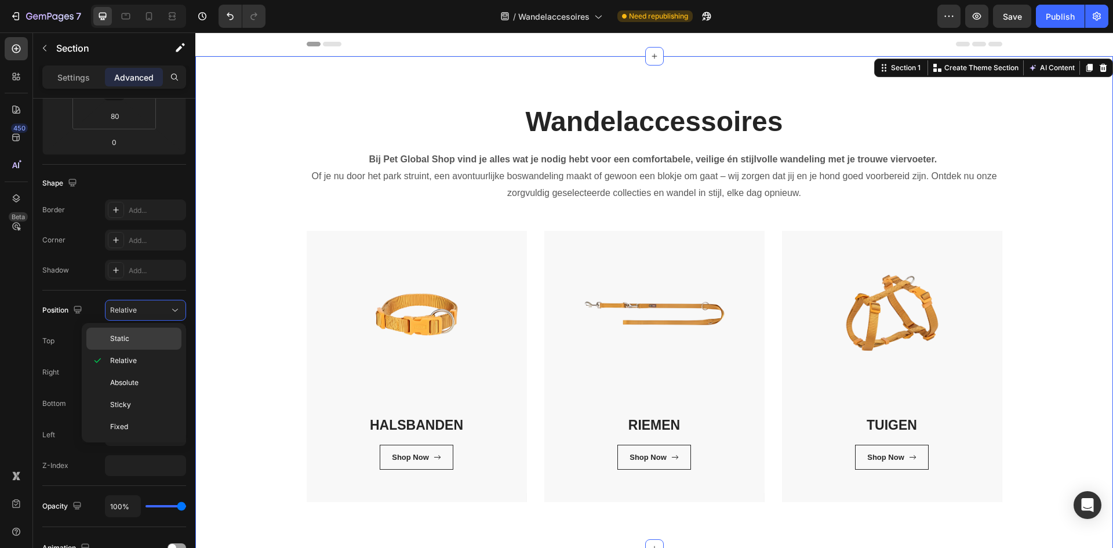
click at [149, 335] on p "Static" at bounding box center [143, 338] width 66 height 10
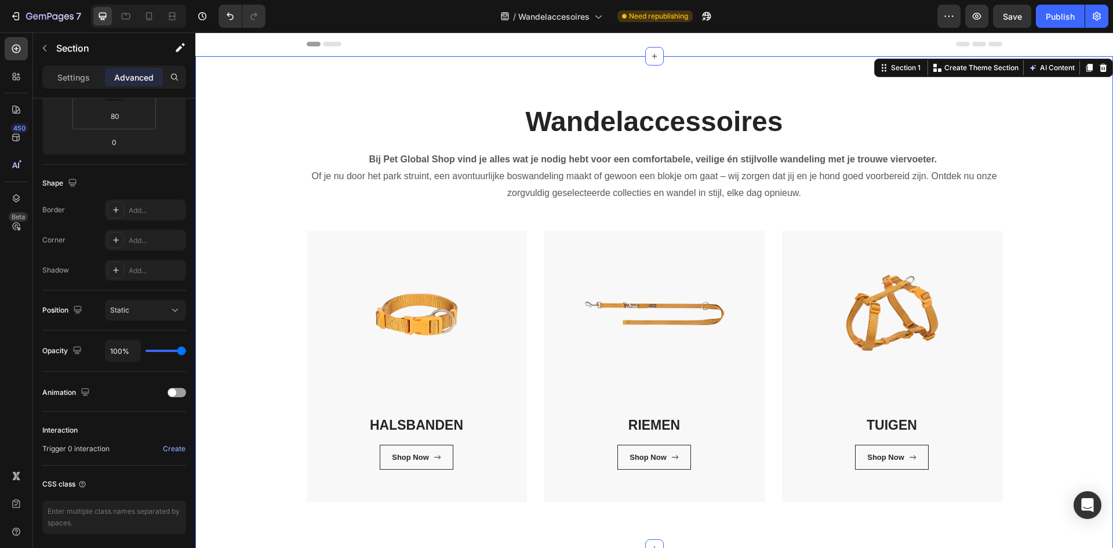
click at [237, 263] on div "Wandelaccessoires Heading Bij Pet Global Shop vind je alles wat je nodig hebt v…" at bounding box center [654, 303] width 901 height 400
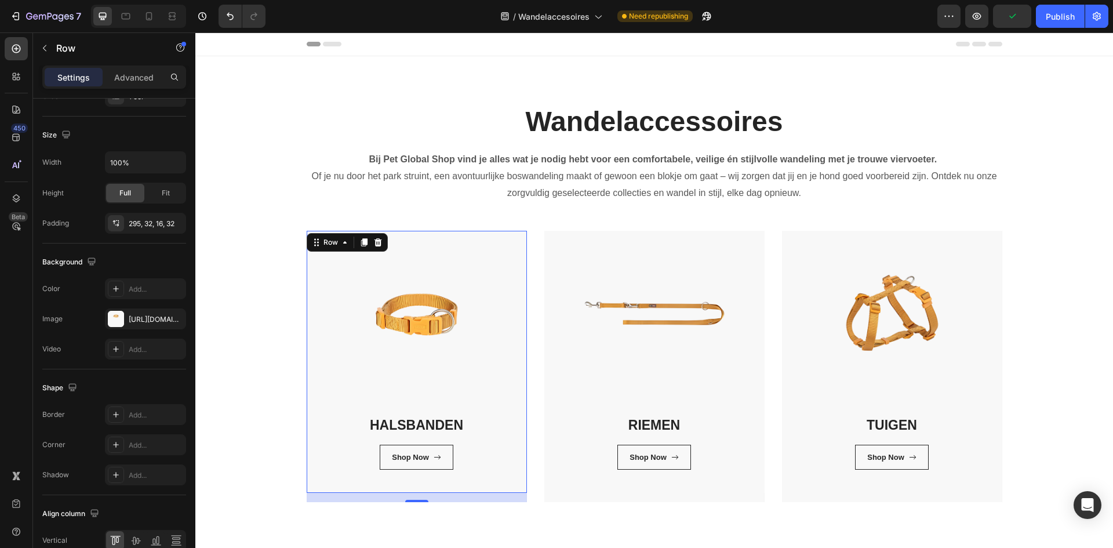
click at [392, 348] on div "HALSBANDEN Heading Shop Now Button Row Row 16" at bounding box center [417, 362] width 220 height 262
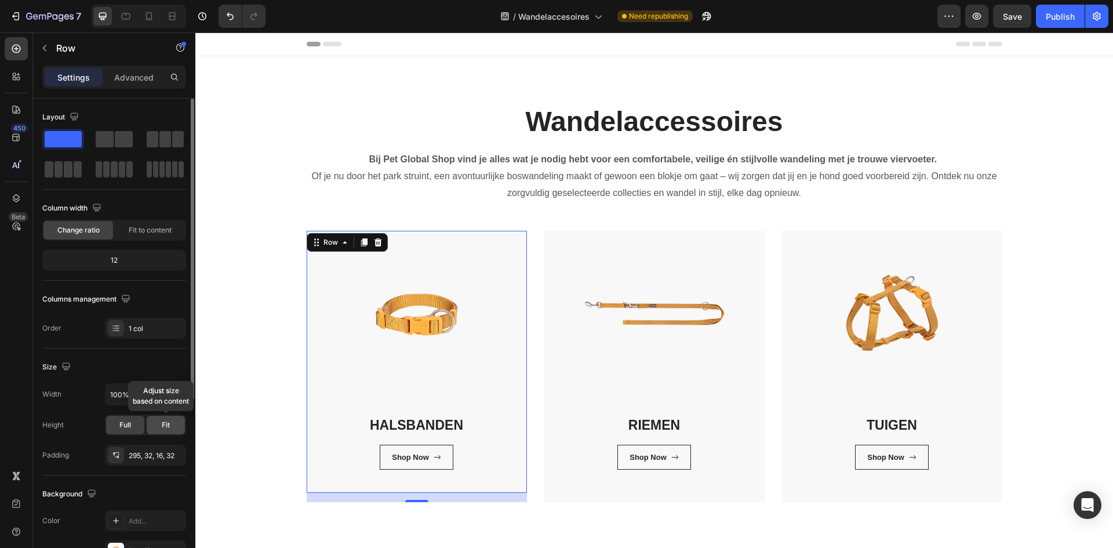
click at [162, 428] on span "Fit" at bounding box center [166, 425] width 8 height 10
click at [122, 420] on span "Full" at bounding box center [125, 425] width 12 height 10
click at [148, 391] on input "100%" at bounding box center [146, 394] width 80 height 21
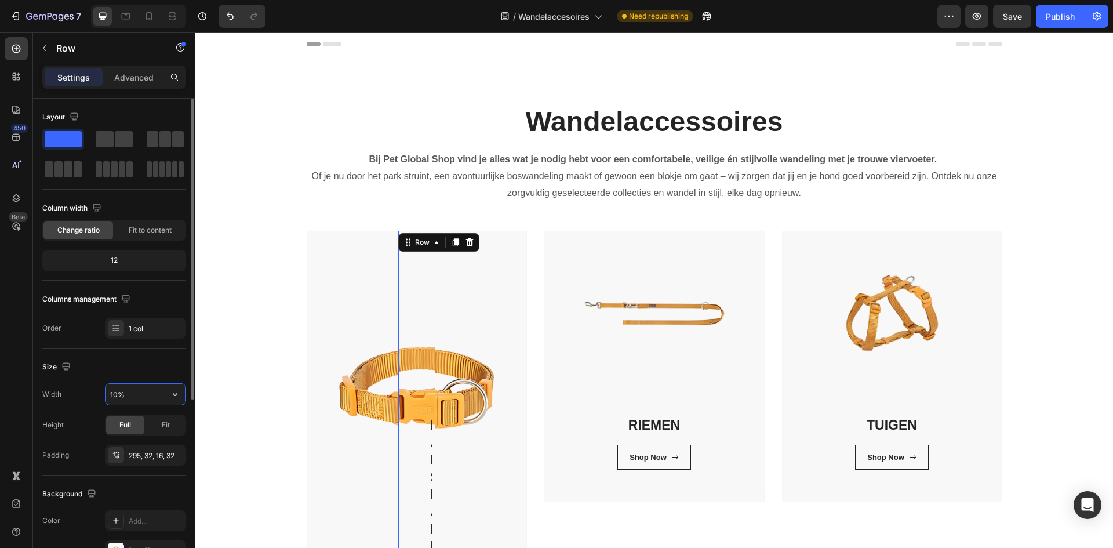
type input "100%"
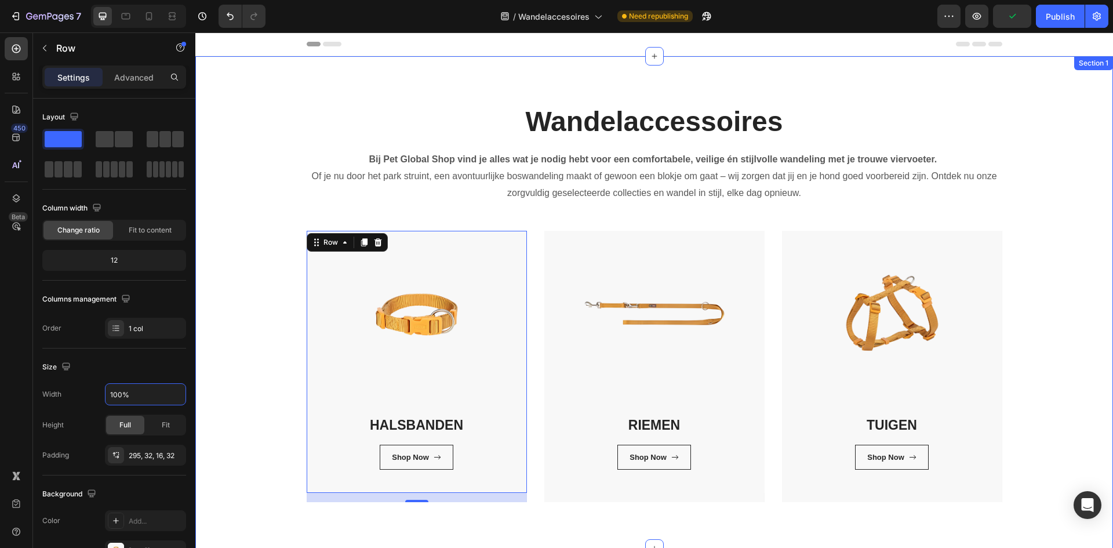
click at [226, 430] on div "Wandelaccessoires Heading Bij Pet Global Shop vind je alles wat je nodig hebt v…" at bounding box center [654, 303] width 901 height 400
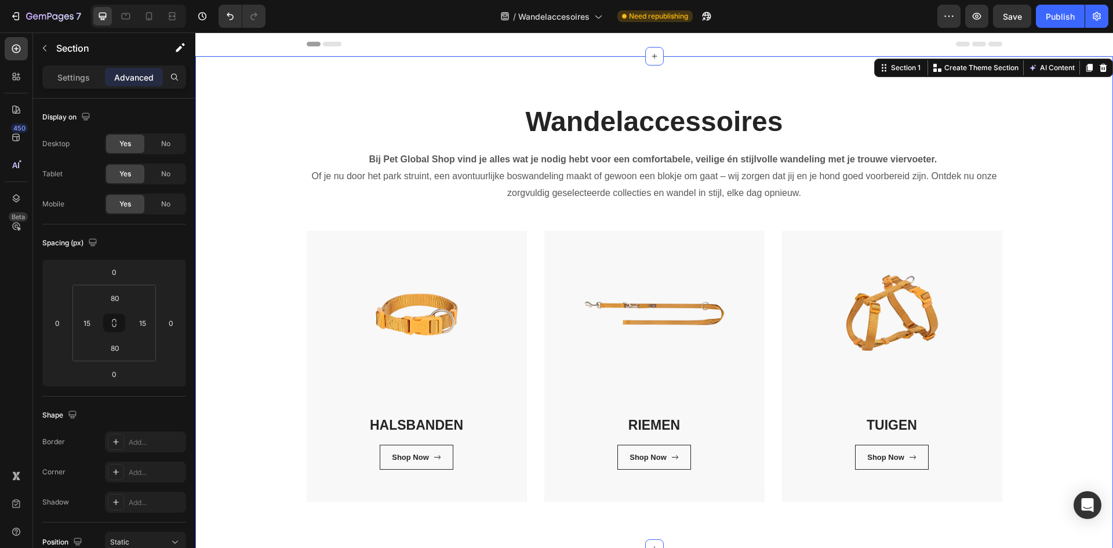
click at [237, 274] on div "Wandelaccessoires Heading Bij Pet Global Shop vind je alles wat je nodig hebt v…" at bounding box center [654, 303] width 901 height 400
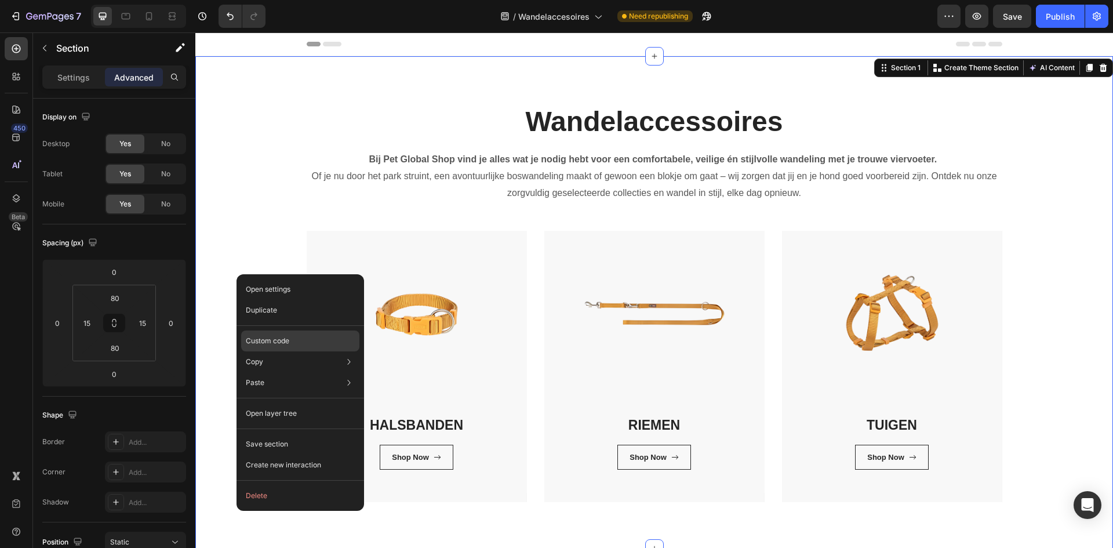
click at [317, 372] on div "Custom code" at bounding box center [300, 382] width 118 height 21
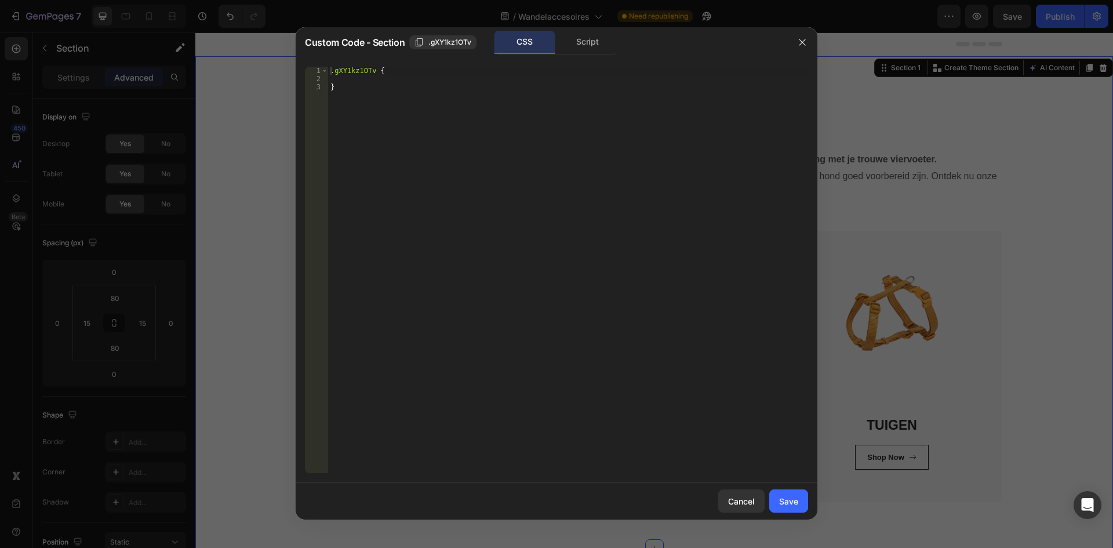
type textarea "}"
click at [391, 109] on div ".gXY1kz1OTv { }" at bounding box center [568, 278] width 480 height 423
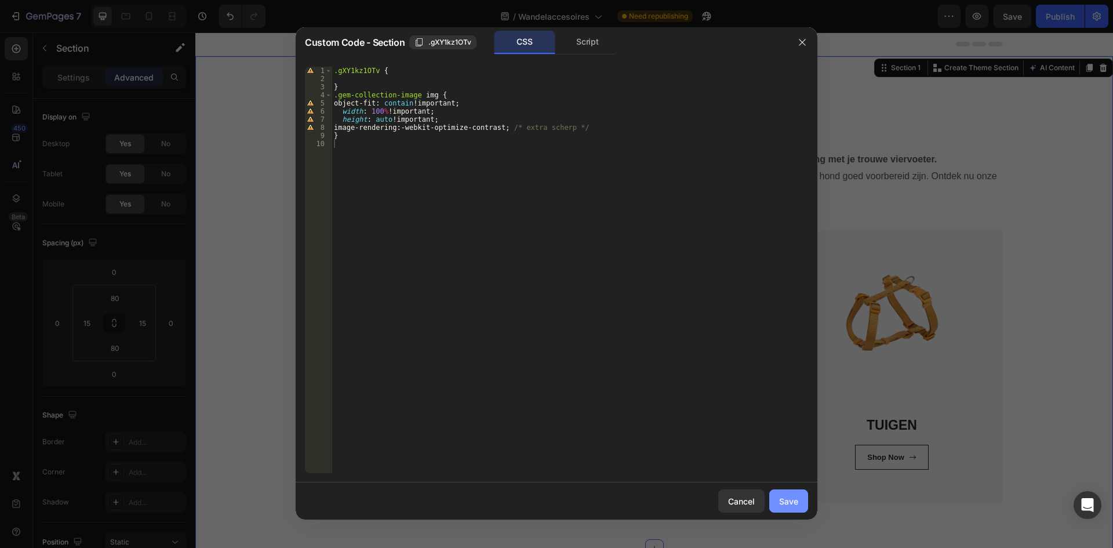
click at [791, 496] on div "Save" at bounding box center [788, 501] width 19 height 12
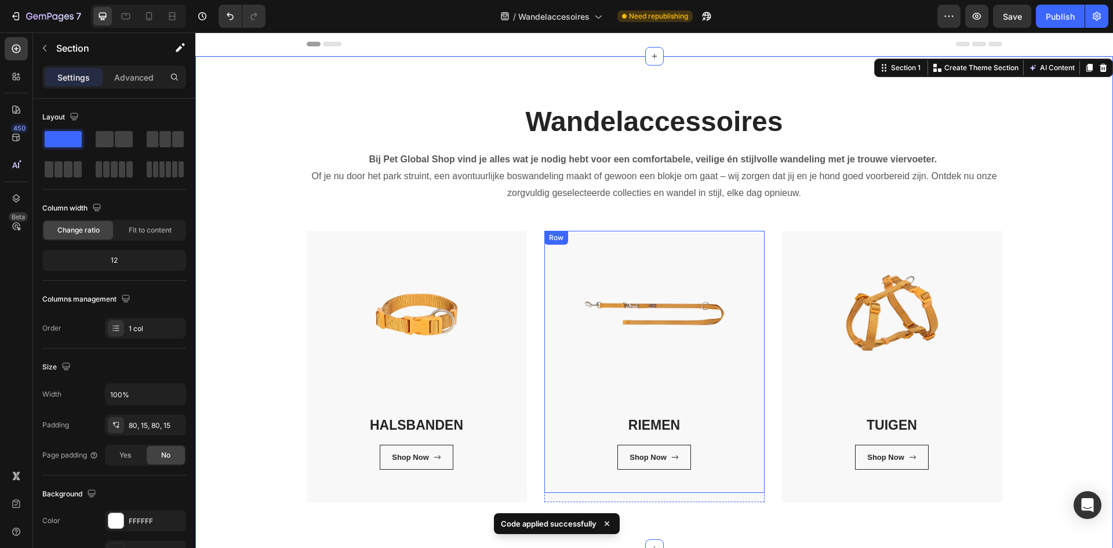
scroll to position [116, 0]
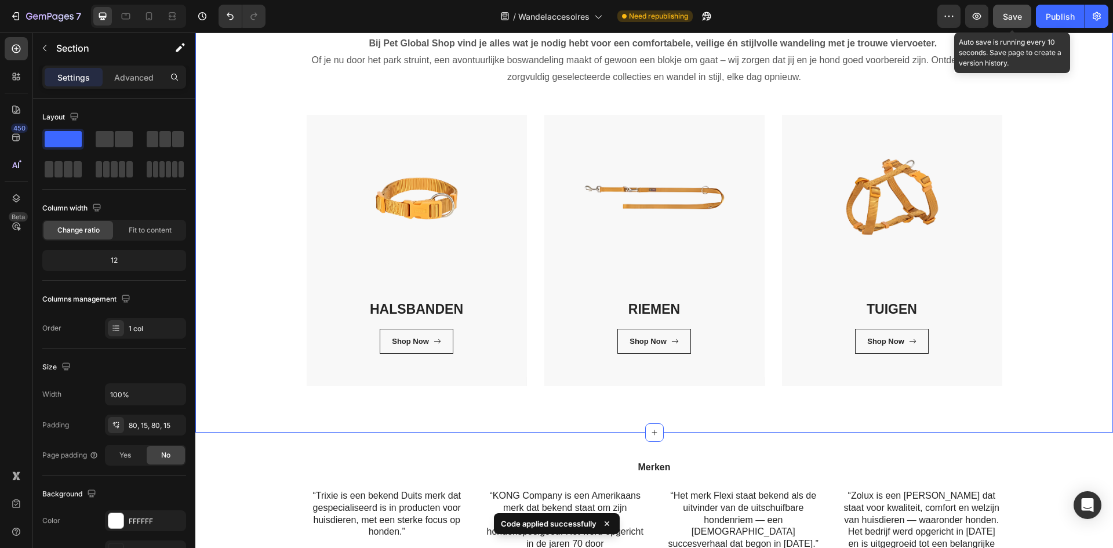
click at [1011, 16] on span "Save" at bounding box center [1012, 17] width 19 height 10
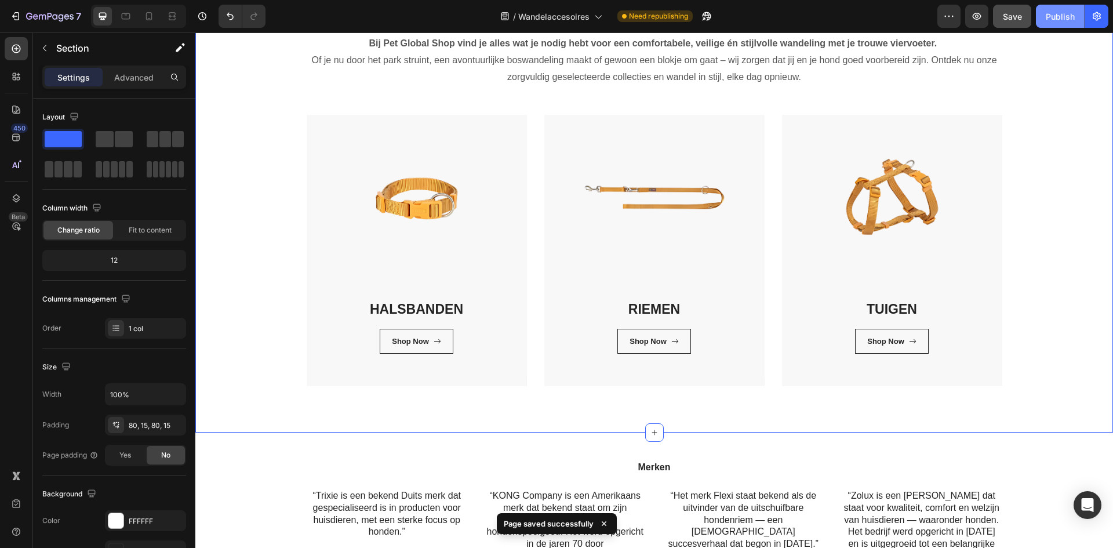
click at [1073, 22] on div "Publish" at bounding box center [1060, 16] width 29 height 12
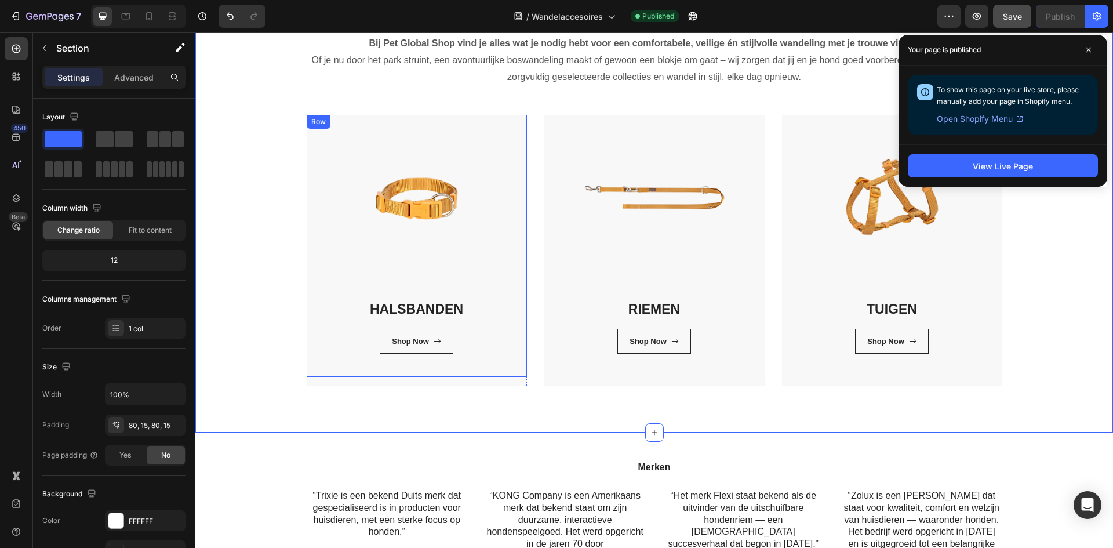
click at [417, 210] on div "HALSBANDEN Heading Shop Now Button Row Row" at bounding box center [417, 246] width 220 height 262
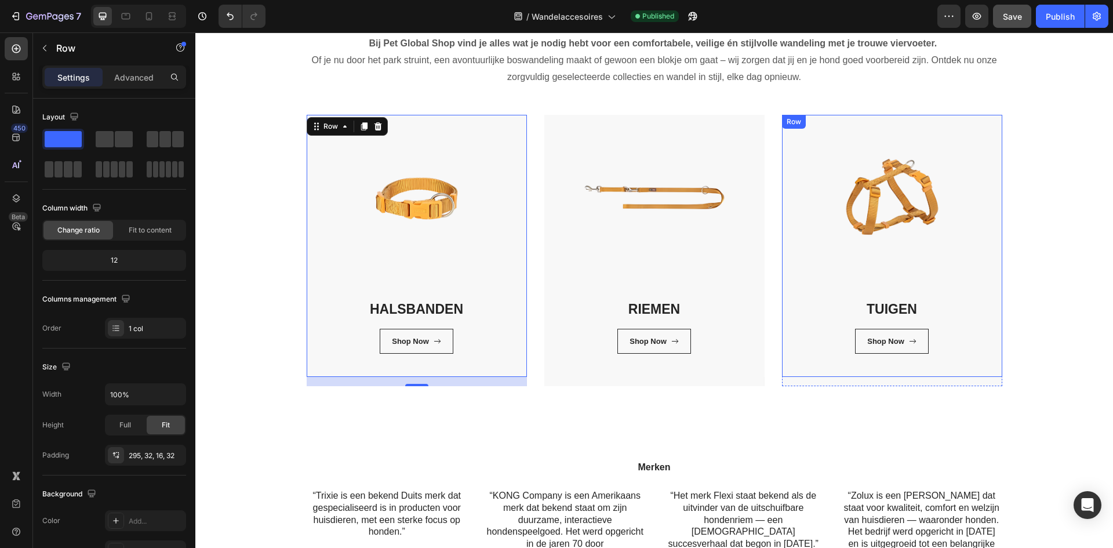
click at [905, 242] on div "TUIGEN Heading Shop Now Button Row Row" at bounding box center [892, 246] width 220 height 262
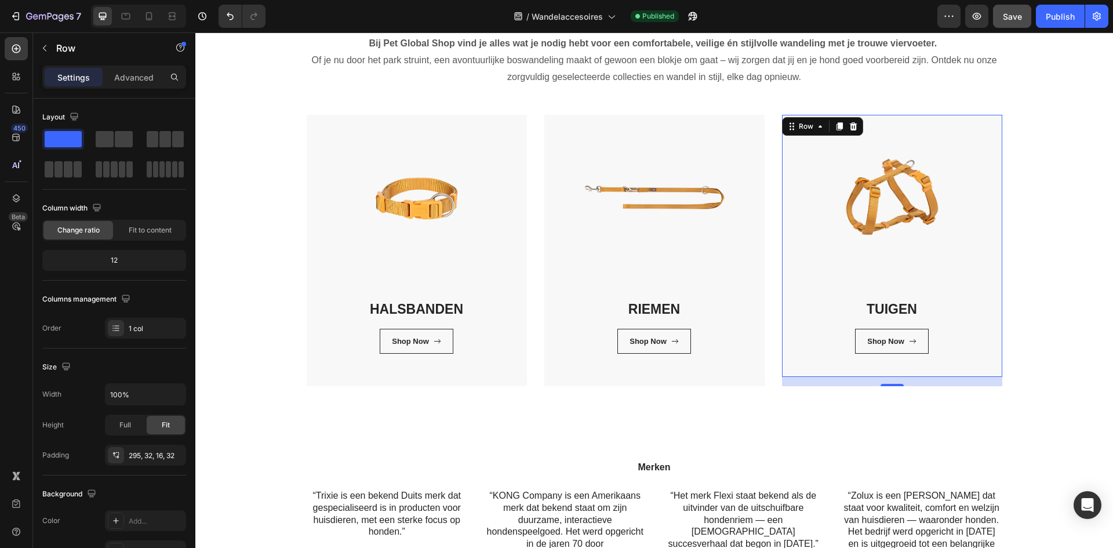
click at [848, 382] on div "16" at bounding box center [892, 381] width 220 height 9
click at [851, 380] on div "16" at bounding box center [892, 381] width 220 height 9
drag, startPoint x: 854, startPoint y: 459, endPoint x: 860, endPoint y: 454, distance: 7.8
click at [858, 455] on div "Merken Heading “Trixie is een bekend Duits merk dat gespecialiseerd is in produ…" at bounding box center [654, 531] width 918 height 197
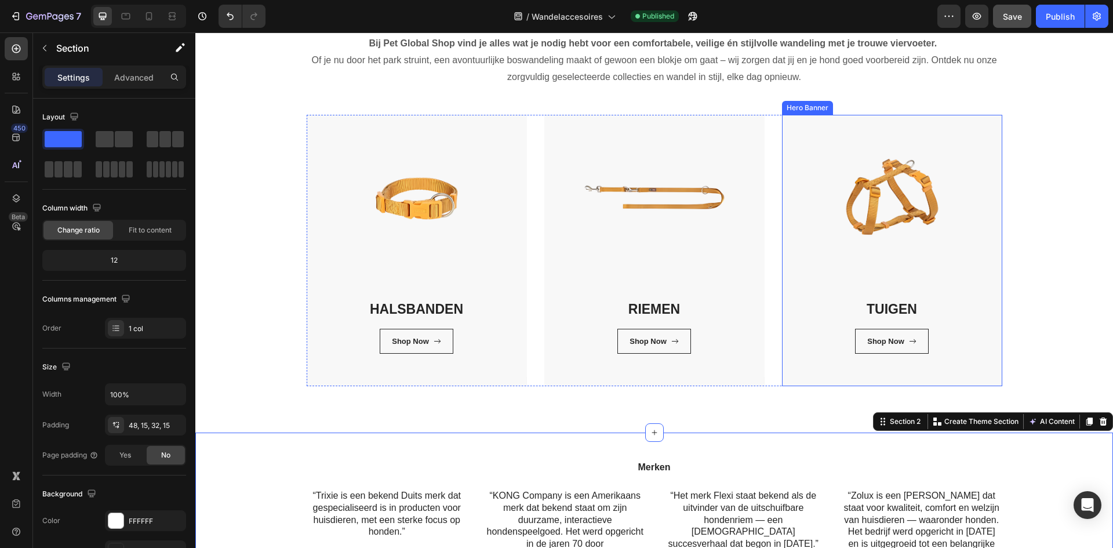
click at [884, 380] on div "TUIGEN Heading Shop Now Button Row Row" at bounding box center [892, 250] width 220 height 271
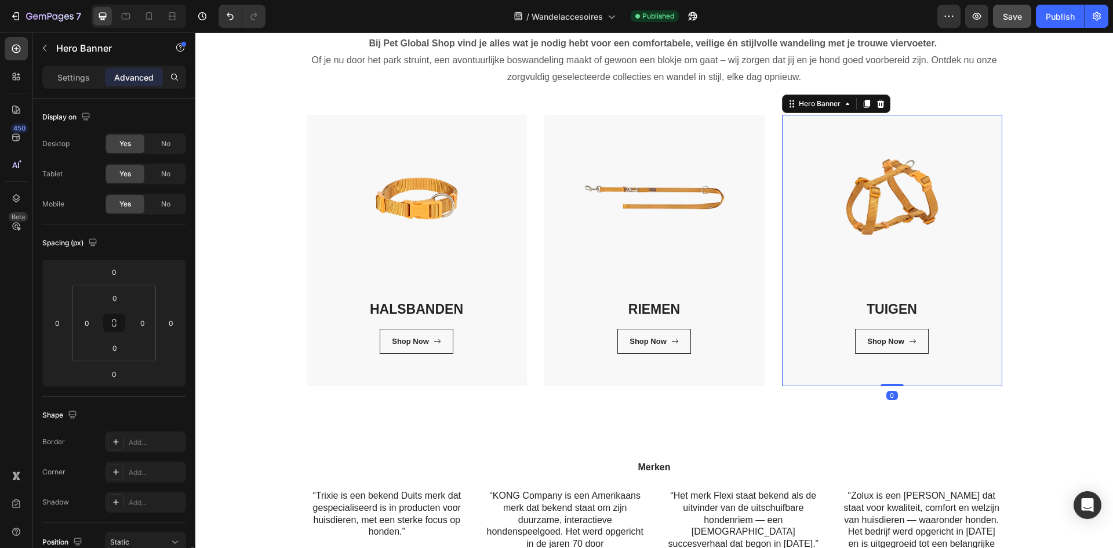
scroll to position [274, 0]
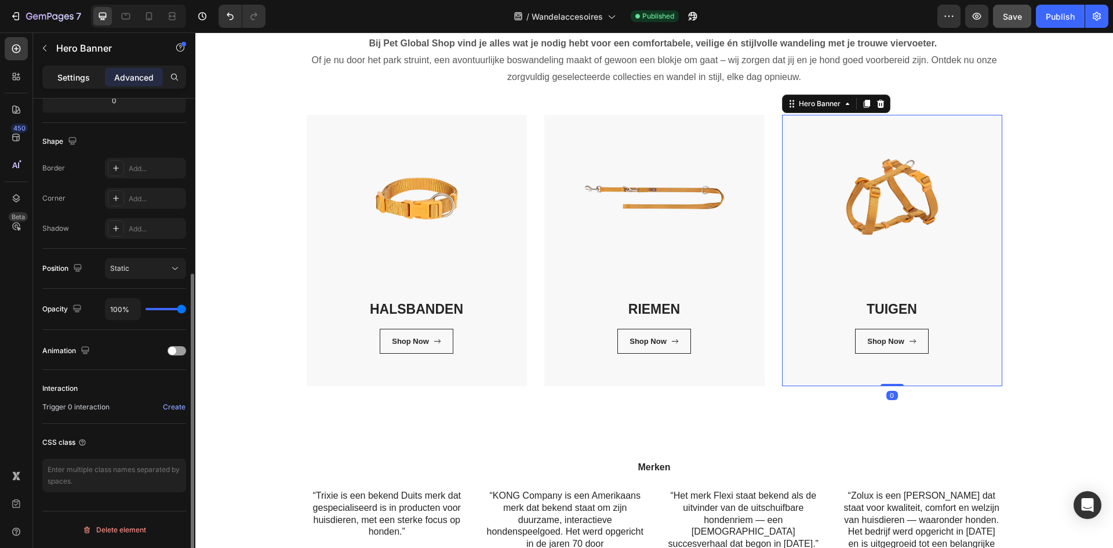
click at [95, 76] on div "Settings" at bounding box center [74, 77] width 58 height 19
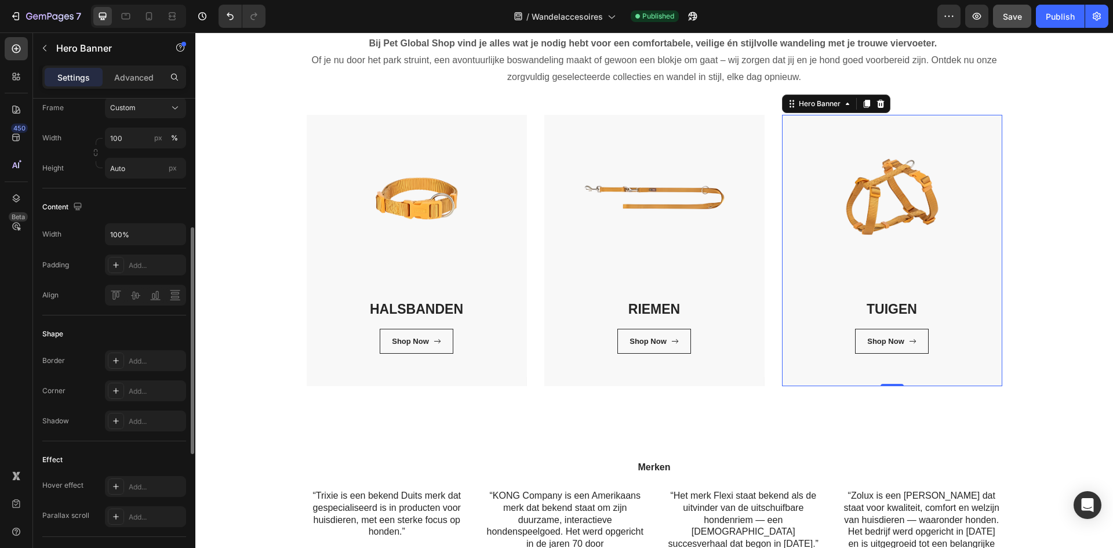
scroll to position [42, 0]
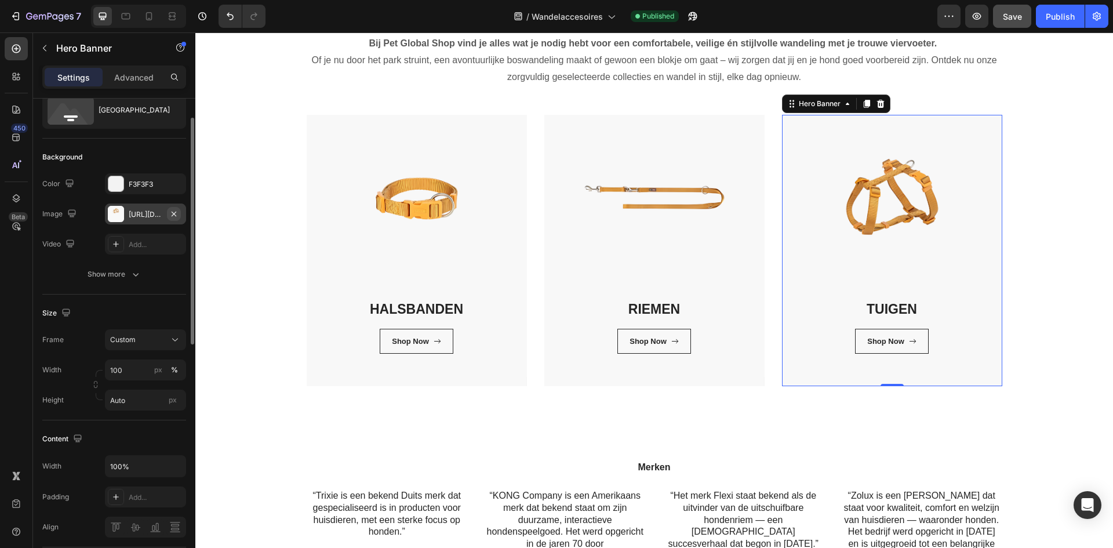
click at [172, 213] on icon "button" at bounding box center [173, 213] width 9 height 9
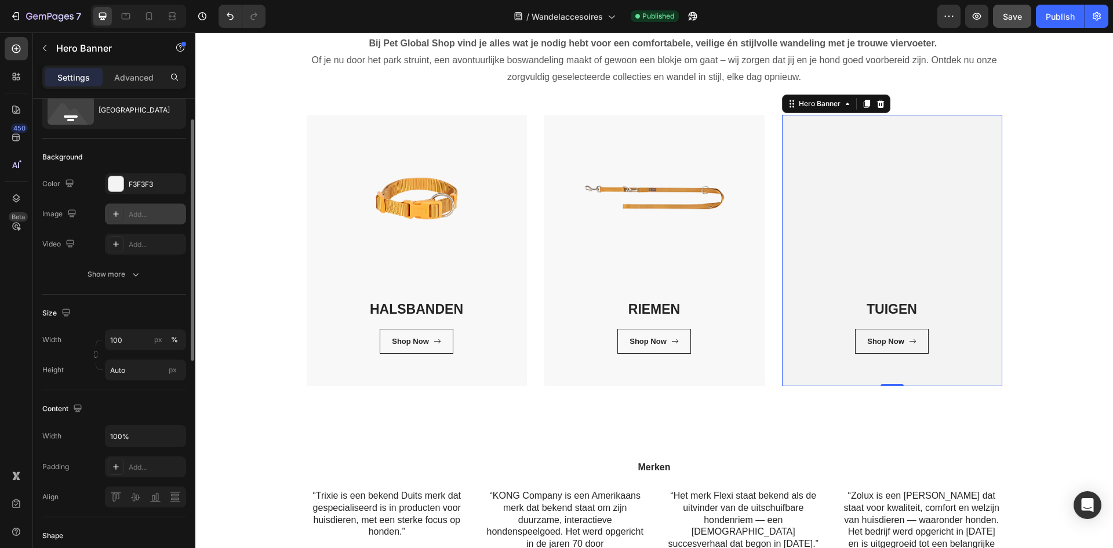
click at [142, 217] on div "Add..." at bounding box center [156, 214] width 55 height 10
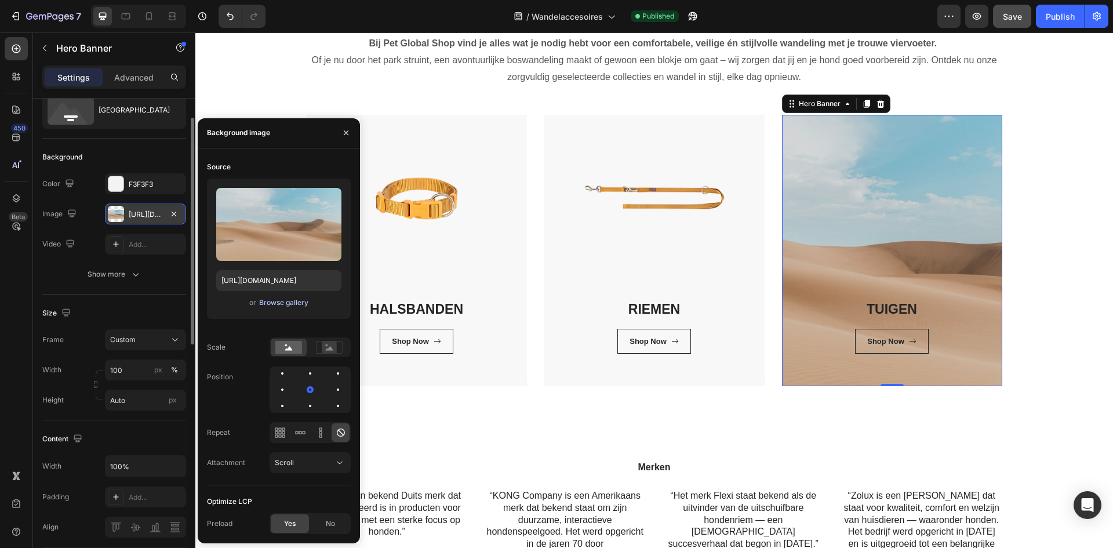
click at [291, 302] on div "Browse gallery" at bounding box center [283, 303] width 49 height 10
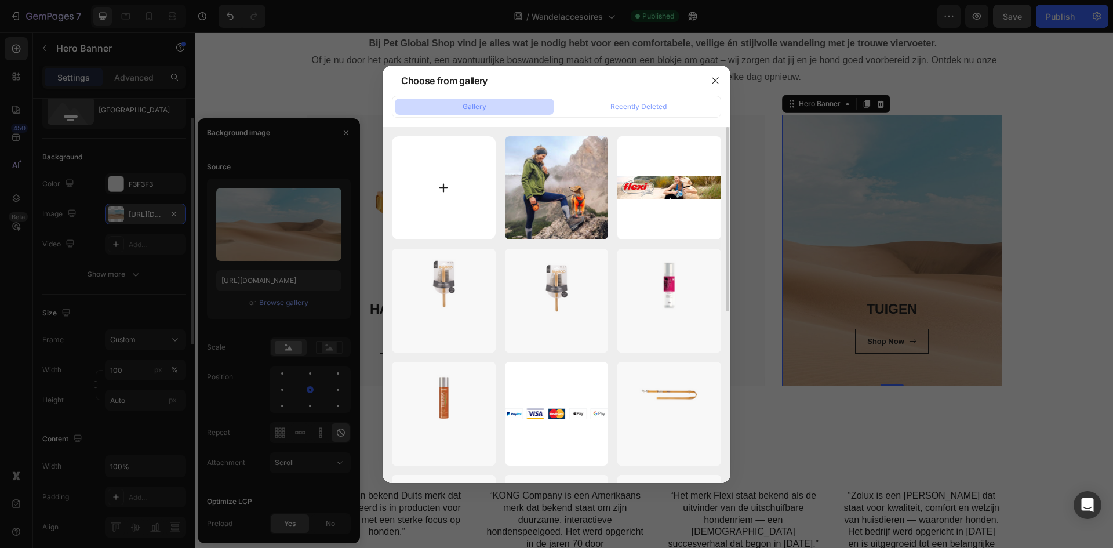
click at [454, 180] on input "file" at bounding box center [444, 188] width 104 height 104
type input "C:\fakepath\Zonder titel (1600 x 2048 px).png"
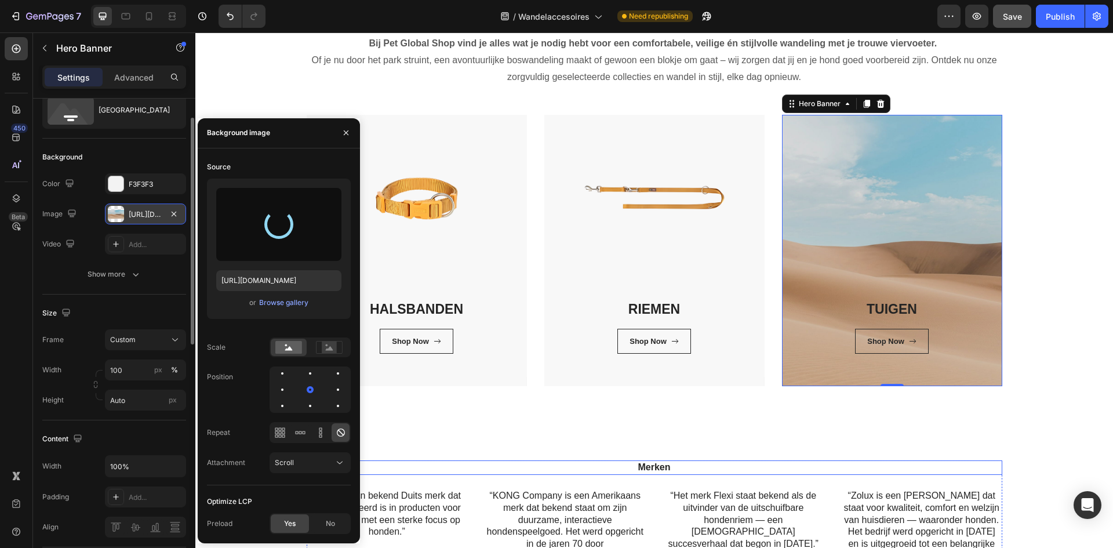
type input "https://cdn.shopify.com/s/files/1/0850/4698/5038/files/gempages_562201034588422…"
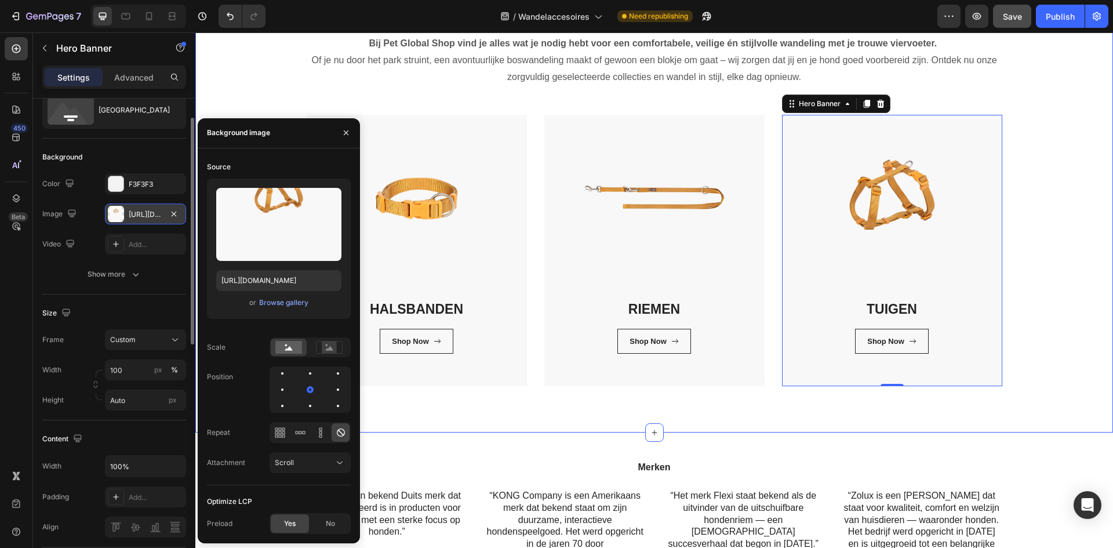
click at [1053, 343] on div "Wandelaccessoires Heading Bij Pet Global Shop vind je alles wat je nodig hebt v…" at bounding box center [654, 187] width 901 height 400
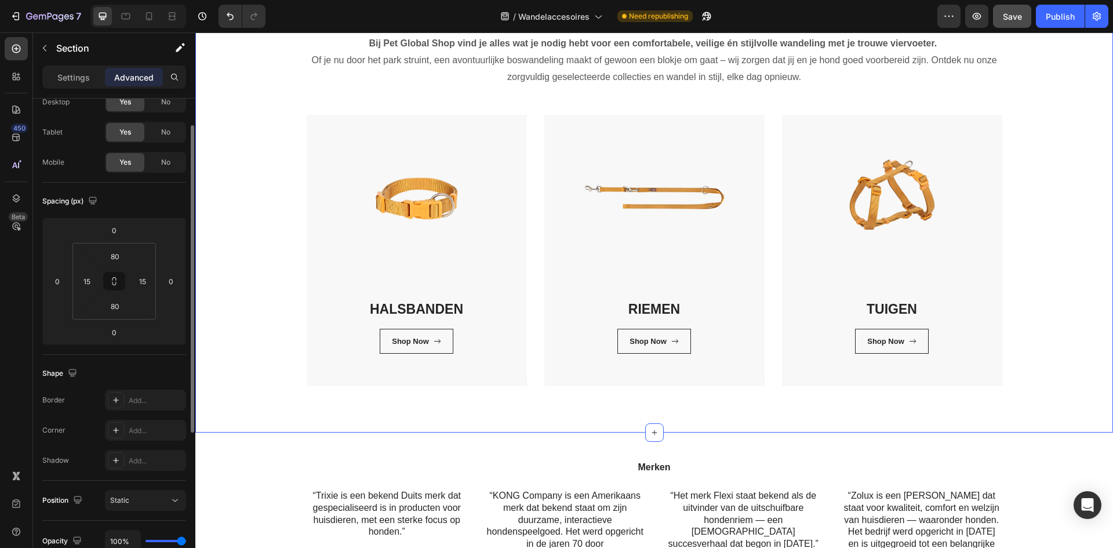
scroll to position [0, 0]
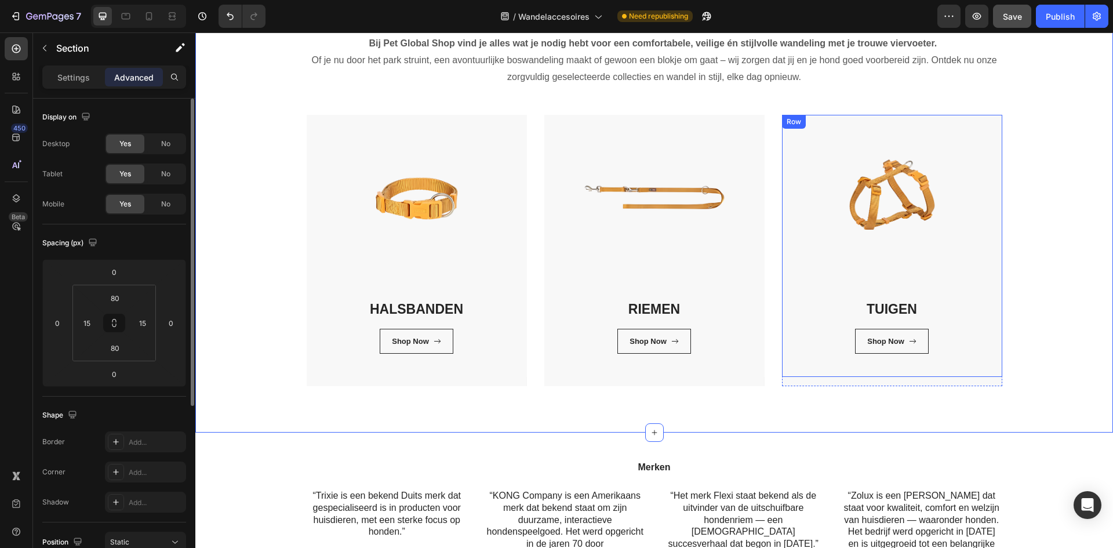
click at [932, 264] on div "TUIGEN Heading Shop Now Button Row Row" at bounding box center [892, 246] width 220 height 262
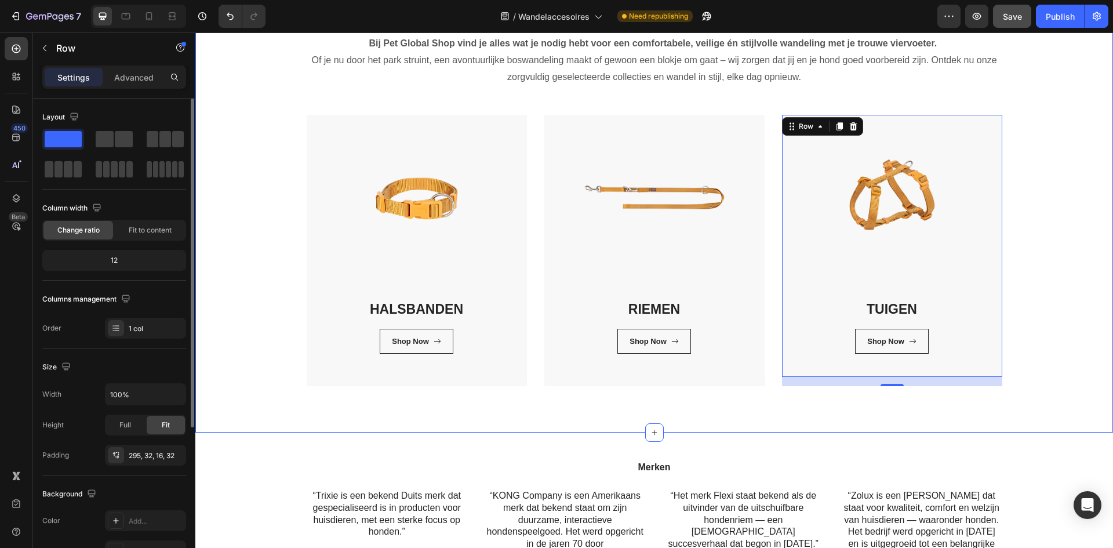
click at [874, 422] on div "Wandelaccessoires Heading Bij Pet Global Shop vind je alles wat je nodig hebt v…" at bounding box center [654, 186] width 918 height 492
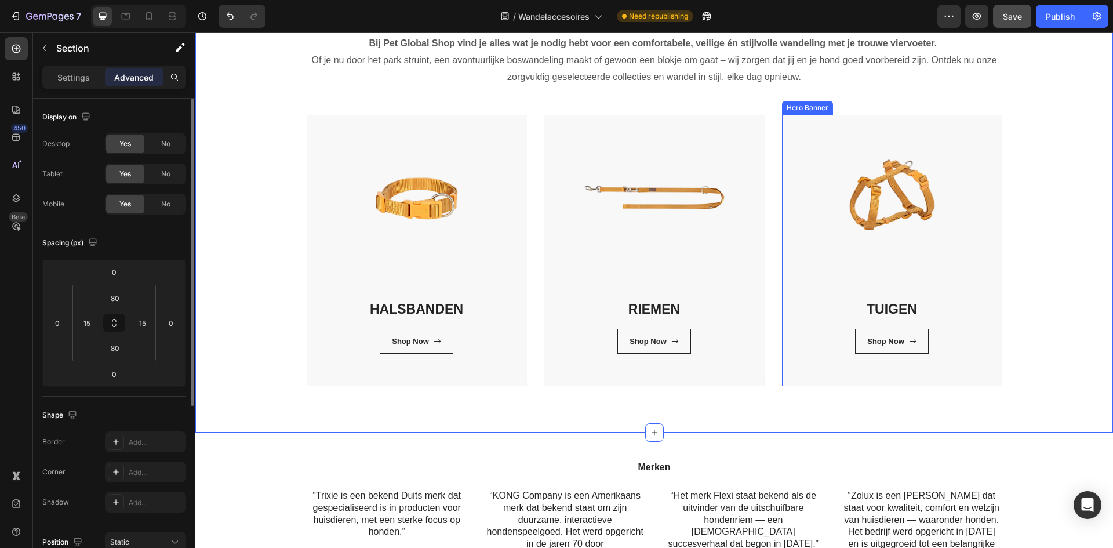
click at [881, 379] on div "TUIGEN Heading Shop Now Button Row Row" at bounding box center [892, 250] width 220 height 271
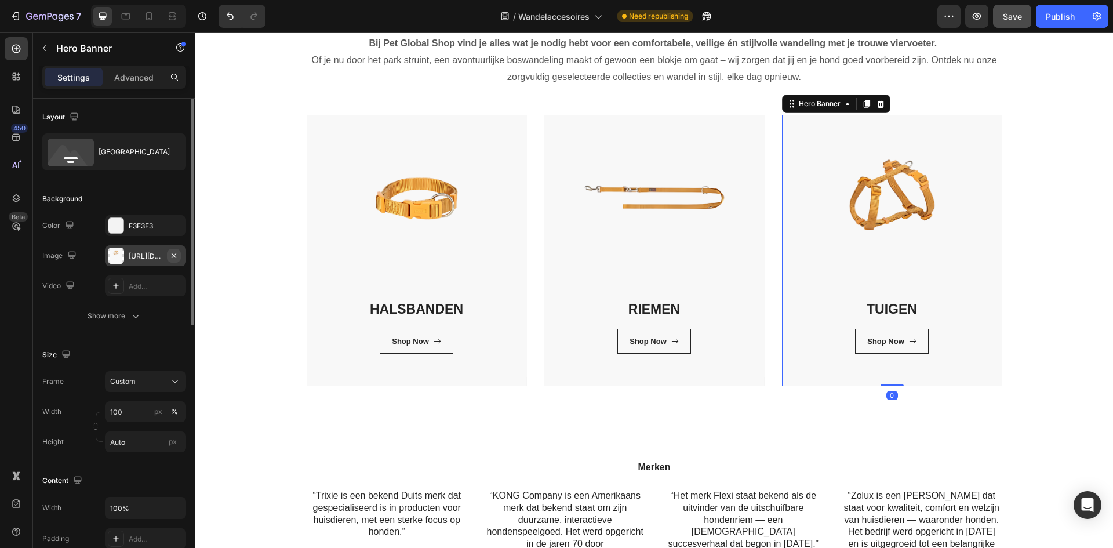
click at [177, 255] on icon "button" at bounding box center [173, 255] width 9 height 9
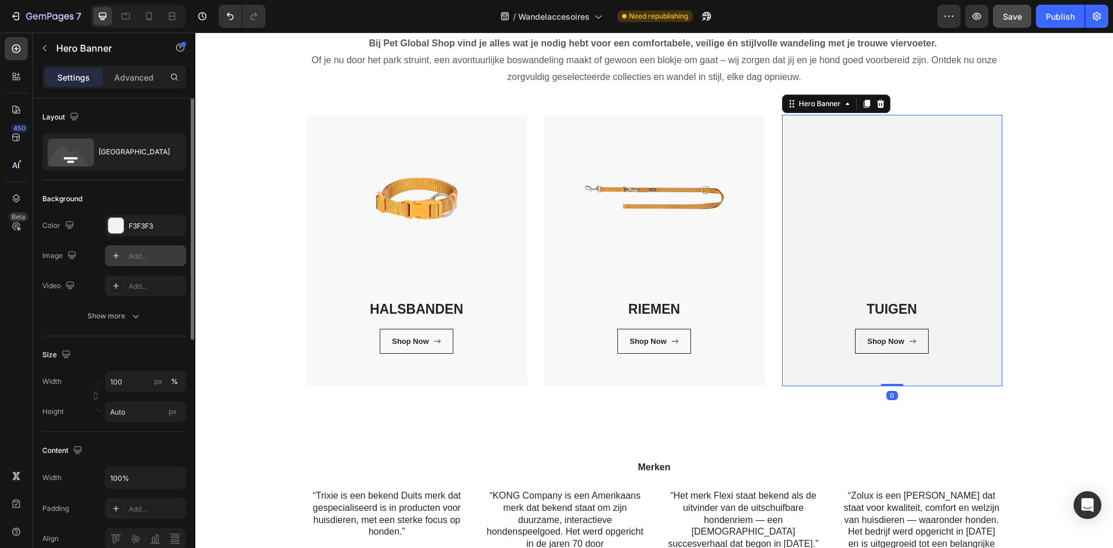
click at [146, 254] on div "Add..." at bounding box center [156, 256] width 55 height 10
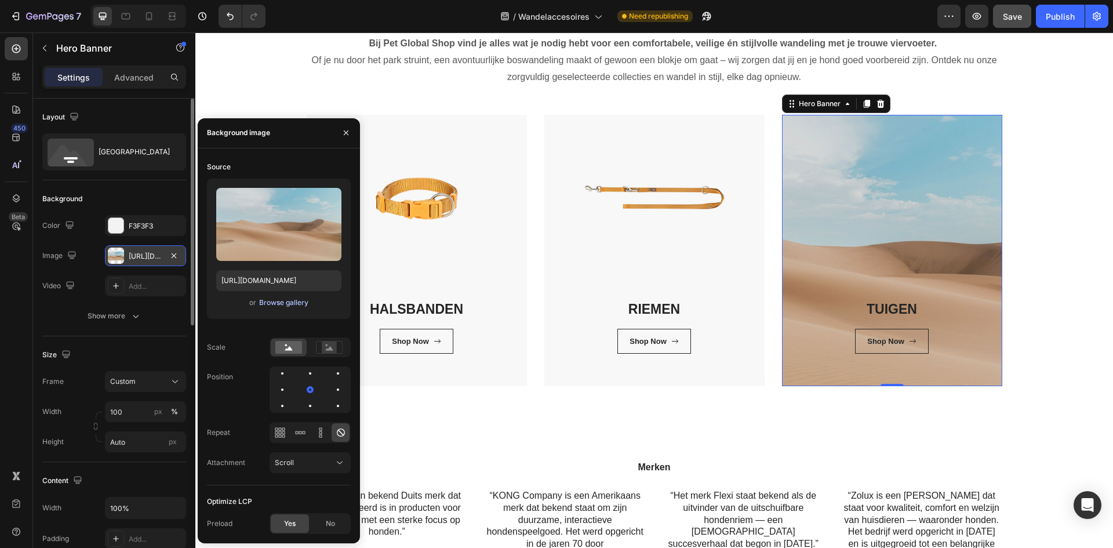
click at [278, 298] on div "Browse gallery" at bounding box center [283, 303] width 49 height 10
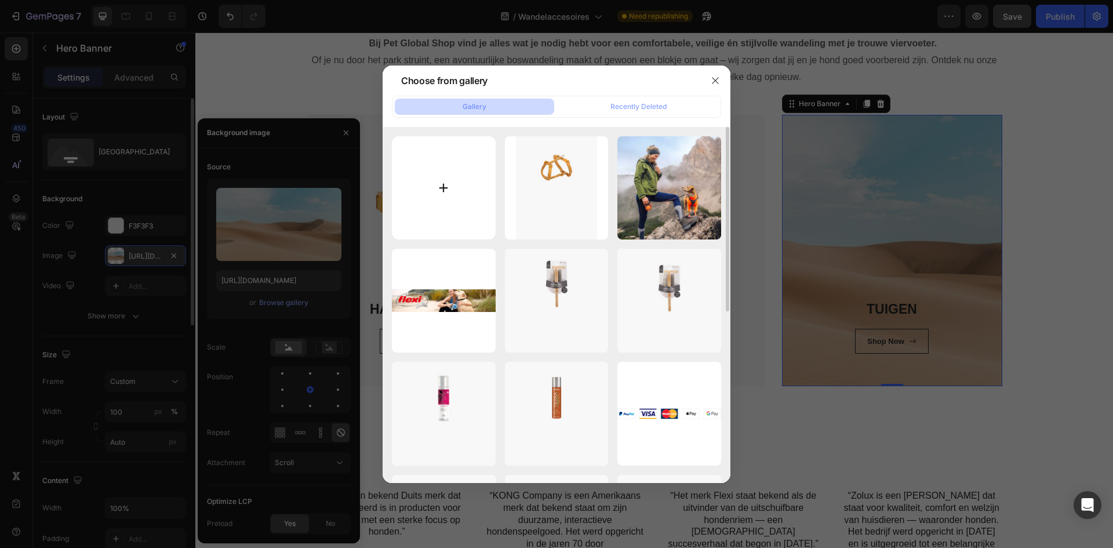
click at [427, 220] on input "file" at bounding box center [444, 188] width 104 height 104
type input "C:\fakepath\Zonder titel (1600 x 2048 px) (2).png"
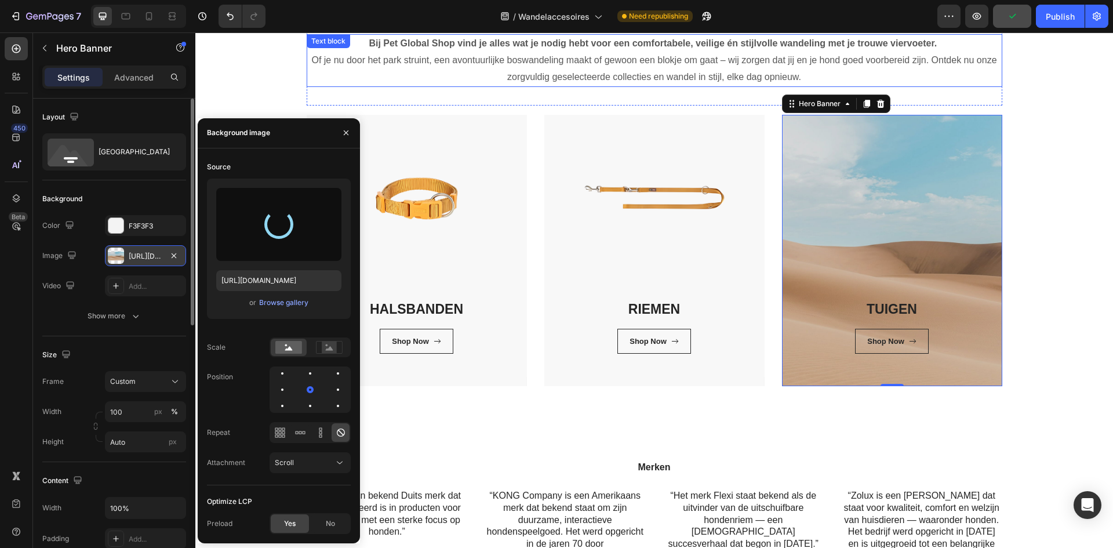
type input "https://cdn.shopify.com/s/files/1/0850/4698/5038/files/gempages_562201034588422…"
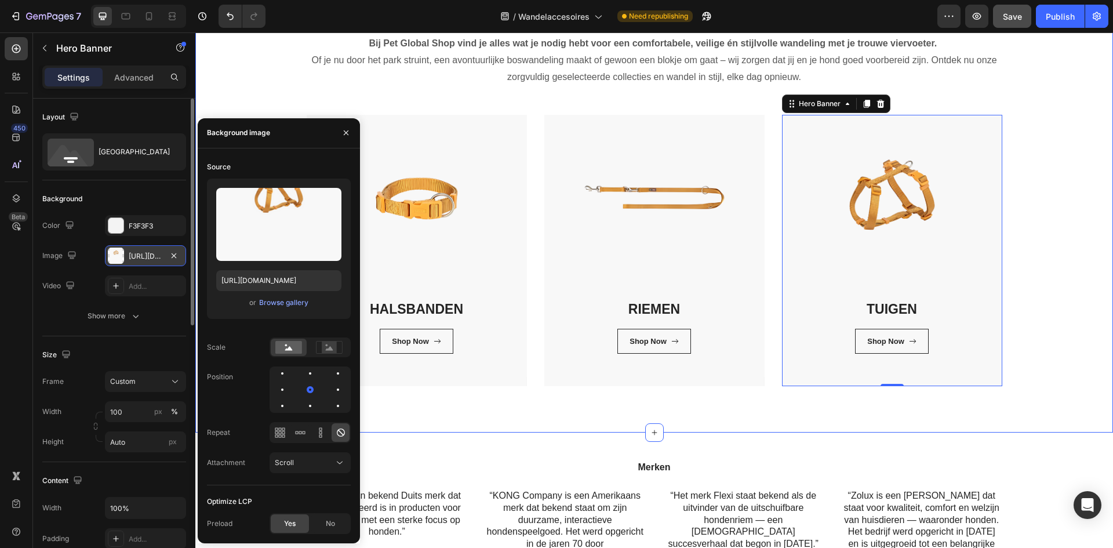
click at [1064, 313] on div "Wandelaccessoires Heading Bij Pet Global Shop vind je alles wat je nodig hebt v…" at bounding box center [654, 187] width 901 height 400
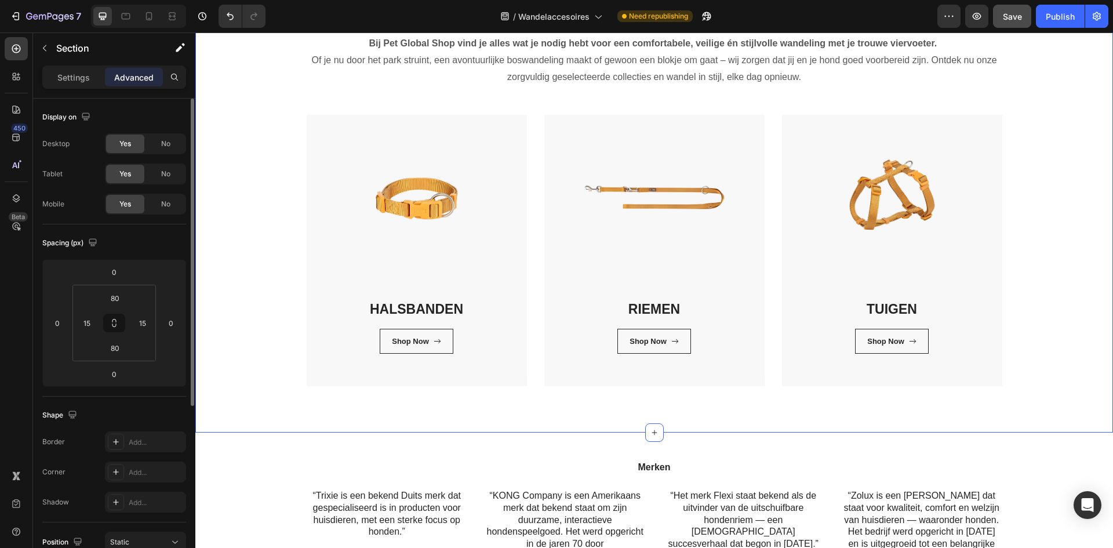
scroll to position [58, 0]
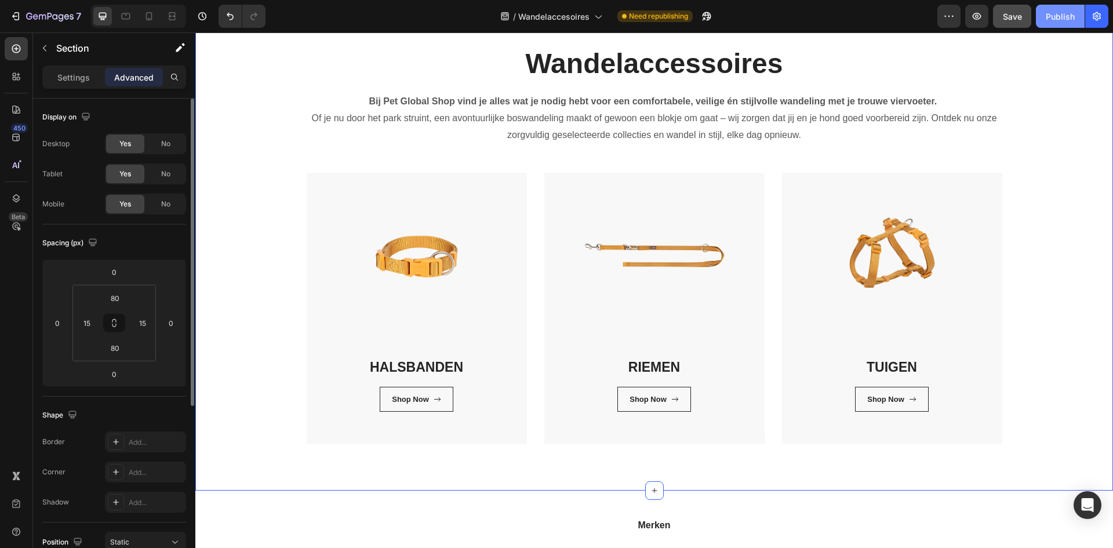
click at [1060, 10] on div "Publish" at bounding box center [1060, 16] width 29 height 12
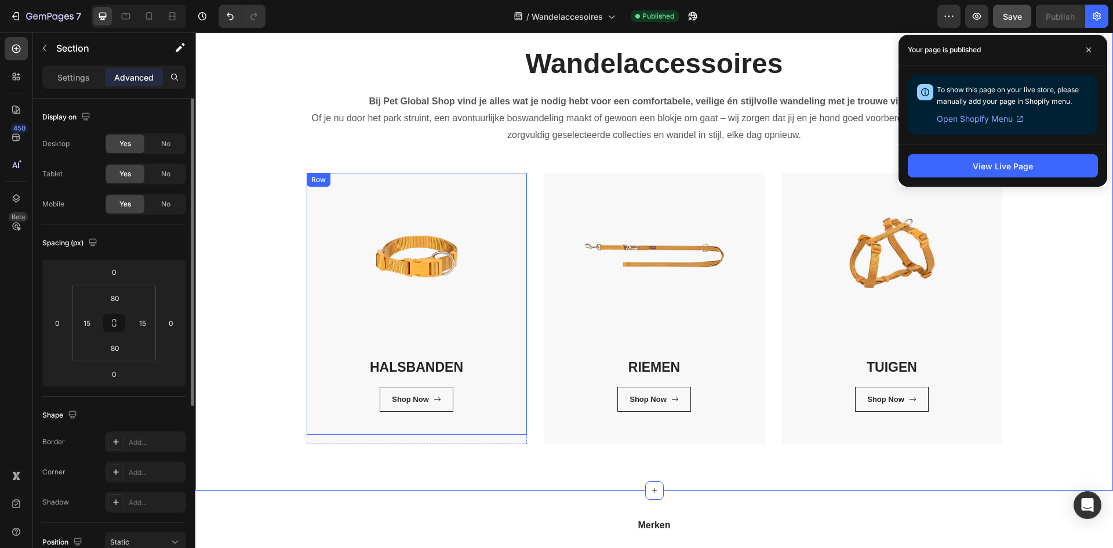
click at [461, 268] on div "HALSBANDEN Heading Shop Now Button Row Row" at bounding box center [417, 304] width 220 height 262
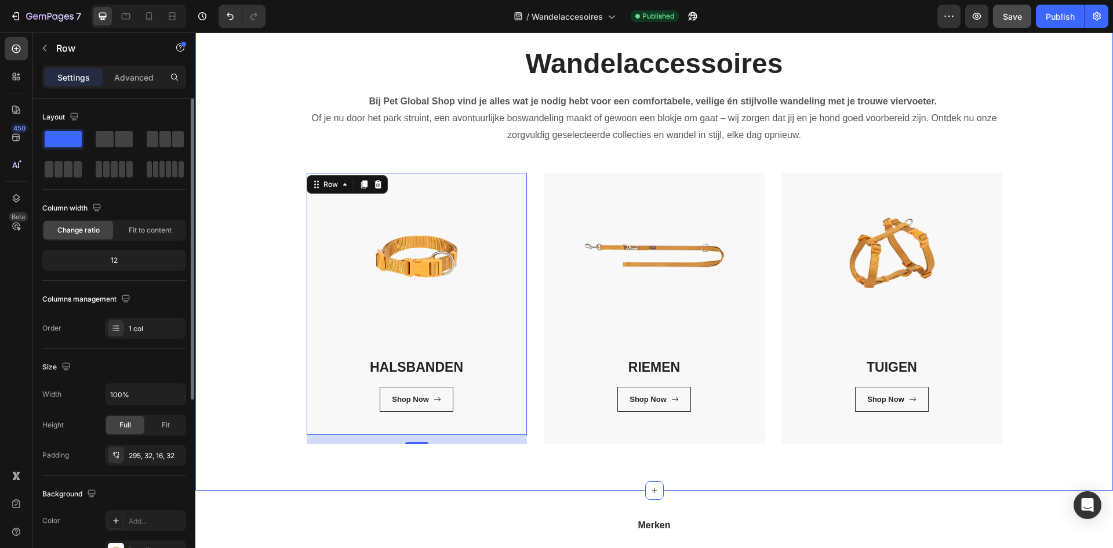
click at [477, 481] on div "Wandelaccessoires Heading Bij Pet Global Shop vind je alles wat je nodig hebt v…" at bounding box center [654, 244] width 918 height 492
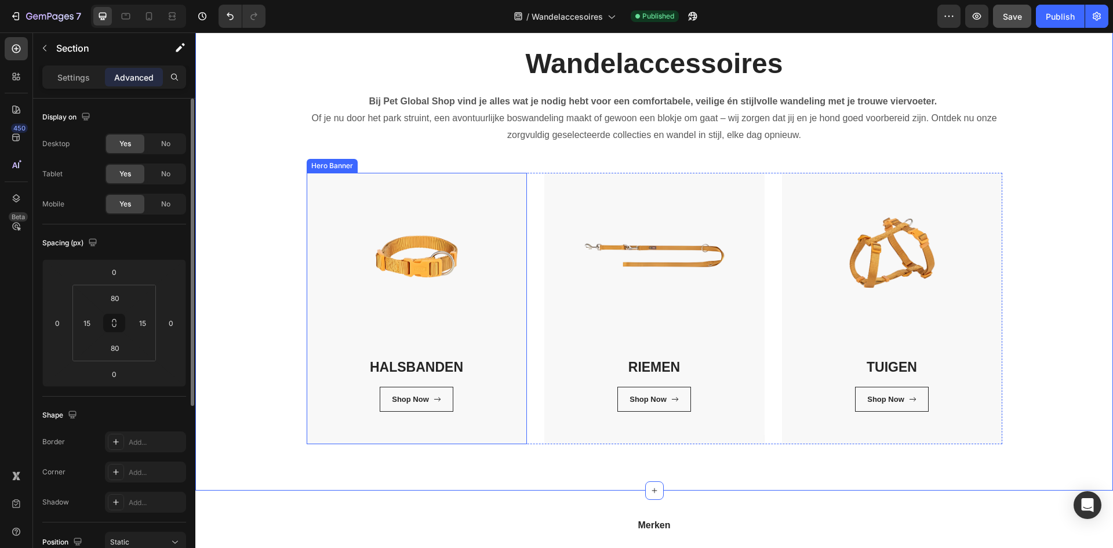
click at [480, 438] on div "HALSBANDEN Heading Shop Now Button Row Row" at bounding box center [417, 308] width 220 height 271
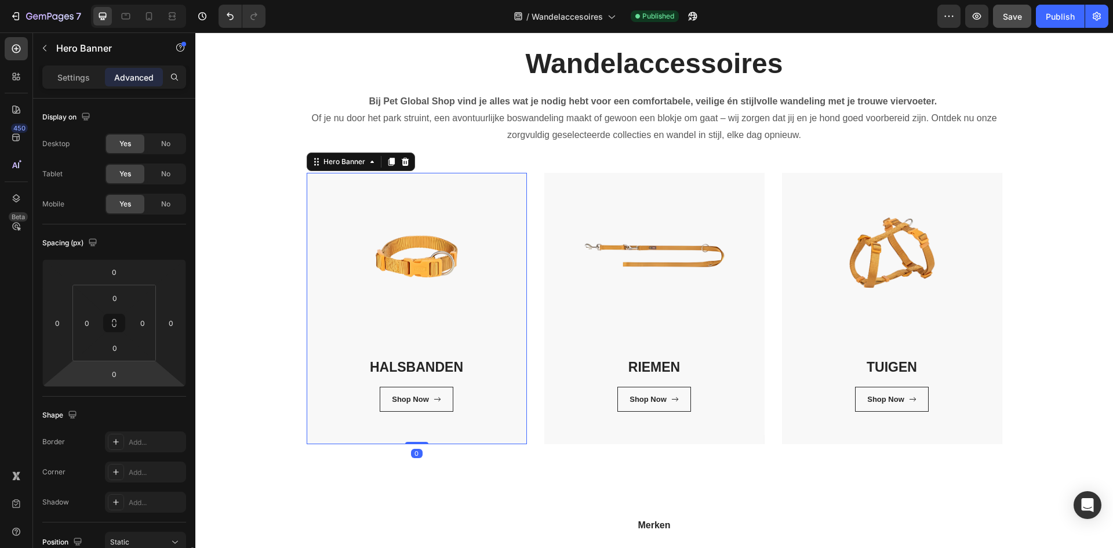
scroll to position [274, 0]
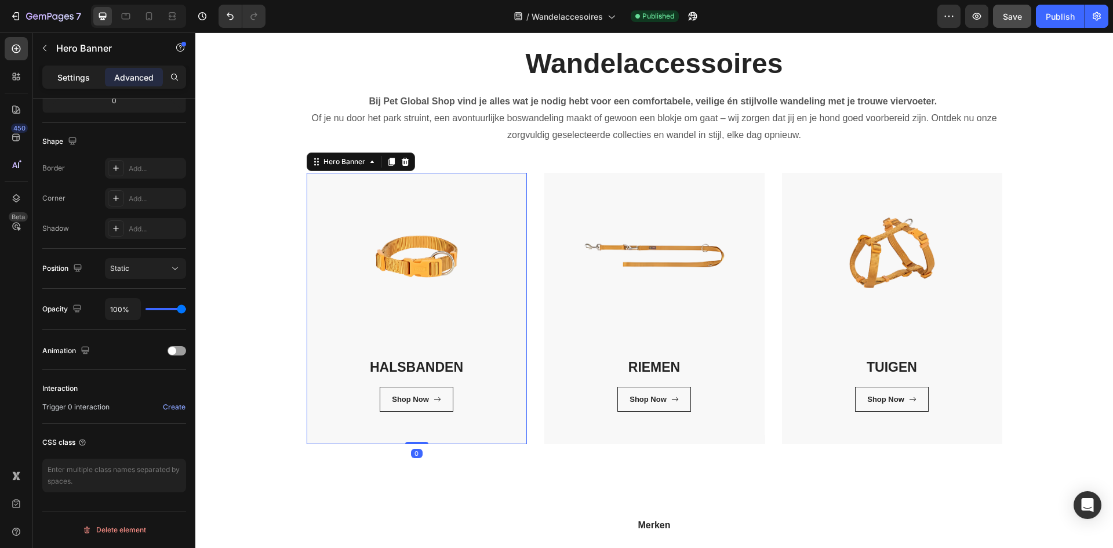
click at [98, 71] on div "Settings" at bounding box center [74, 77] width 58 height 19
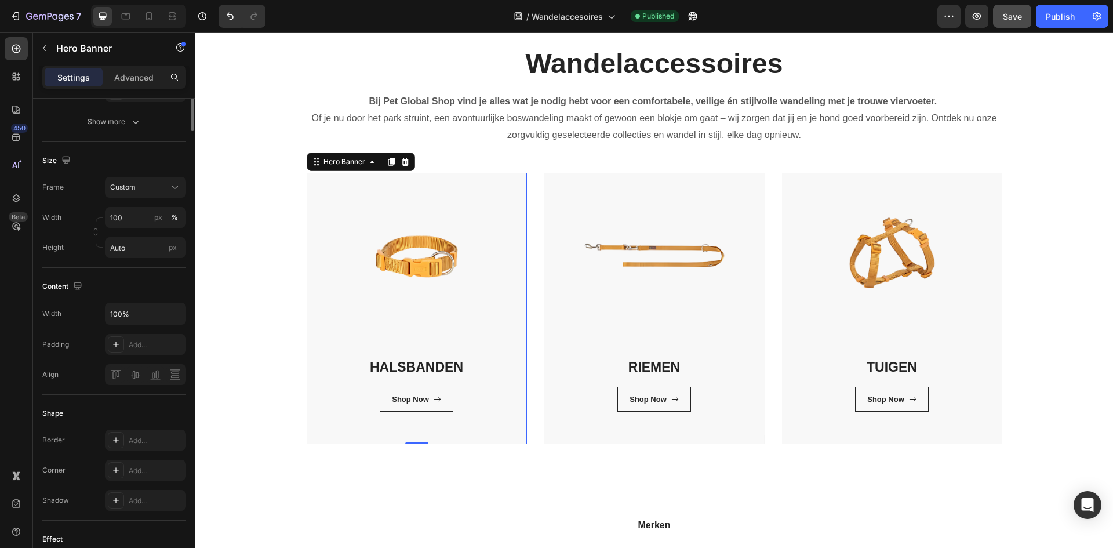
scroll to position [0, 0]
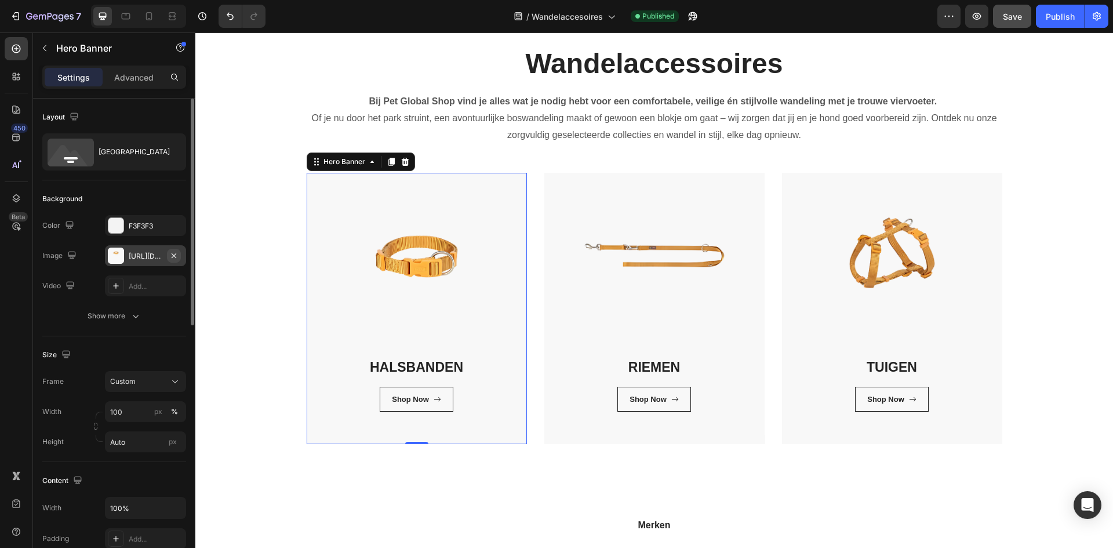
click at [173, 255] on icon "button" at bounding box center [174, 255] width 5 height 5
click at [143, 257] on div "Add..." at bounding box center [156, 256] width 55 height 10
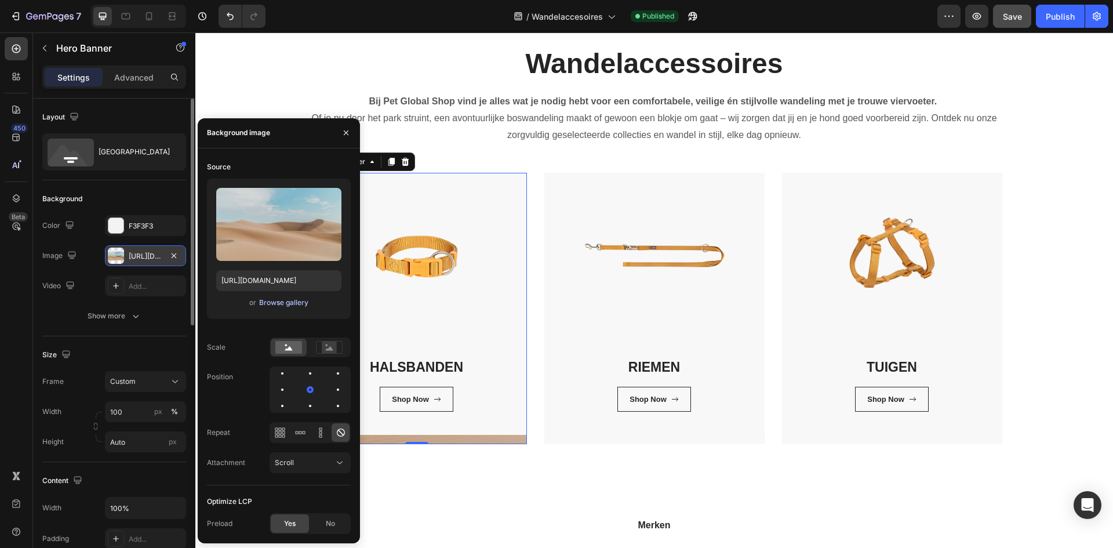
click at [274, 303] on div "Browse gallery" at bounding box center [283, 303] width 49 height 10
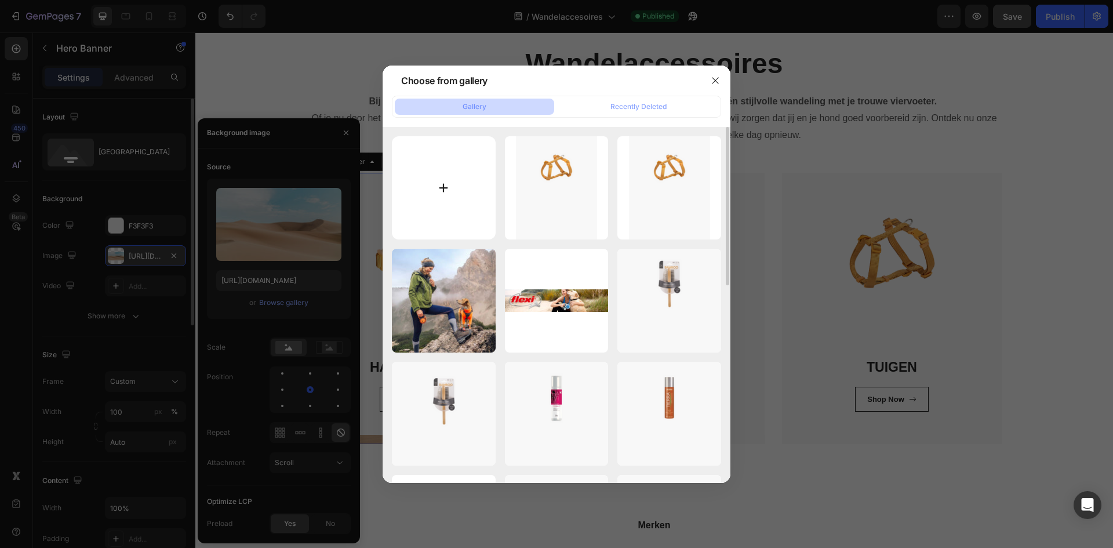
click at [436, 197] on input "file" at bounding box center [444, 188] width 104 height 104
type input "C:\fakepath\Zonder titel (600 x 900 px).png"
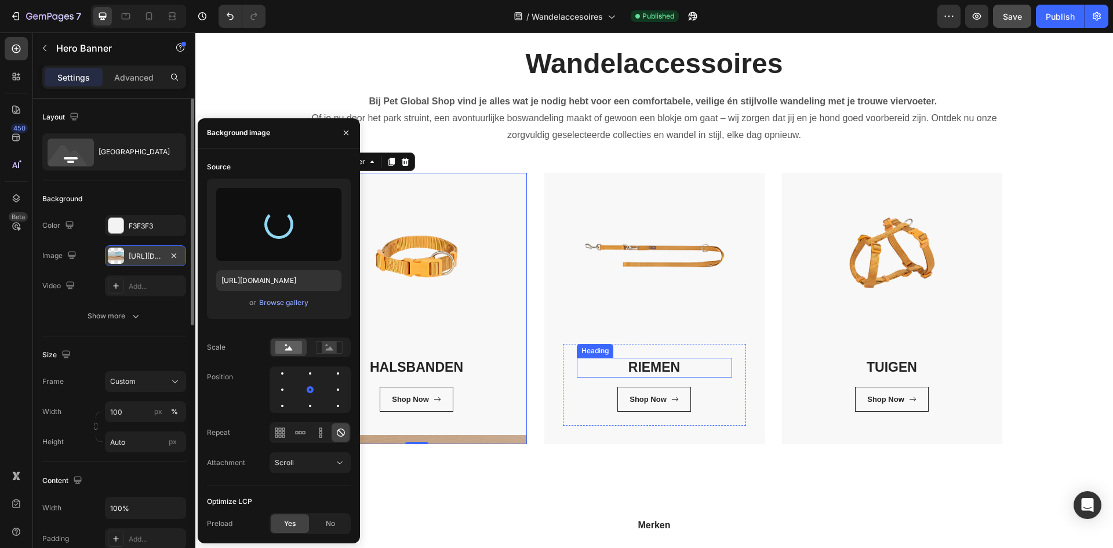
type input "https://cdn.shopify.com/s/files/1/0850/4698/5038/files/gempages_562201034588422…"
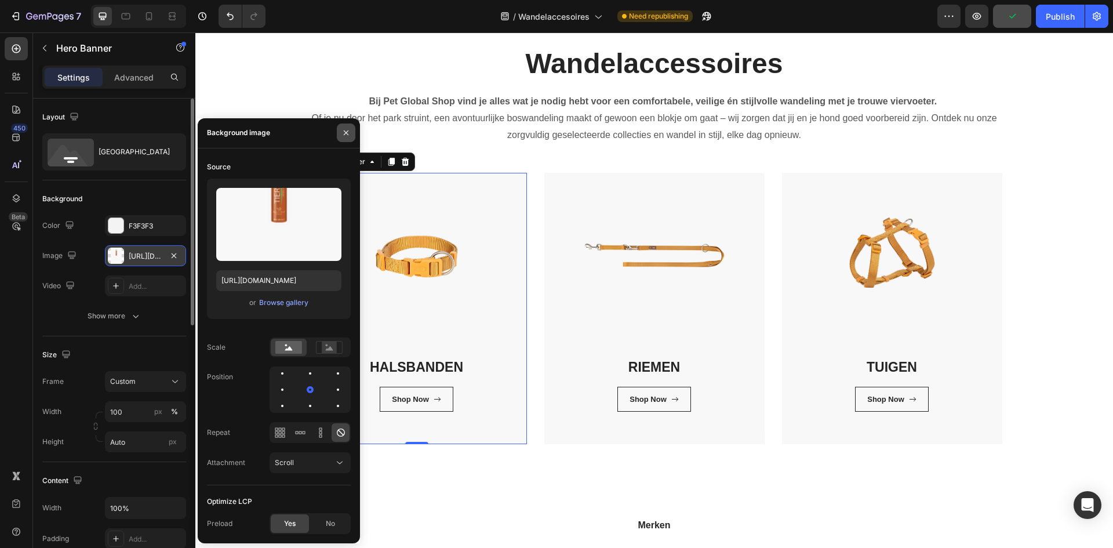
click at [344, 133] on icon "button" at bounding box center [346, 132] width 9 height 9
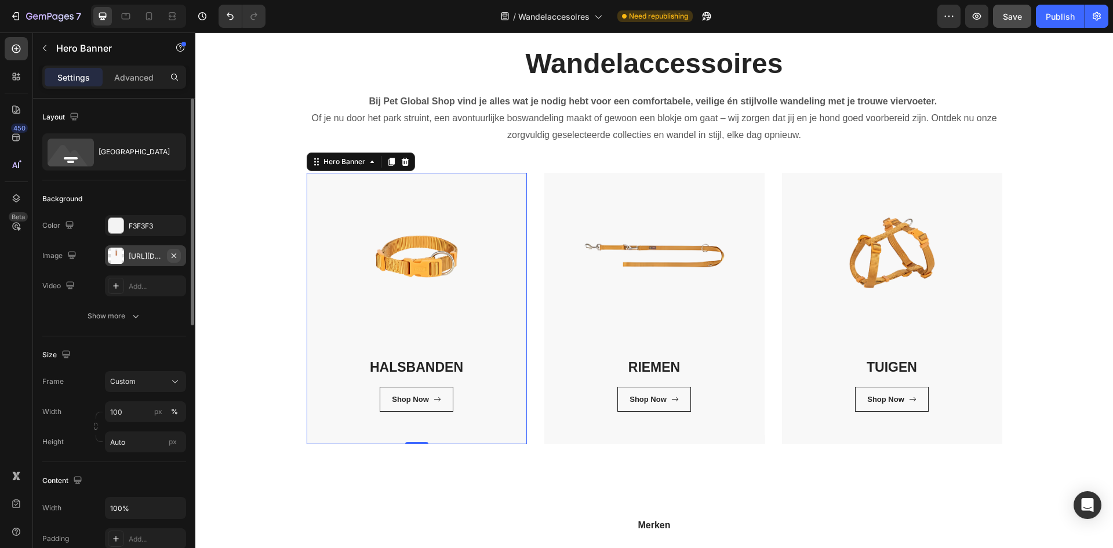
click at [173, 256] on icon "button" at bounding box center [174, 255] width 5 height 5
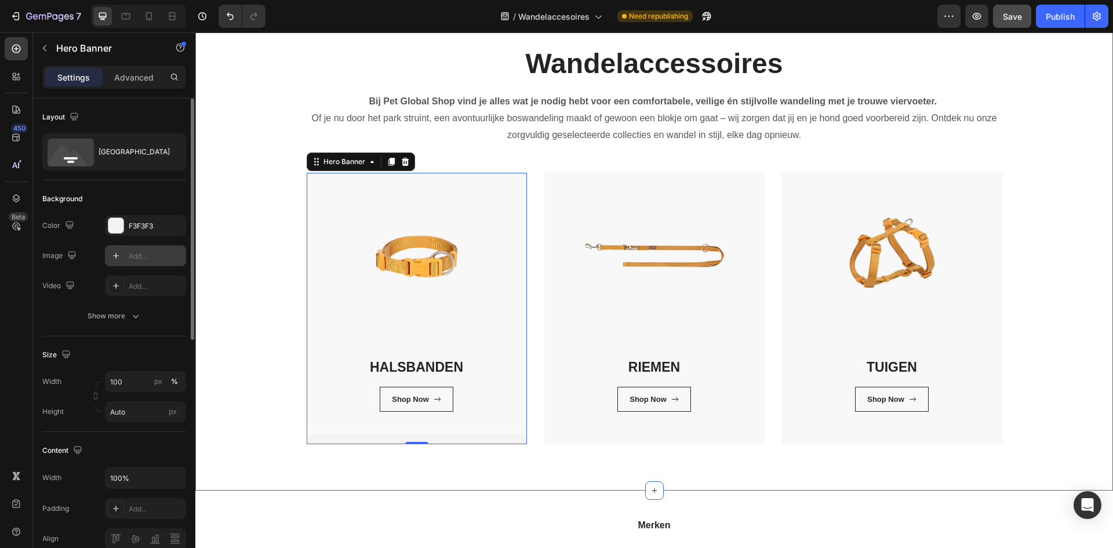
click at [255, 353] on div "Wandelaccessoires Heading Bij Pet Global Shop vind je alles wat je nodig hebt v…" at bounding box center [654, 245] width 901 height 400
click at [379, 438] on div "HALSBANDEN Heading Shop Now Button Row Row" at bounding box center [417, 308] width 220 height 271
click at [129, 257] on div "Add..." at bounding box center [156, 256] width 55 height 10
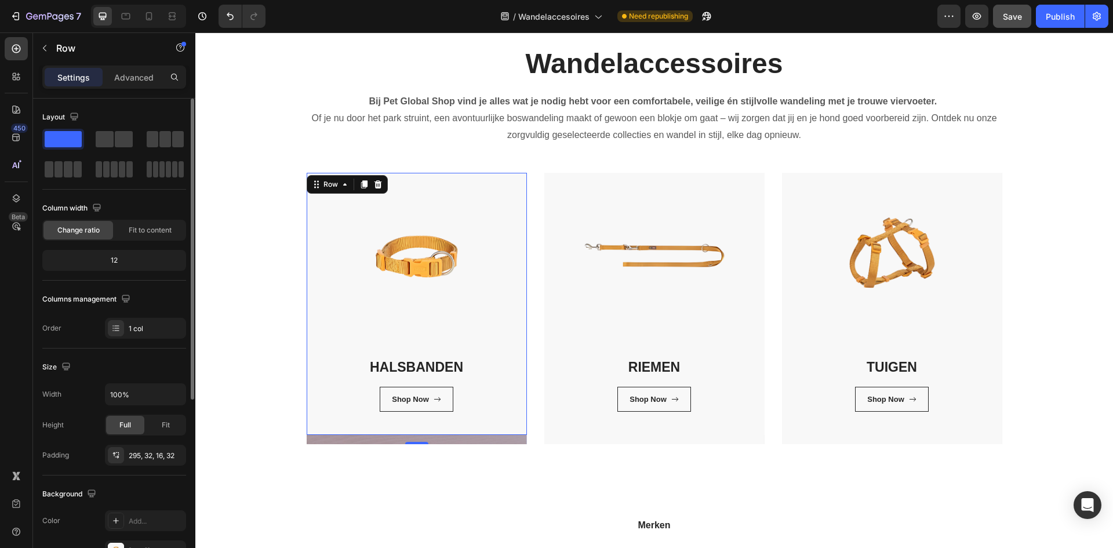
click at [405, 313] on div "HALSBANDEN Heading Shop Now Button Row Row 16" at bounding box center [417, 304] width 220 height 262
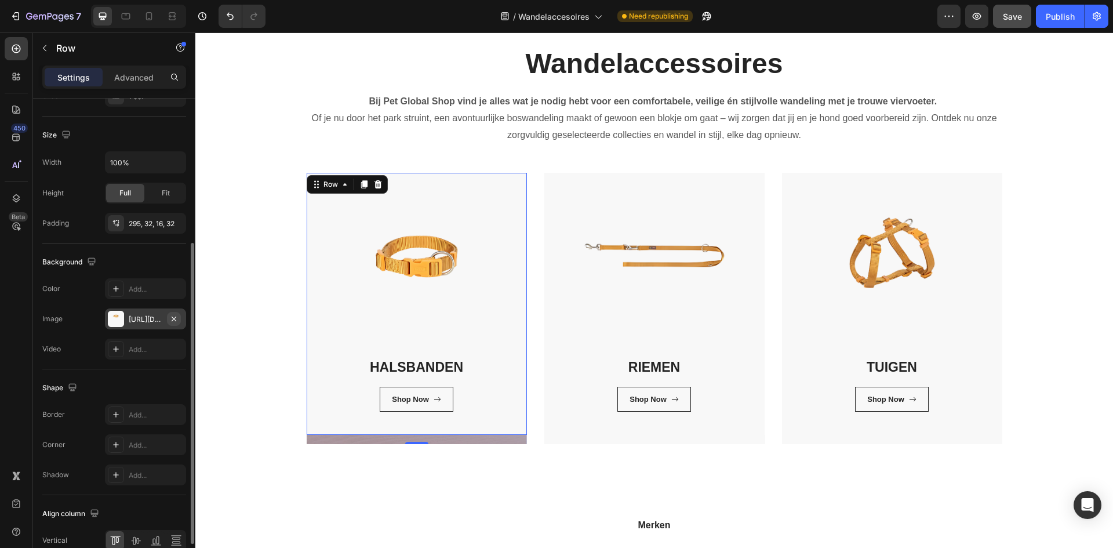
click at [176, 320] on icon "button" at bounding box center [173, 318] width 9 height 9
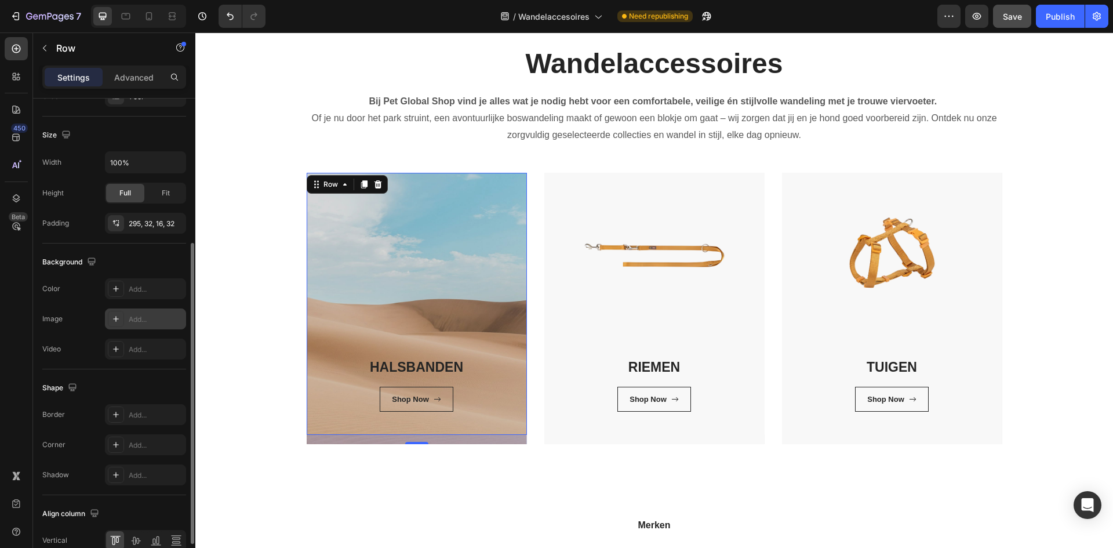
click at [128, 319] on div "Add..." at bounding box center [145, 319] width 81 height 21
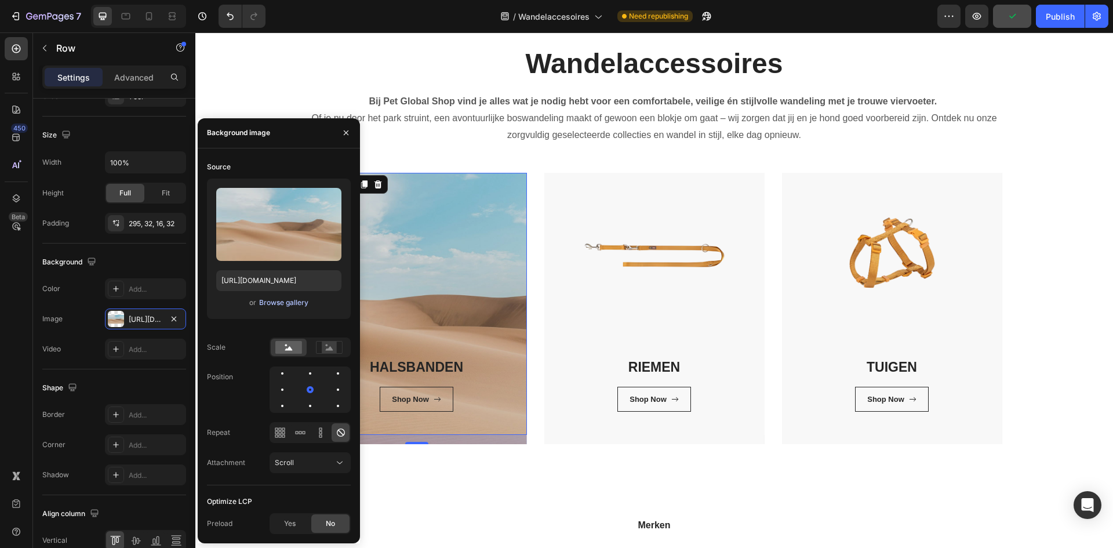
click at [277, 299] on div "Browse gallery" at bounding box center [283, 303] width 49 height 10
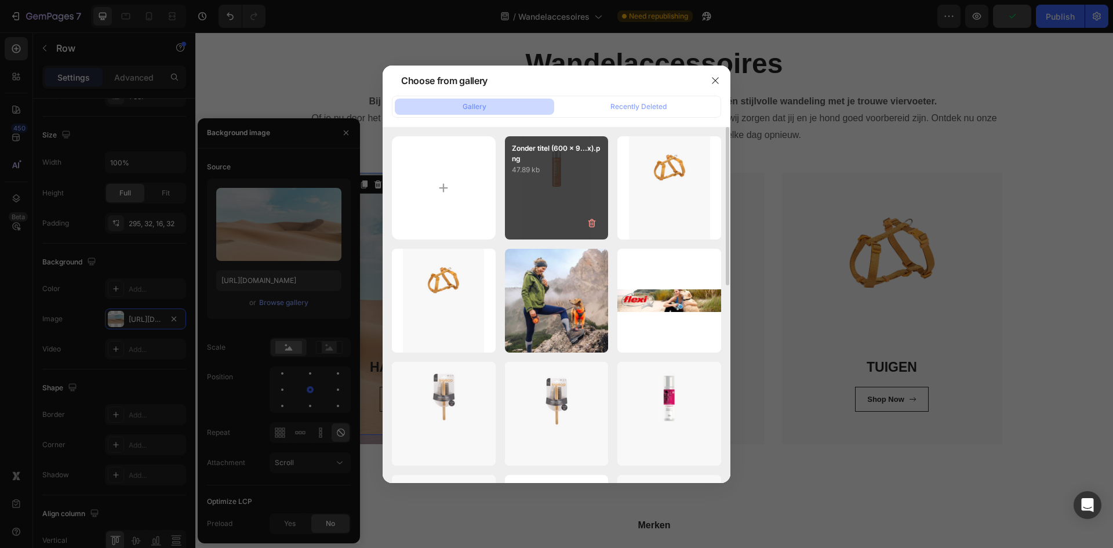
click at [538, 199] on div "Zonder titel (600 x 9...x).png 47.89 kb" at bounding box center [557, 188] width 104 height 104
type input "https://cdn.shopify.com/s/files/1/0850/4698/5038/files/gempages_562201034588422…"
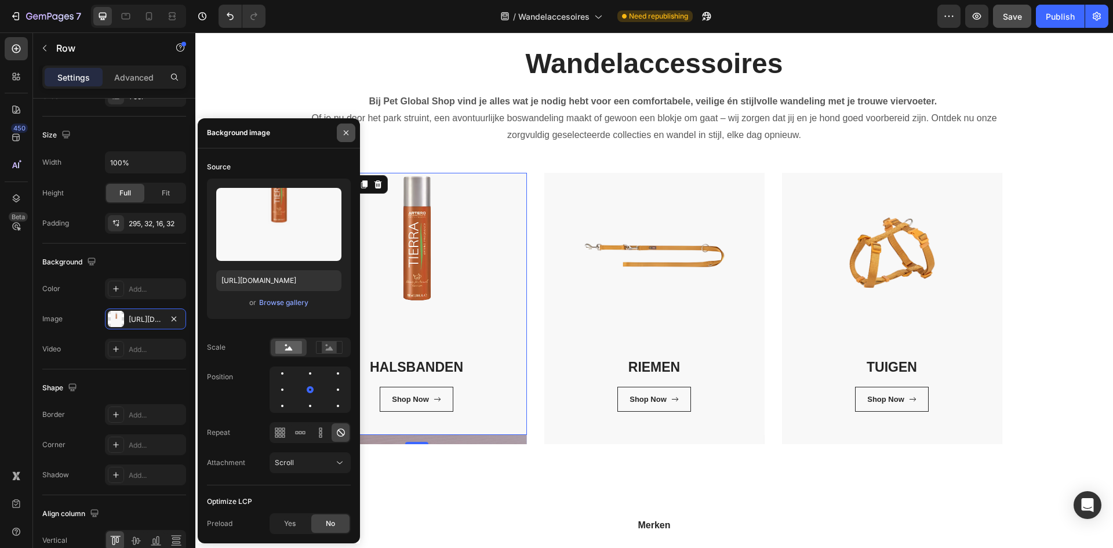
click at [343, 130] on icon "button" at bounding box center [346, 132] width 9 height 9
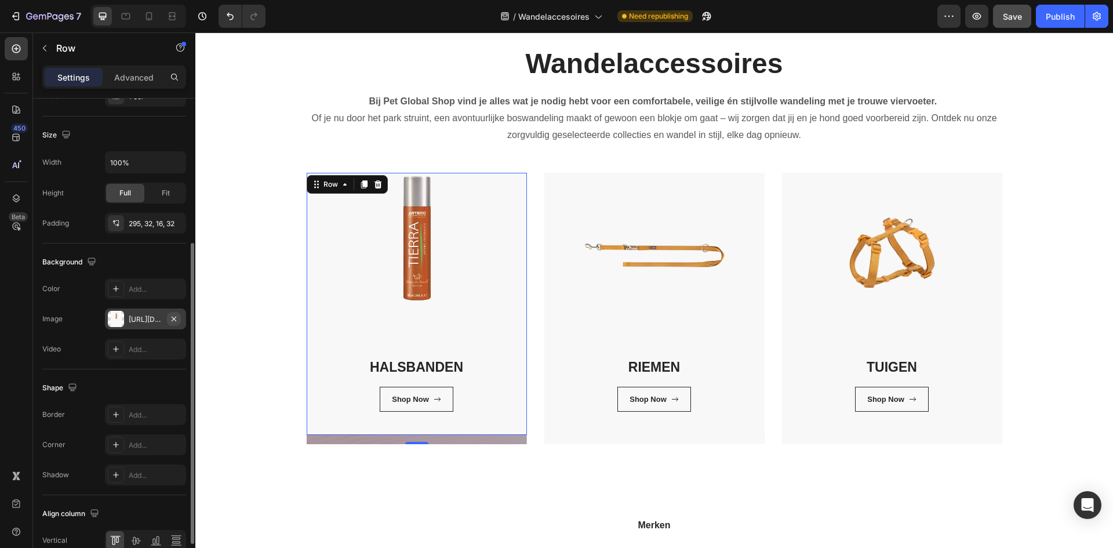
click at [172, 321] on icon "button" at bounding box center [173, 318] width 9 height 9
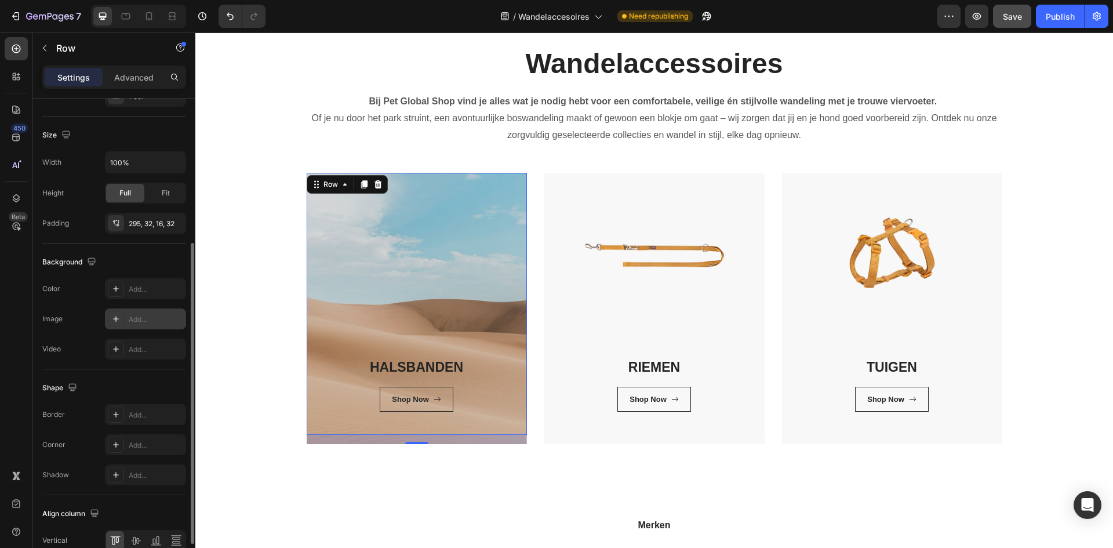
click at [148, 320] on div "Add..." at bounding box center [156, 319] width 55 height 10
type input "[URL][DOMAIN_NAME]"
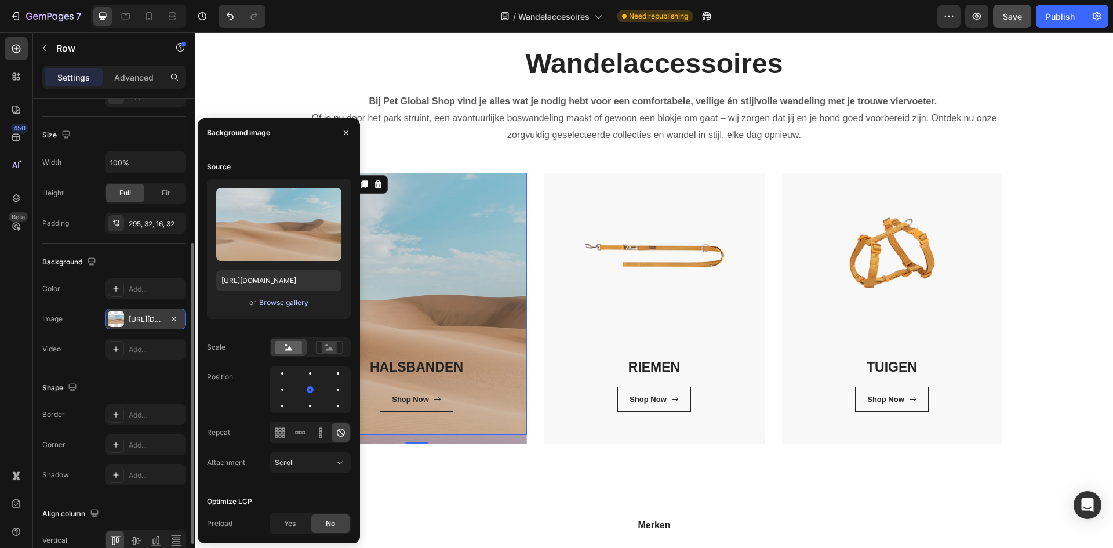
click at [281, 304] on div "Browse gallery" at bounding box center [283, 303] width 49 height 10
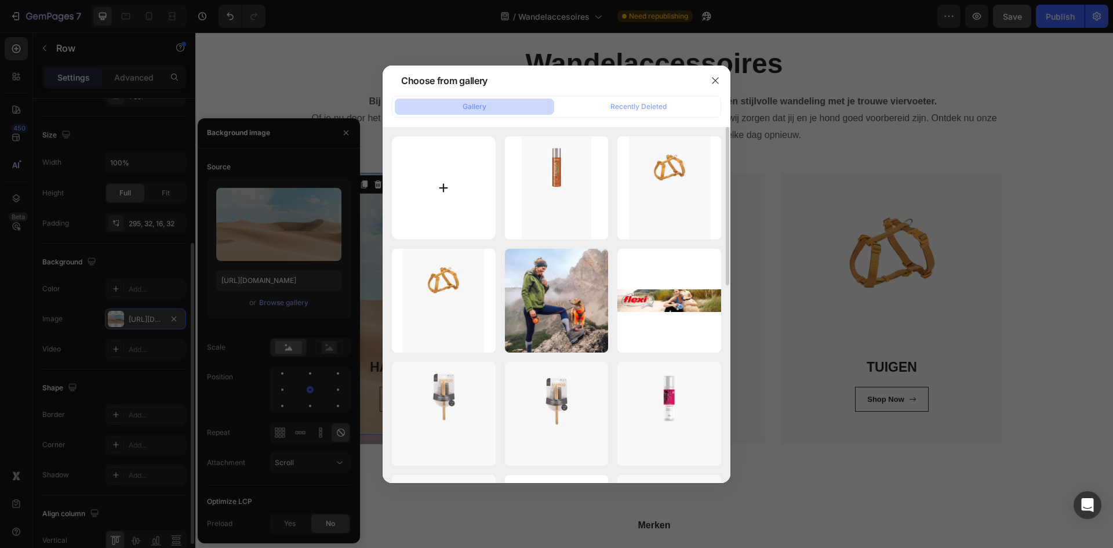
click at [416, 199] on input "file" at bounding box center [444, 188] width 104 height 104
type input "C:\fakepath\Zonder titel (600 x 900 px) (1).png"
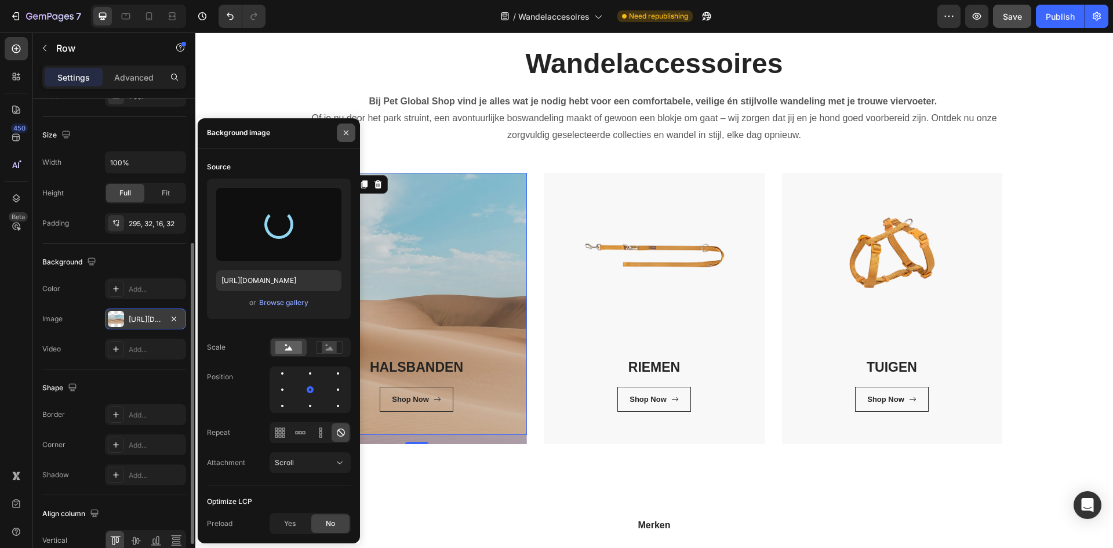
type input "https://cdn.shopify.com/s/files/1/0850/4698/5038/files/gempages_562201034588422…"
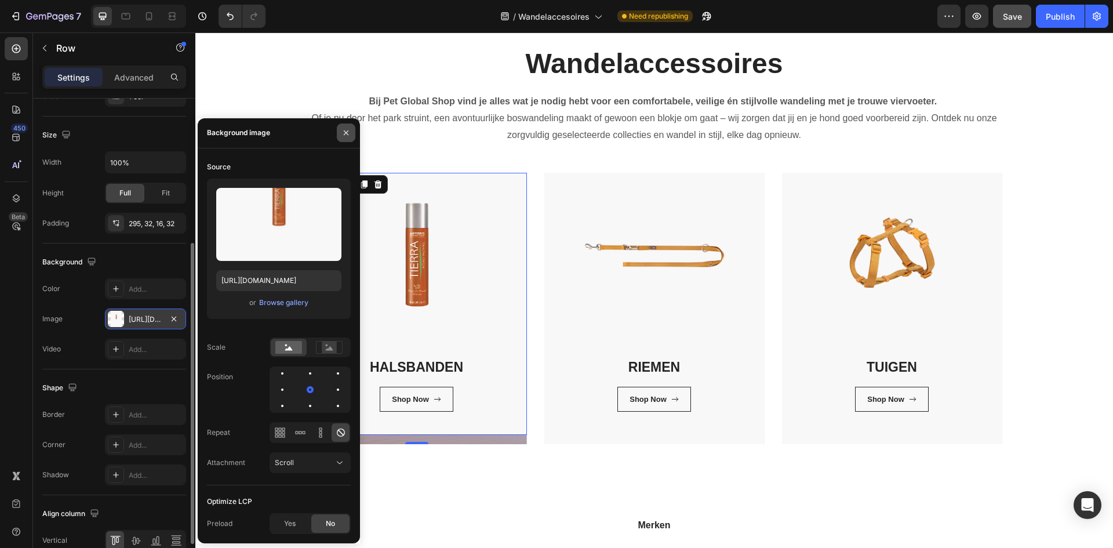
click at [353, 135] on button "button" at bounding box center [346, 133] width 19 height 19
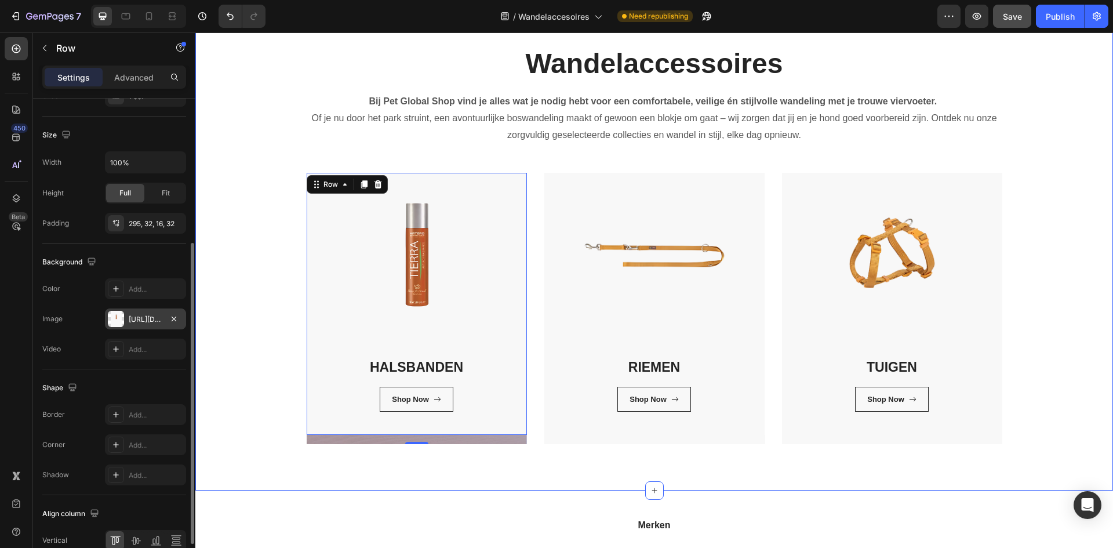
click at [251, 392] on div "Wandelaccessoires Heading Bij Pet Global Shop vind je alles wat je nodig hebt v…" at bounding box center [654, 245] width 901 height 400
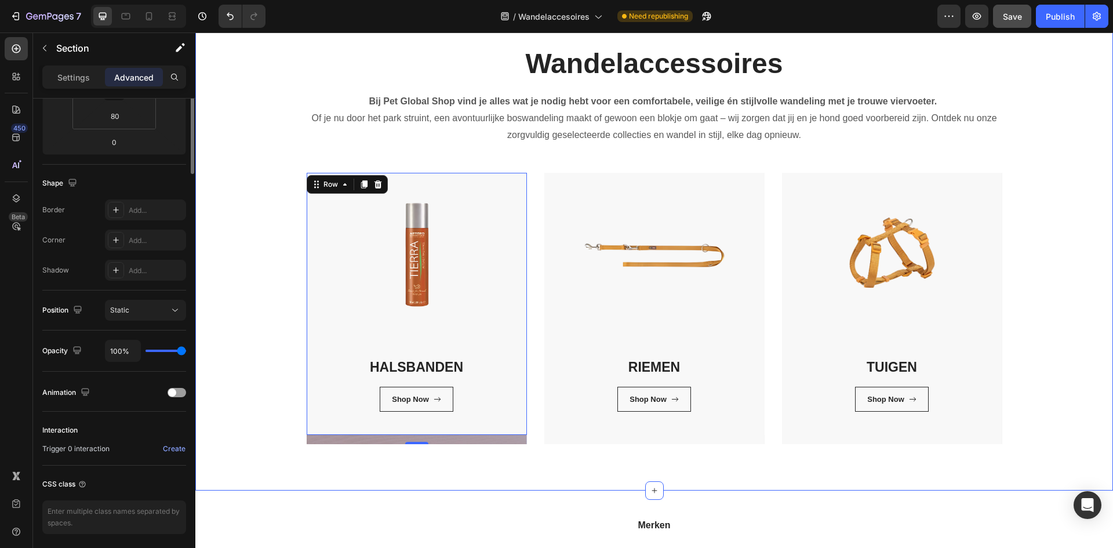
scroll to position [0, 0]
